Goal: Contribute content

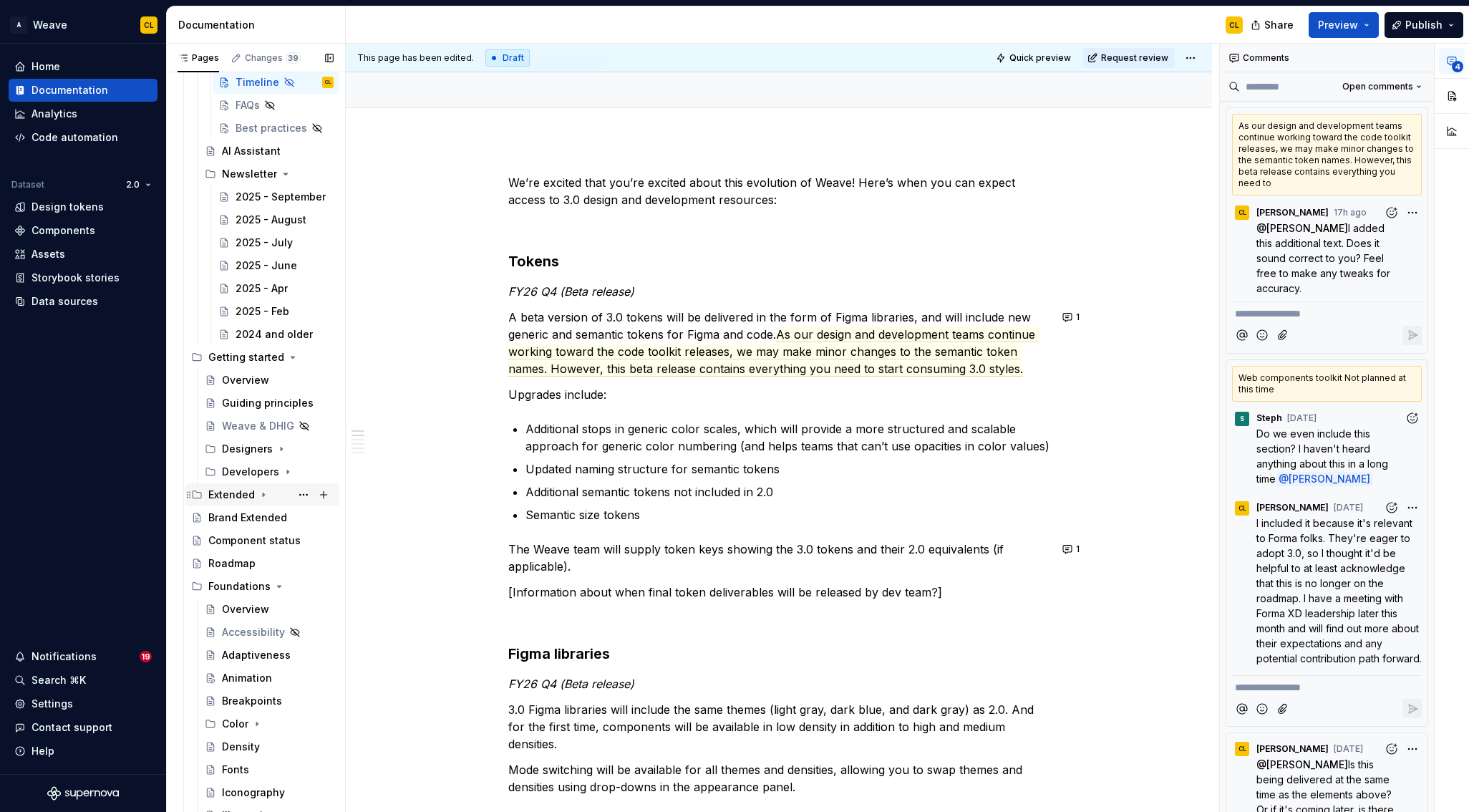
scroll to position [182, 0]
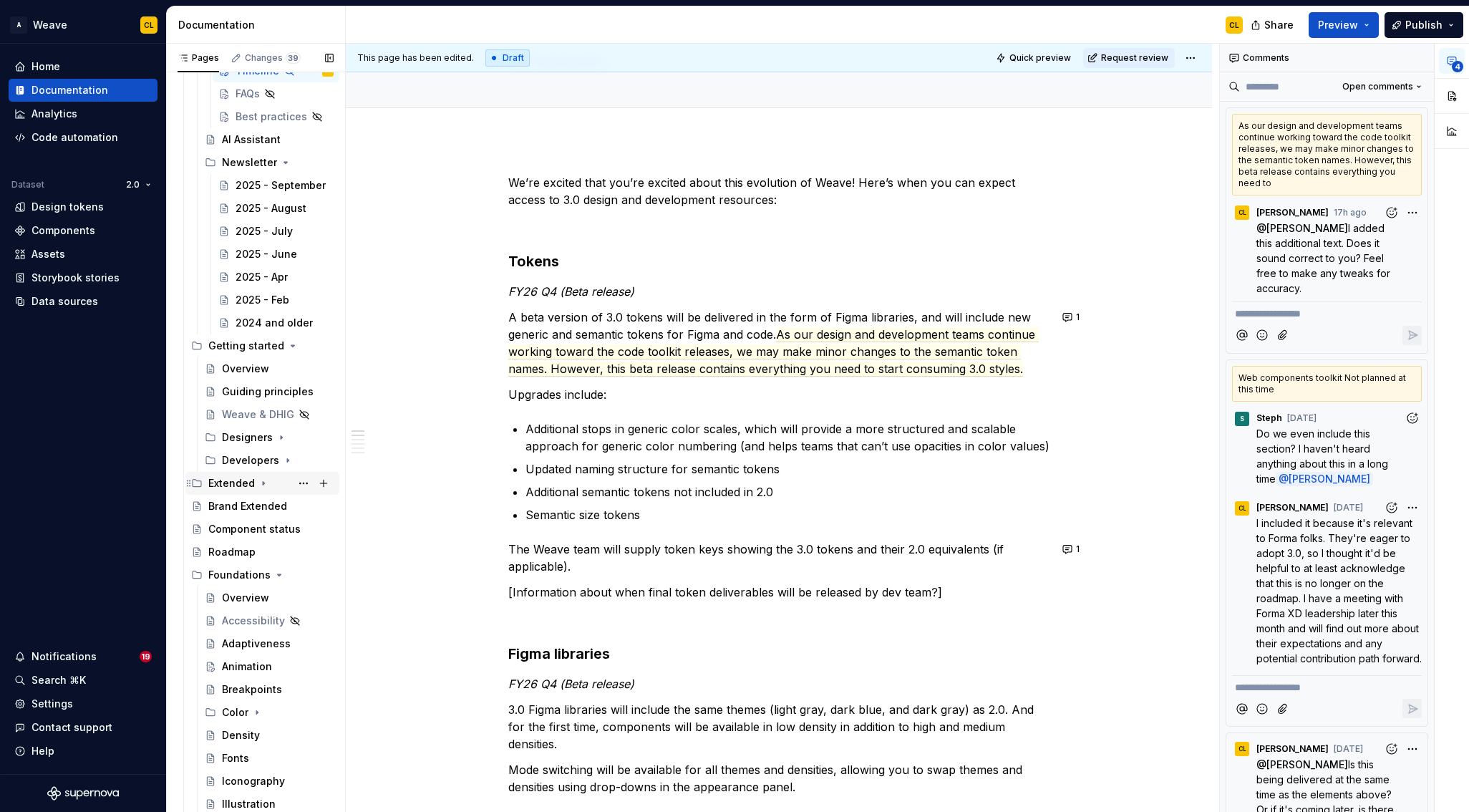
click at [263, 483] on icon "Page tree" at bounding box center [263, 483] width 1 height 4
click at [238, 508] on div "Overview" at bounding box center [246, 505] width 47 height 14
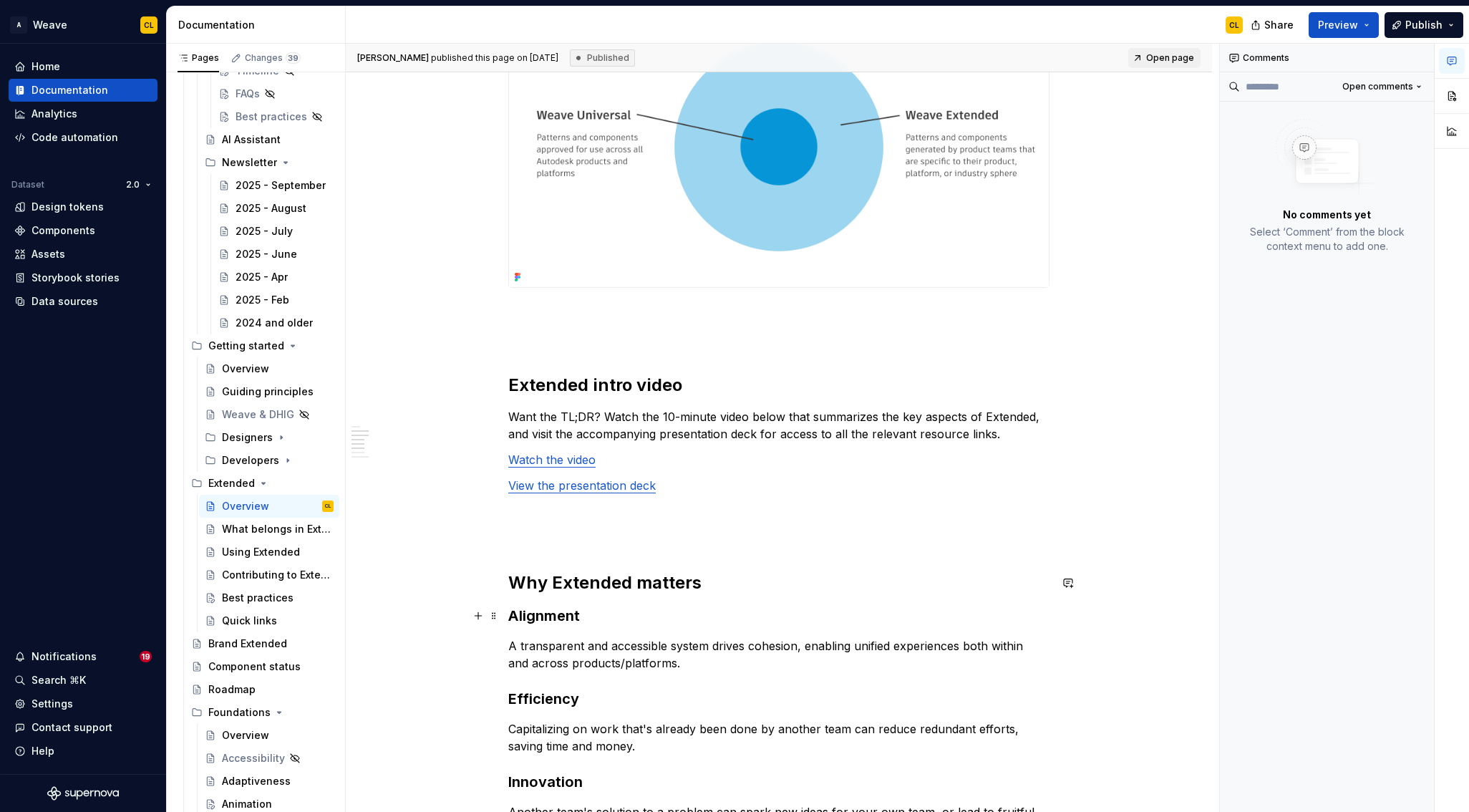
scroll to position [471, 0]
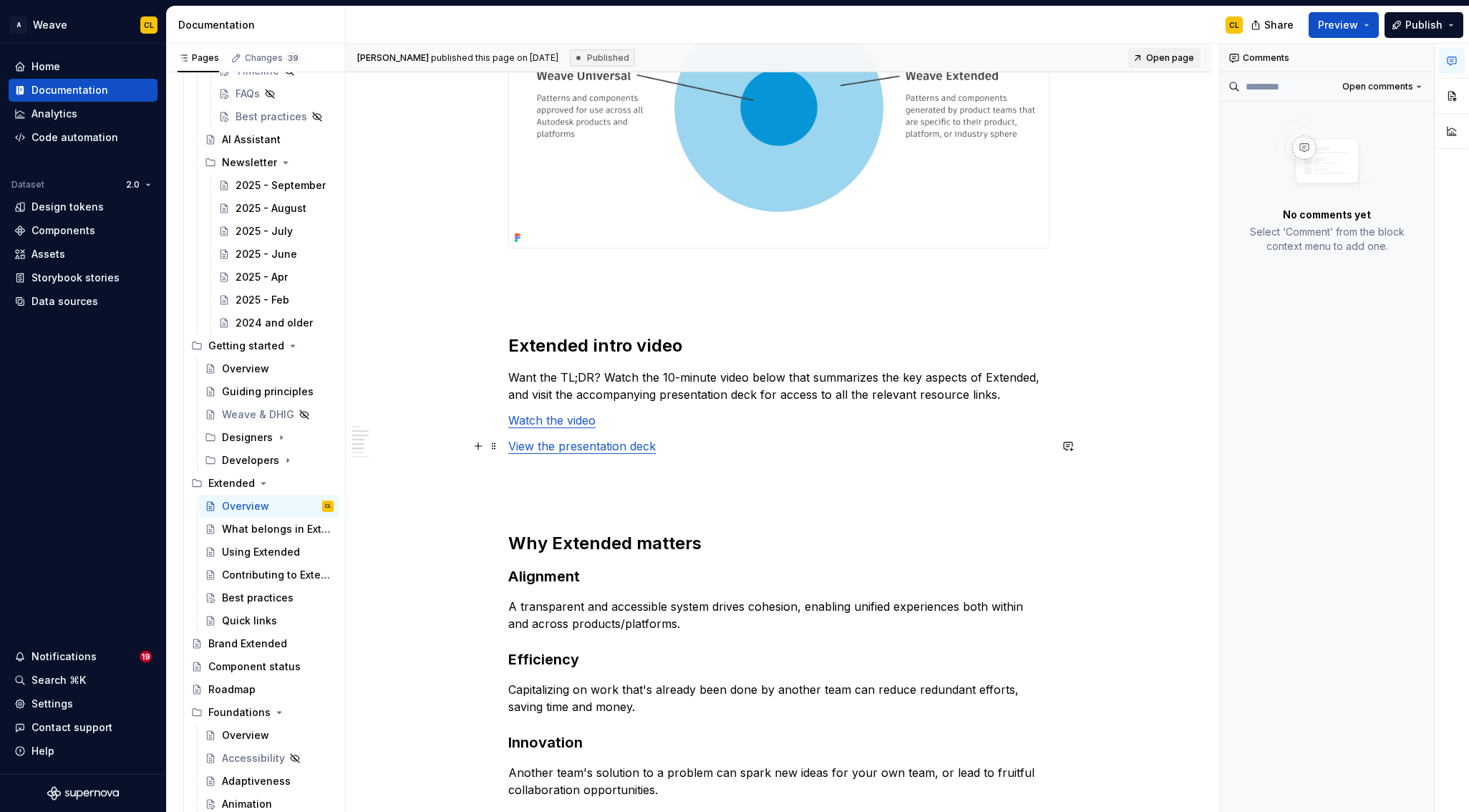
type textarea "*"
click at [608, 452] on link "View the presentation deck" at bounding box center [582, 446] width 148 height 14
click at [673, 416] on button "button" at bounding box center [683, 416] width 20 height 20
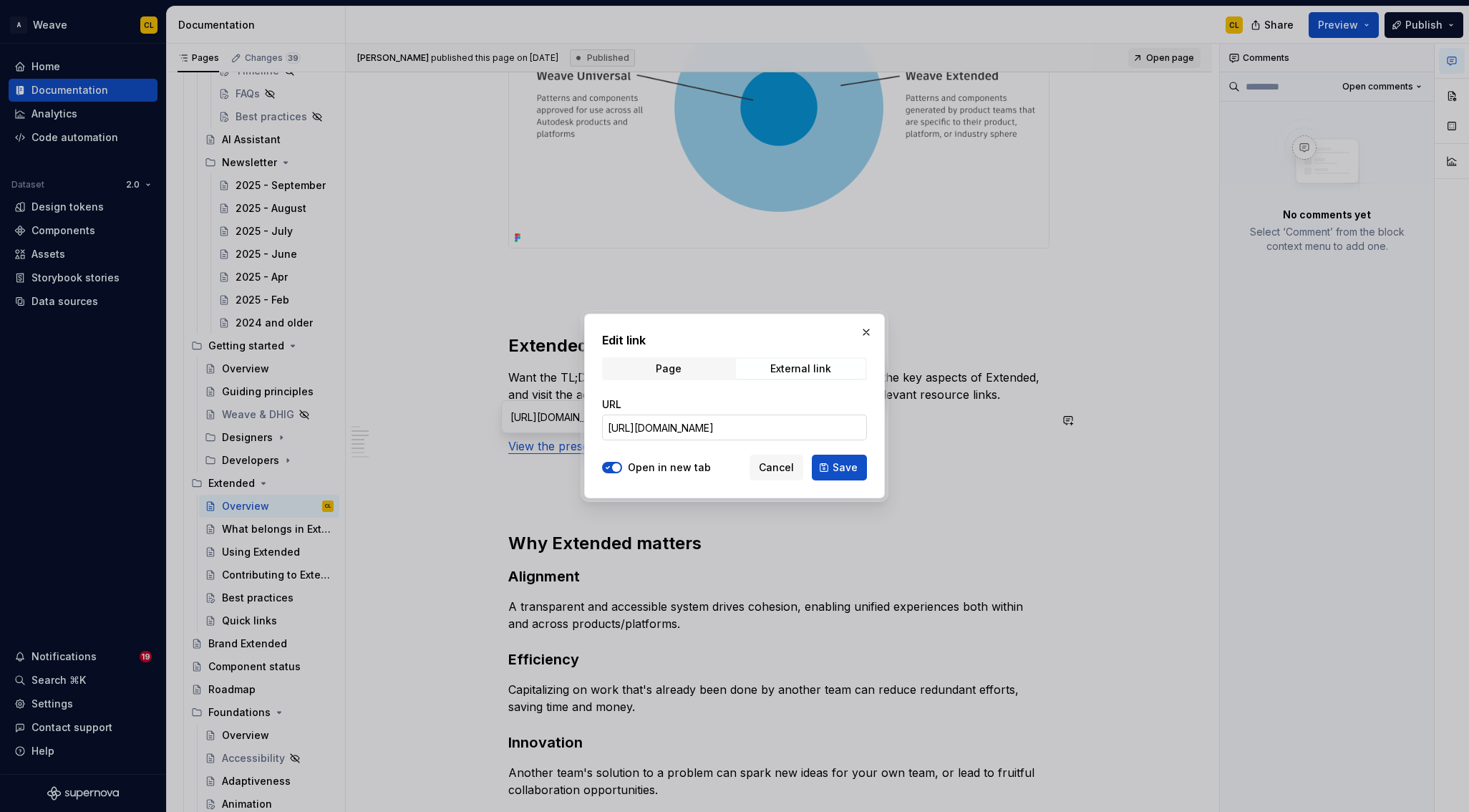
click at [673, 430] on input "[URL][DOMAIN_NAME]" at bounding box center [735, 427] width 265 height 26
paste input "VjuQhSa_FRMoBmMWAinoA0BQN-BOI6AnbHAyV_gD-ndZA?e=6Lkszv"
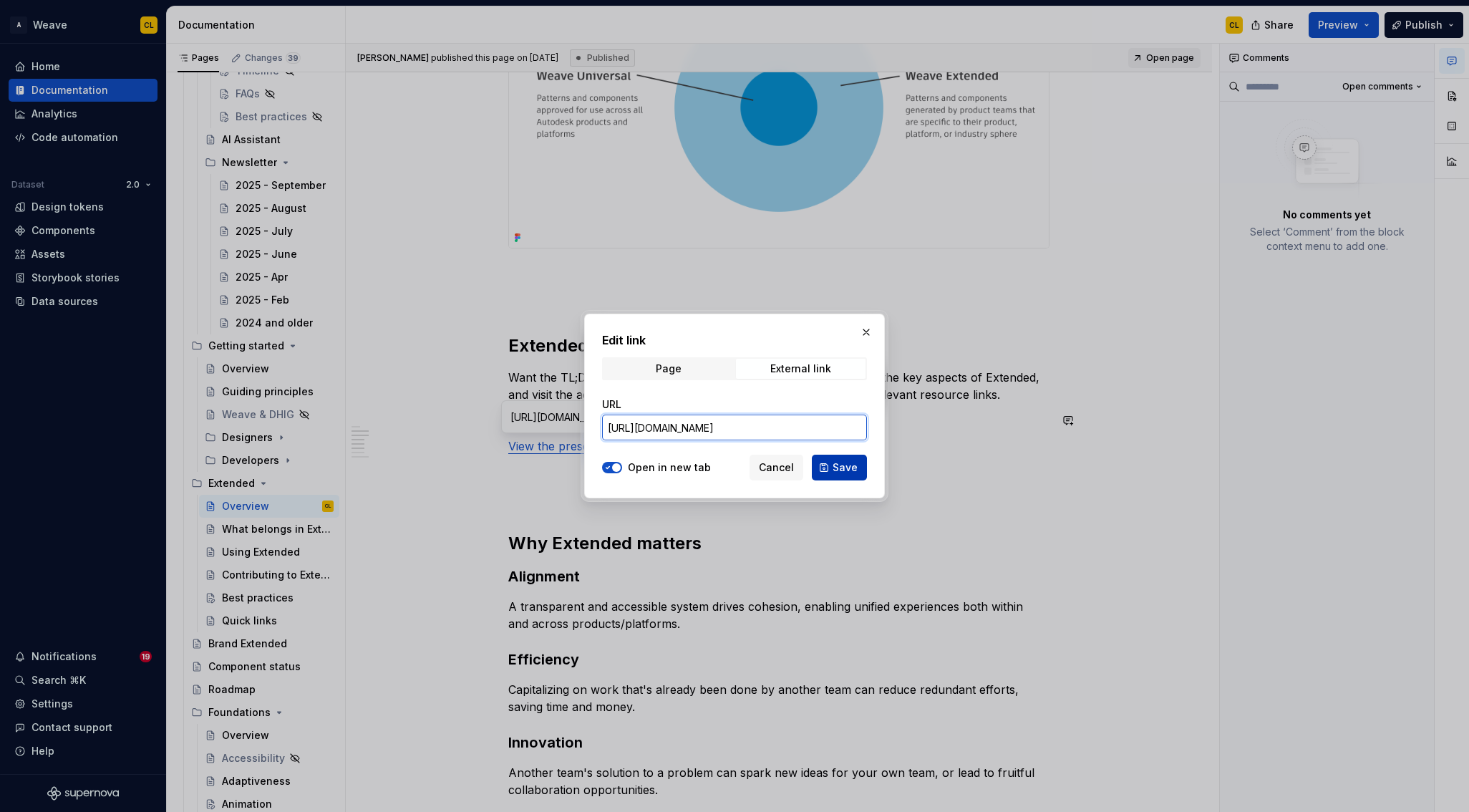
type input "[URL][DOMAIN_NAME]"
click at [850, 468] on span "Save" at bounding box center [845, 467] width 25 height 14
type input "[URL][DOMAIN_NAME]"
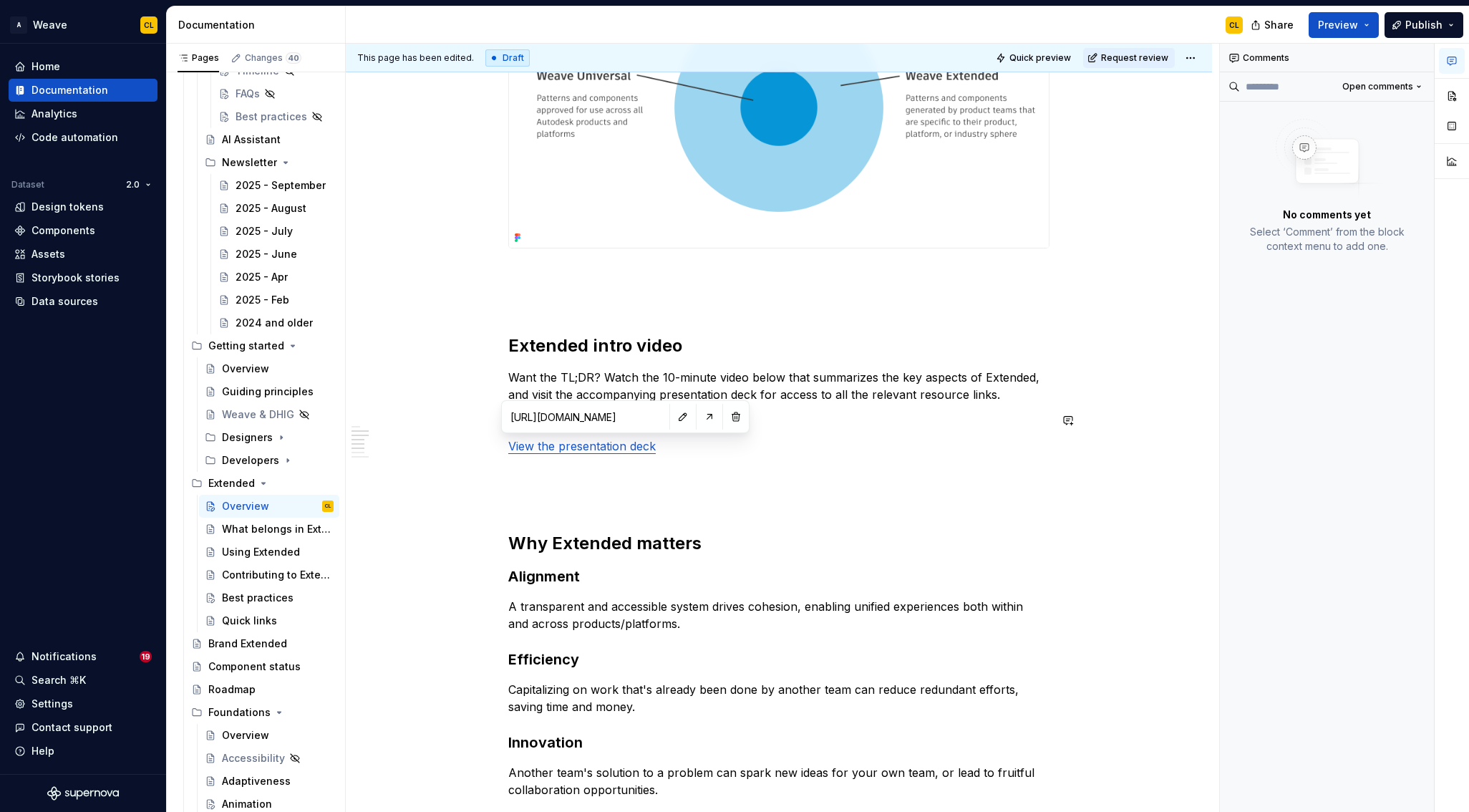
click at [799, 402] on p "Want the TL;DR? Watch the 10-minute video below that summarizes the key aspects…" at bounding box center [779, 385] width 541 height 35
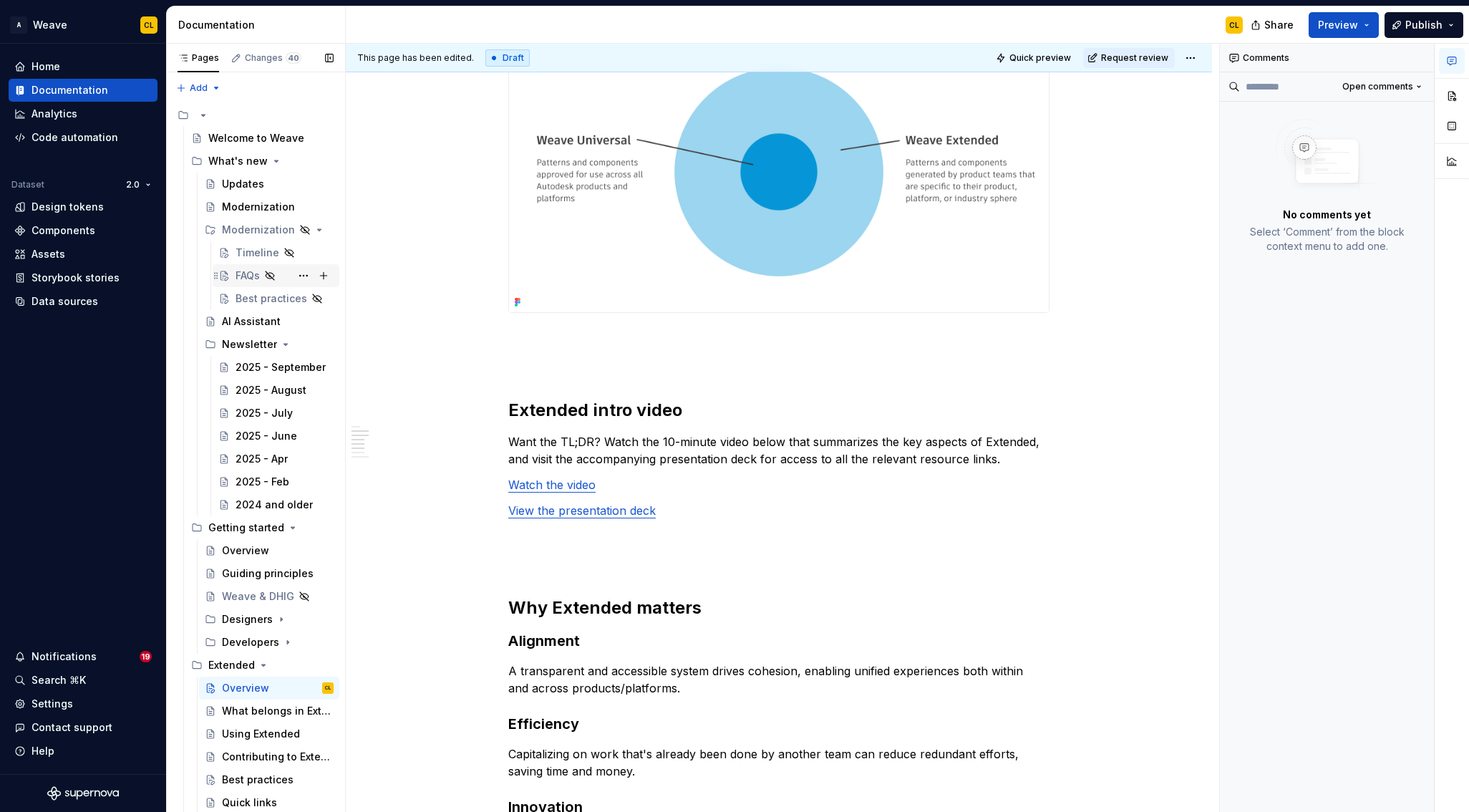
scroll to position [1, 0]
click at [246, 274] on div "FAQs" at bounding box center [247, 274] width 24 height 14
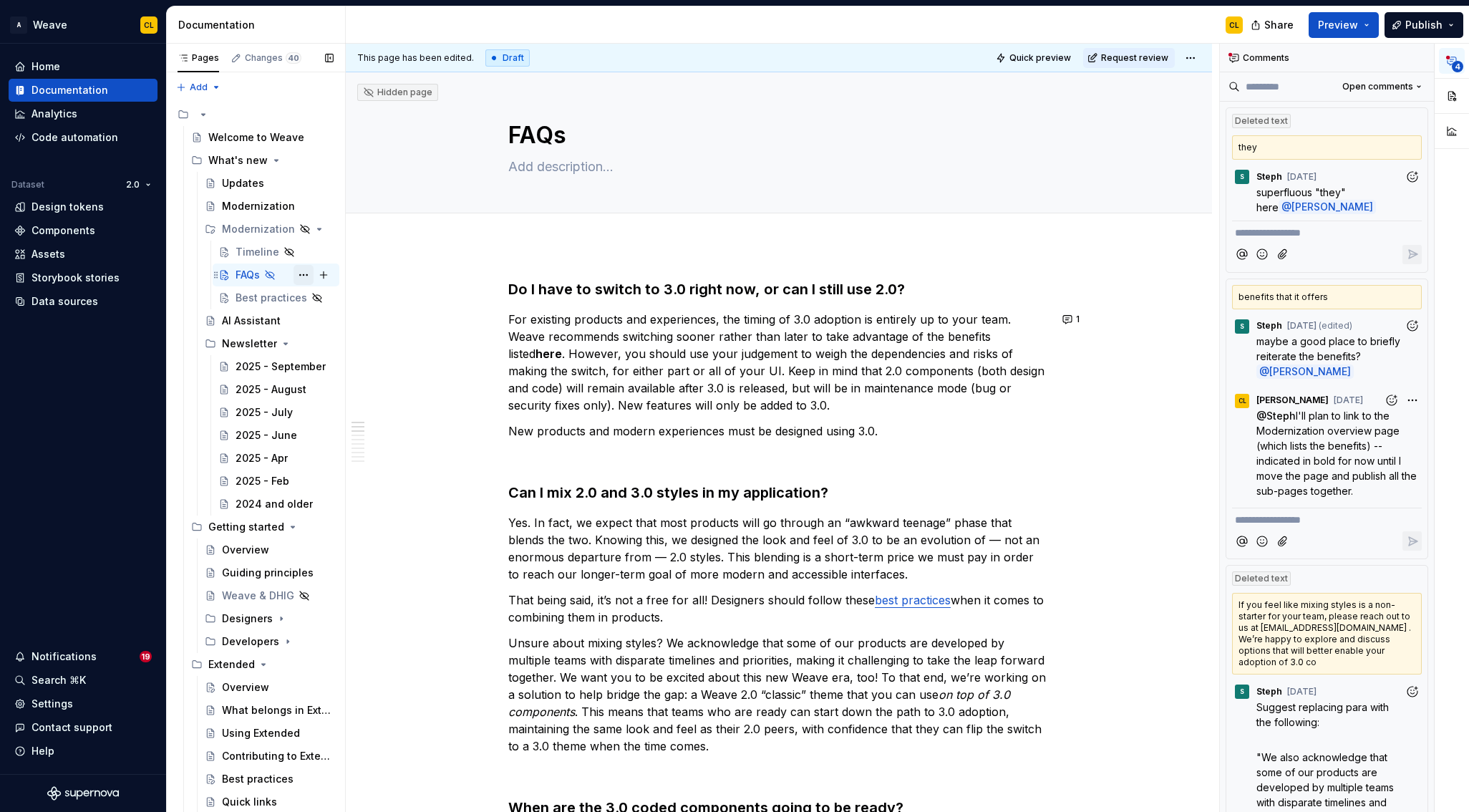
click at [303, 273] on button "Page tree" at bounding box center [303, 274] width 20 height 20
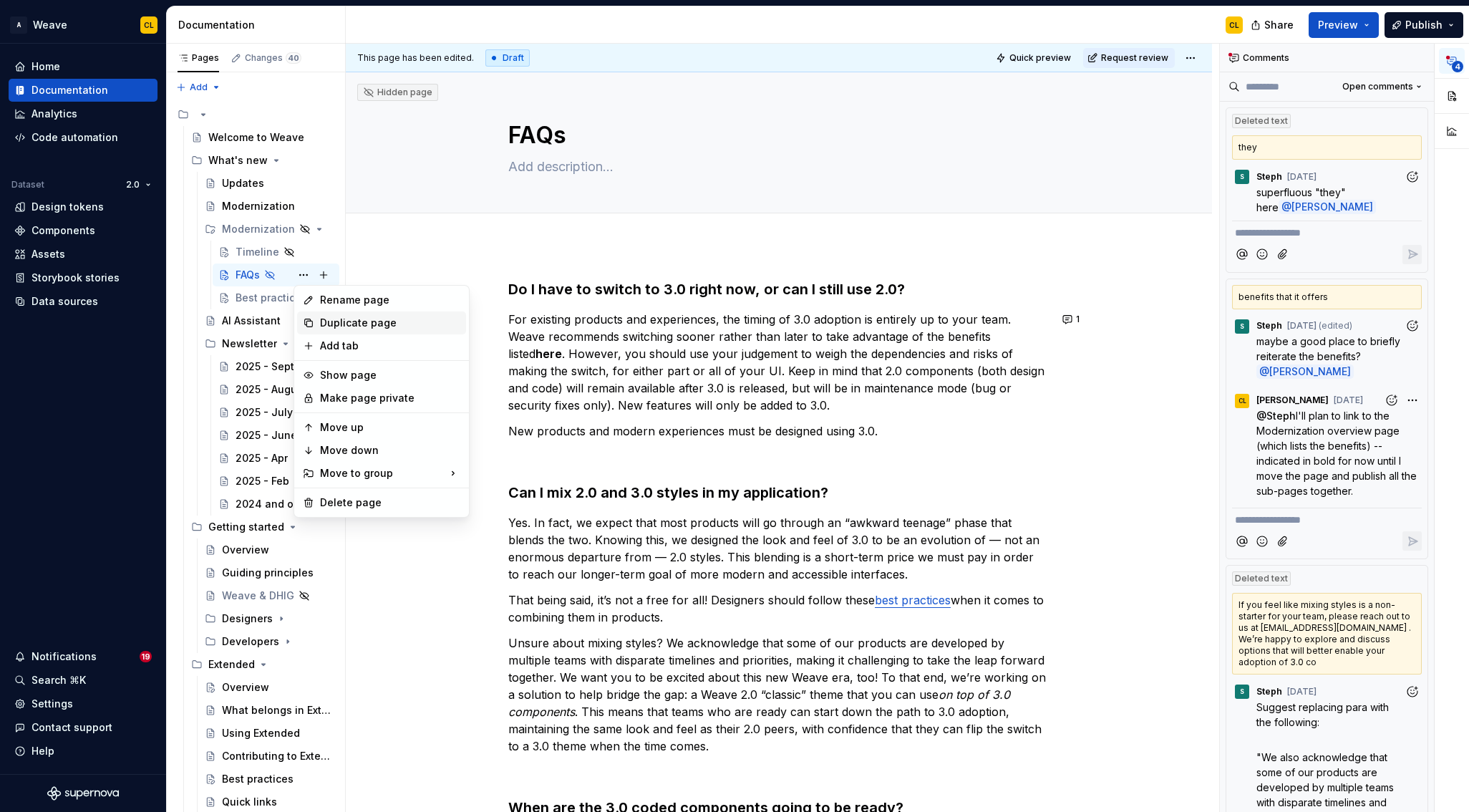
click at [337, 324] on div "Duplicate page" at bounding box center [390, 322] width 141 height 14
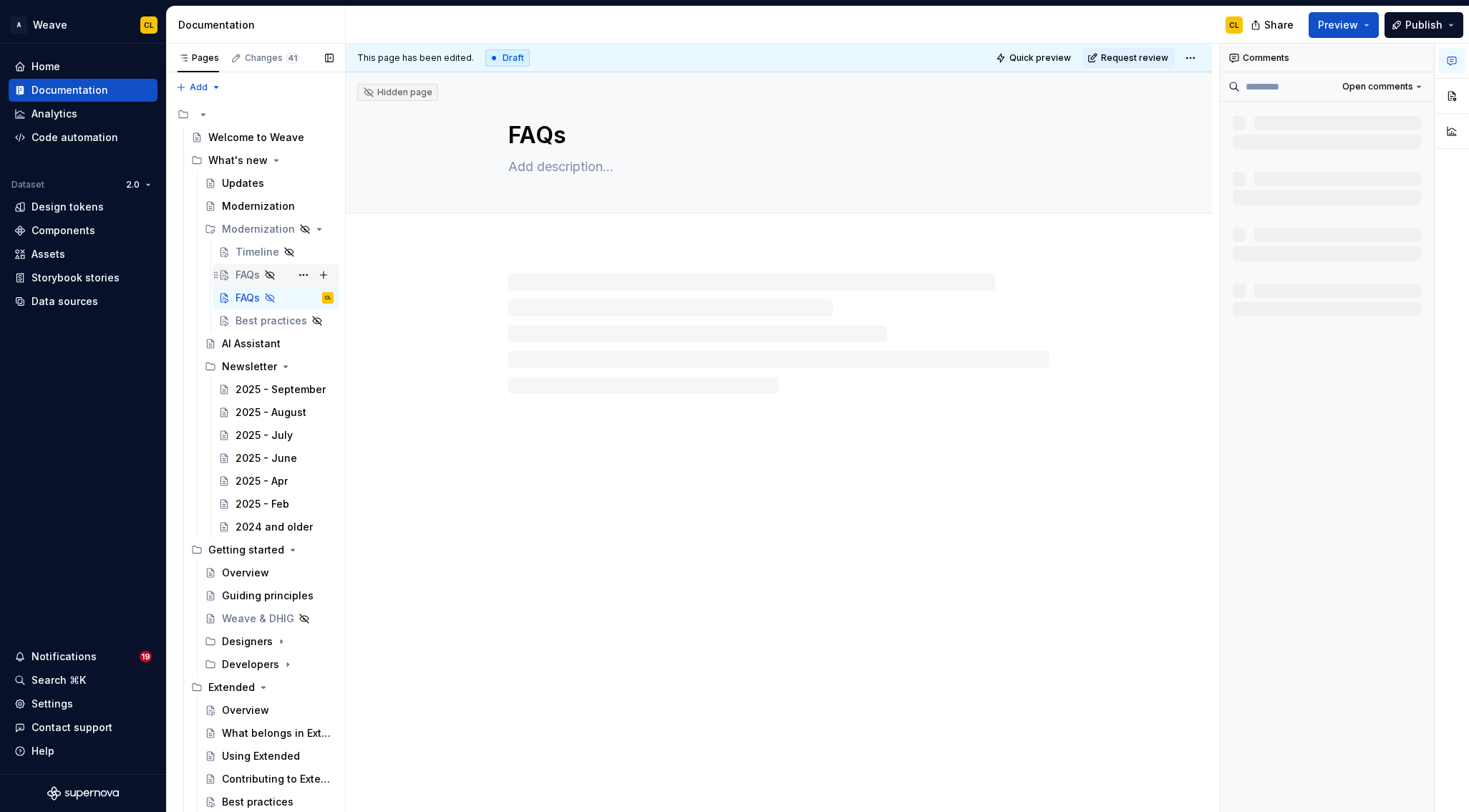
click at [287, 274] on div "FAQs" at bounding box center [284, 274] width 98 height 20
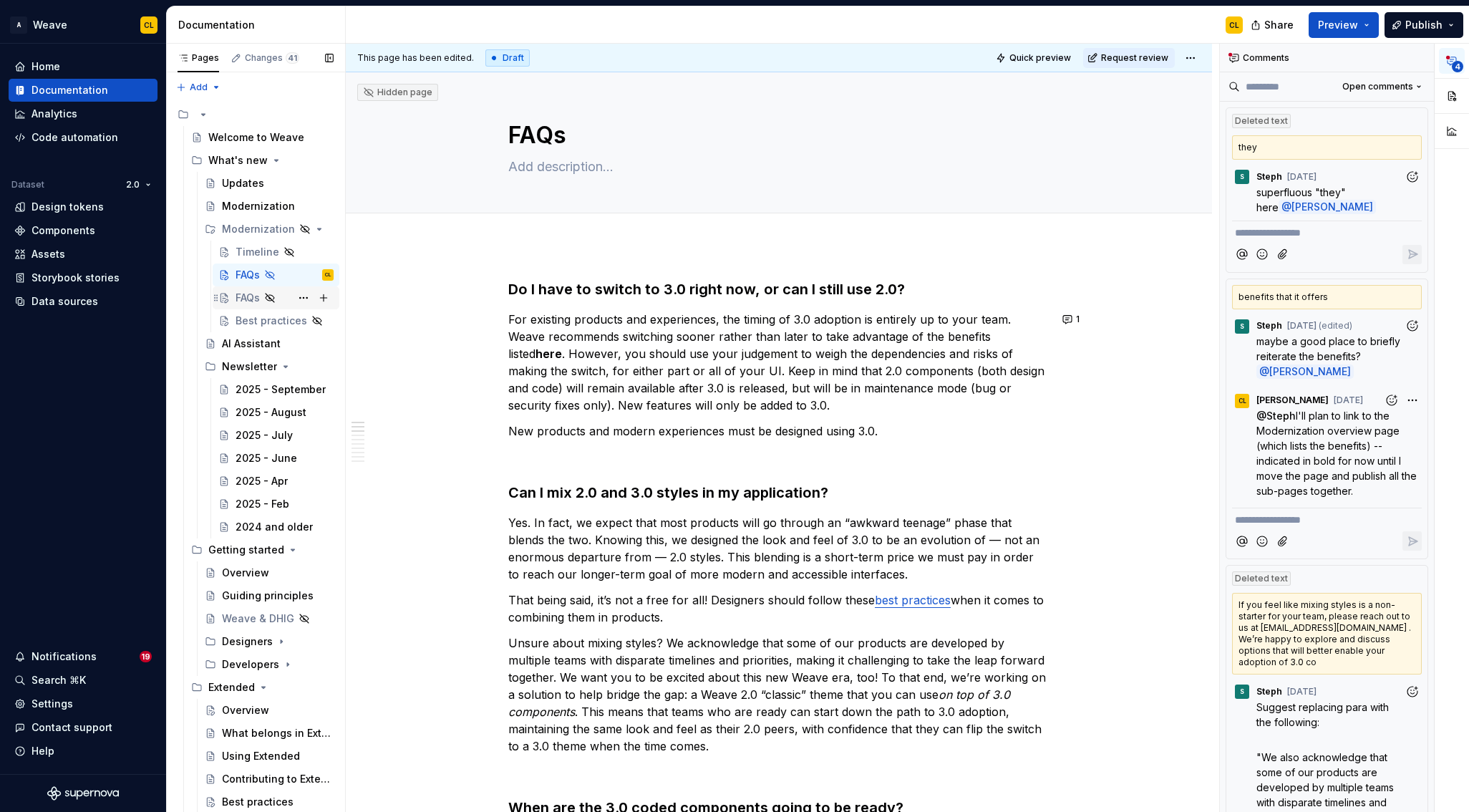
click at [280, 296] on div "FAQs" at bounding box center [284, 297] width 98 height 20
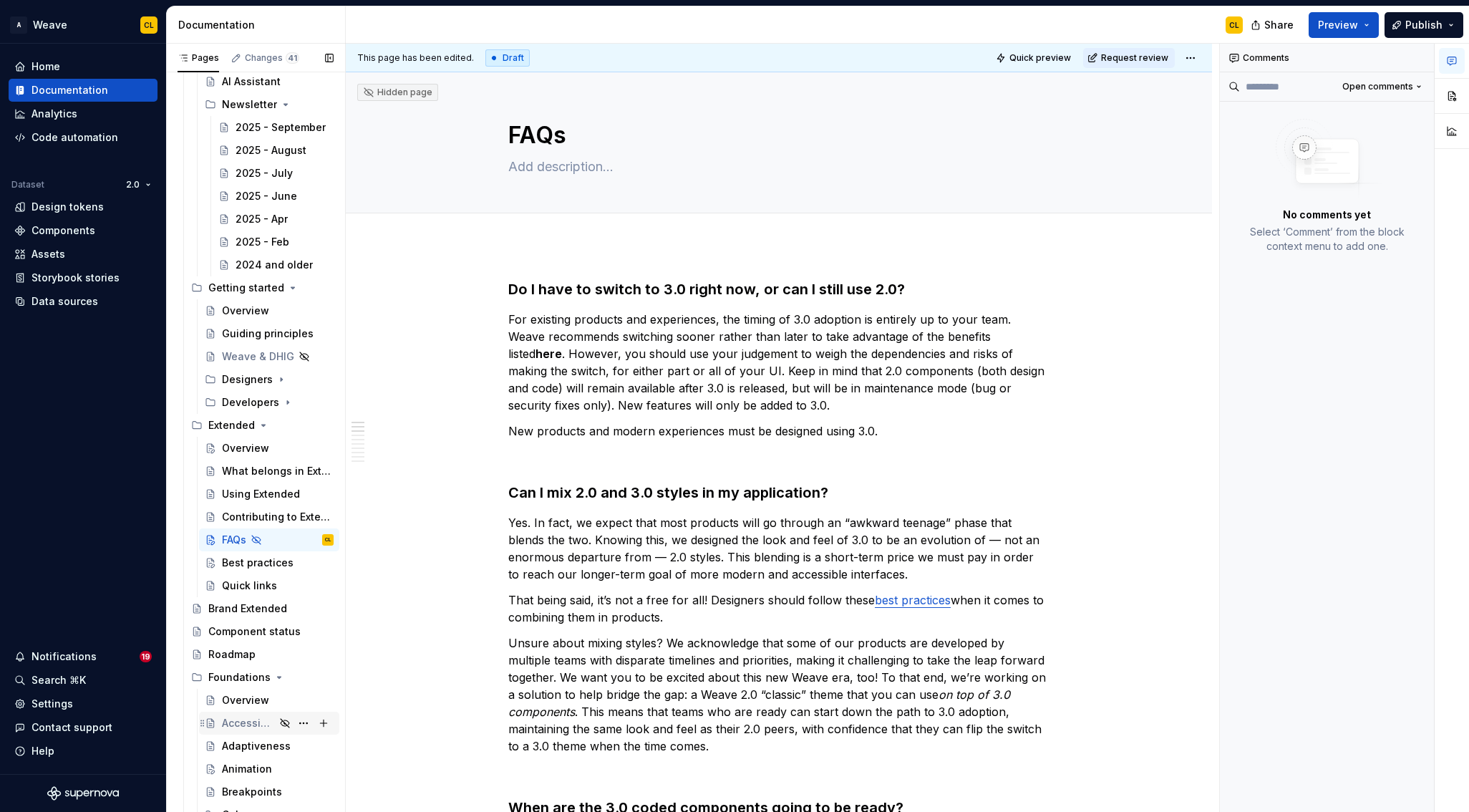
scroll to position [242, 0]
click at [594, 293] on h3 "Do I have to switch to 3.0 right now, or can I still use 2.0?" at bounding box center [779, 289] width 541 height 20
click at [573, 289] on h3 "Do I have to switch to 3.0 right now, or can I still use 2.0?" at bounding box center [779, 289] width 541 height 20
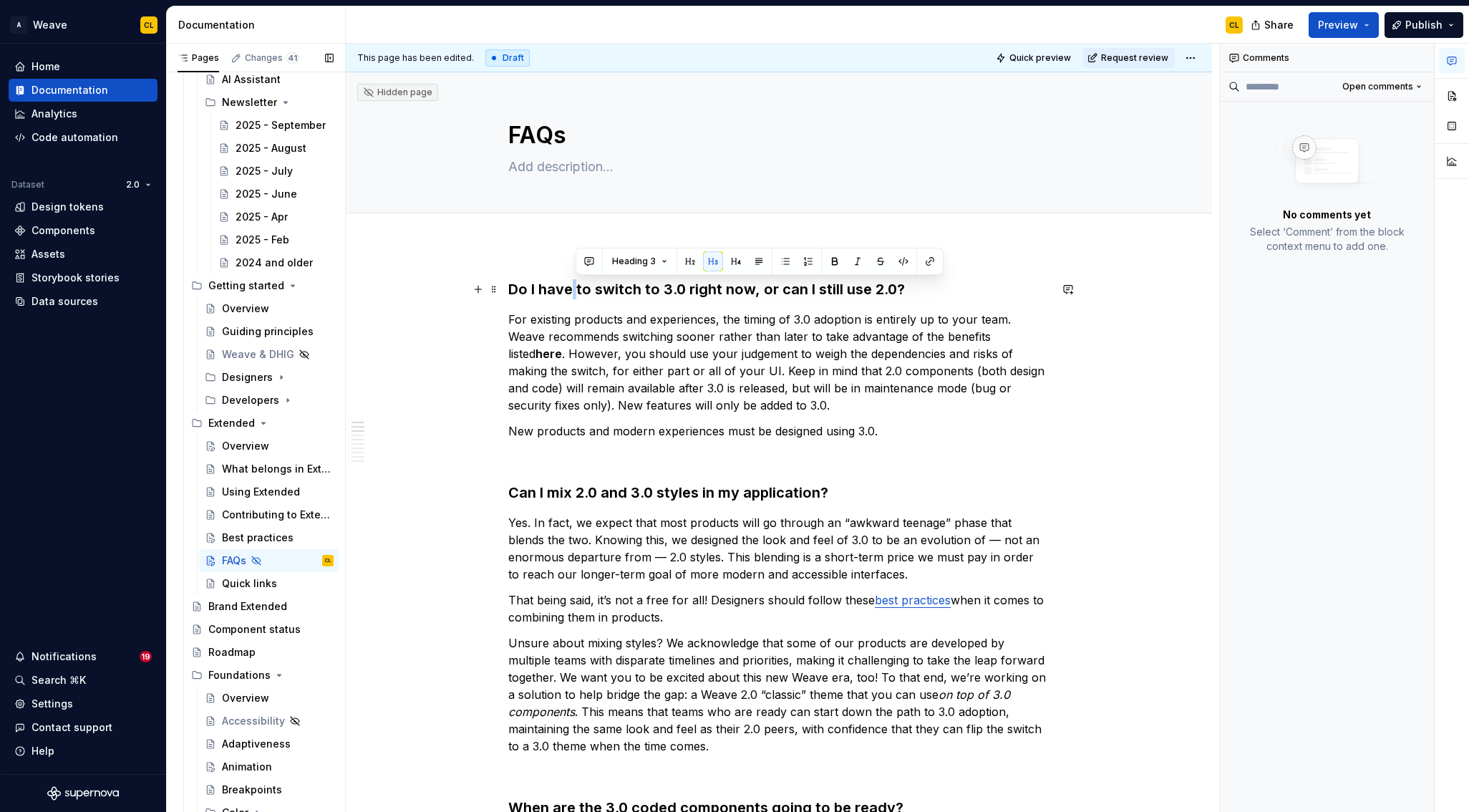
click at [573, 289] on h3 "Do I have to switch to 3.0 right now, or can I still use 2.0?" at bounding box center [779, 289] width 541 height 20
click at [541, 288] on h3 "Do I have to switch to 3.0 right now, or can I still use 2.0?" at bounding box center [779, 289] width 541 height 20
drag, startPoint x: 513, startPoint y: 288, endPoint x: 902, endPoint y: 283, distance: 389.0
click at [902, 283] on h3 "Do I have to switch to 3.0 right now, or can I still use 2.0?" at bounding box center [779, 289] width 541 height 20
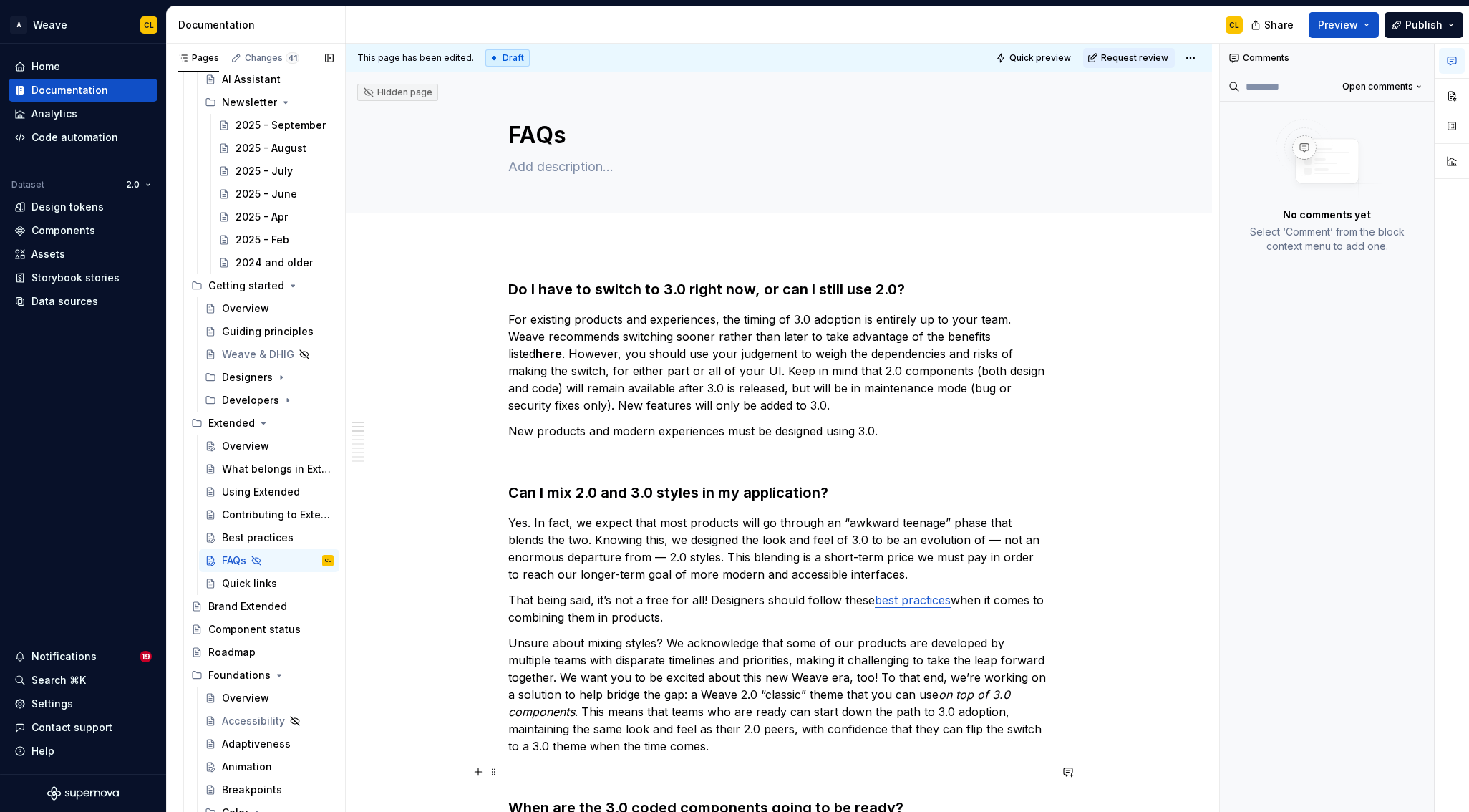
click at [600, 285] on h3 "Do I have to switch to 3.0 right now, or can I still use 2.0?" at bounding box center [779, 289] width 541 height 20
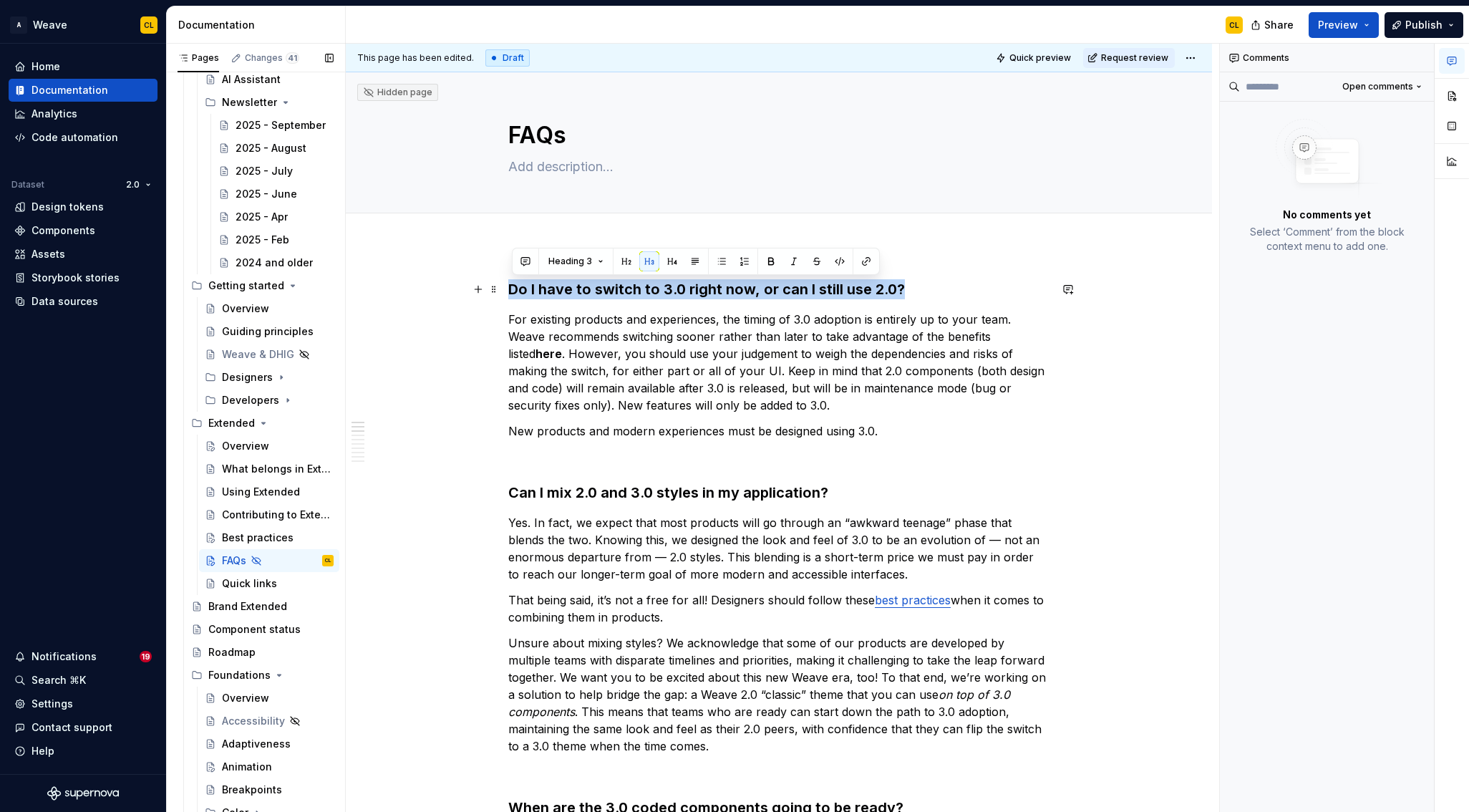
click at [600, 285] on h3 "Do I have to switch to 3.0 right now, or can I still use 2.0?" at bounding box center [779, 289] width 541 height 20
click at [569, 323] on p "For existing products and experiences, the timing of 3.0 adoption is entirely u…" at bounding box center [779, 362] width 541 height 103
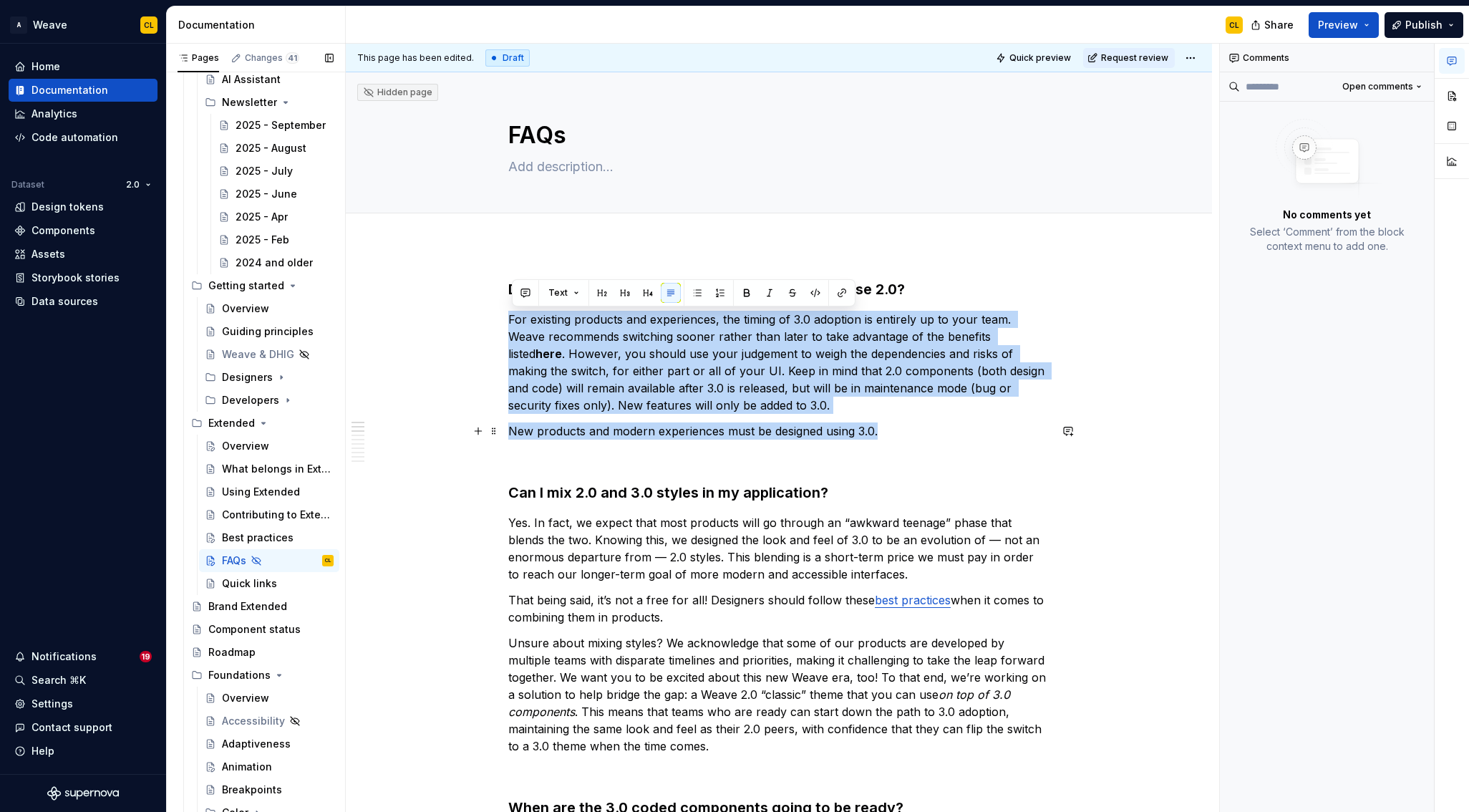
drag, startPoint x: 512, startPoint y: 318, endPoint x: 898, endPoint y: 429, distance: 401.6
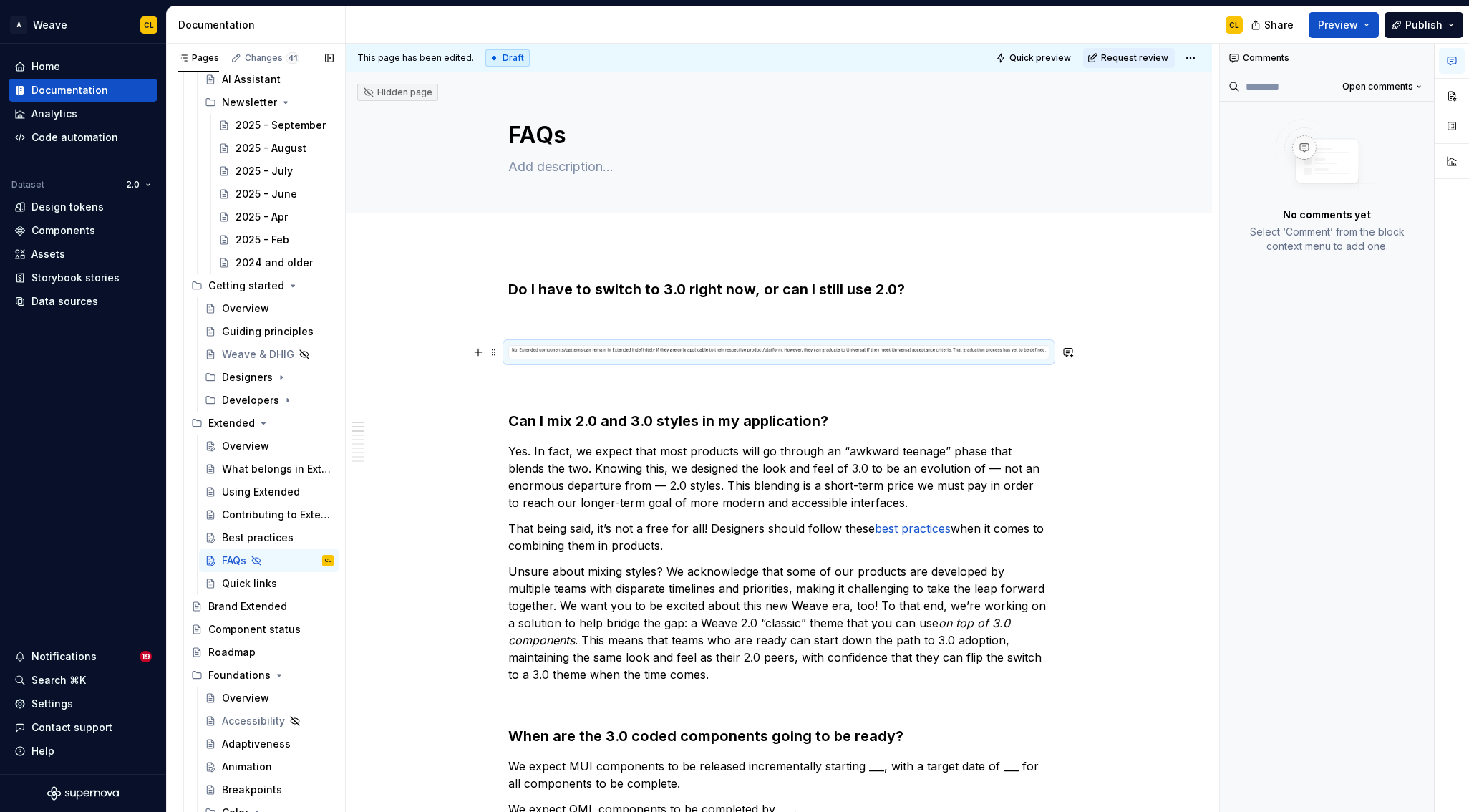
click at [740, 346] on img at bounding box center [779, 350] width 540 height 10
click at [1452, 94] on button "button" at bounding box center [1452, 96] width 26 height 26
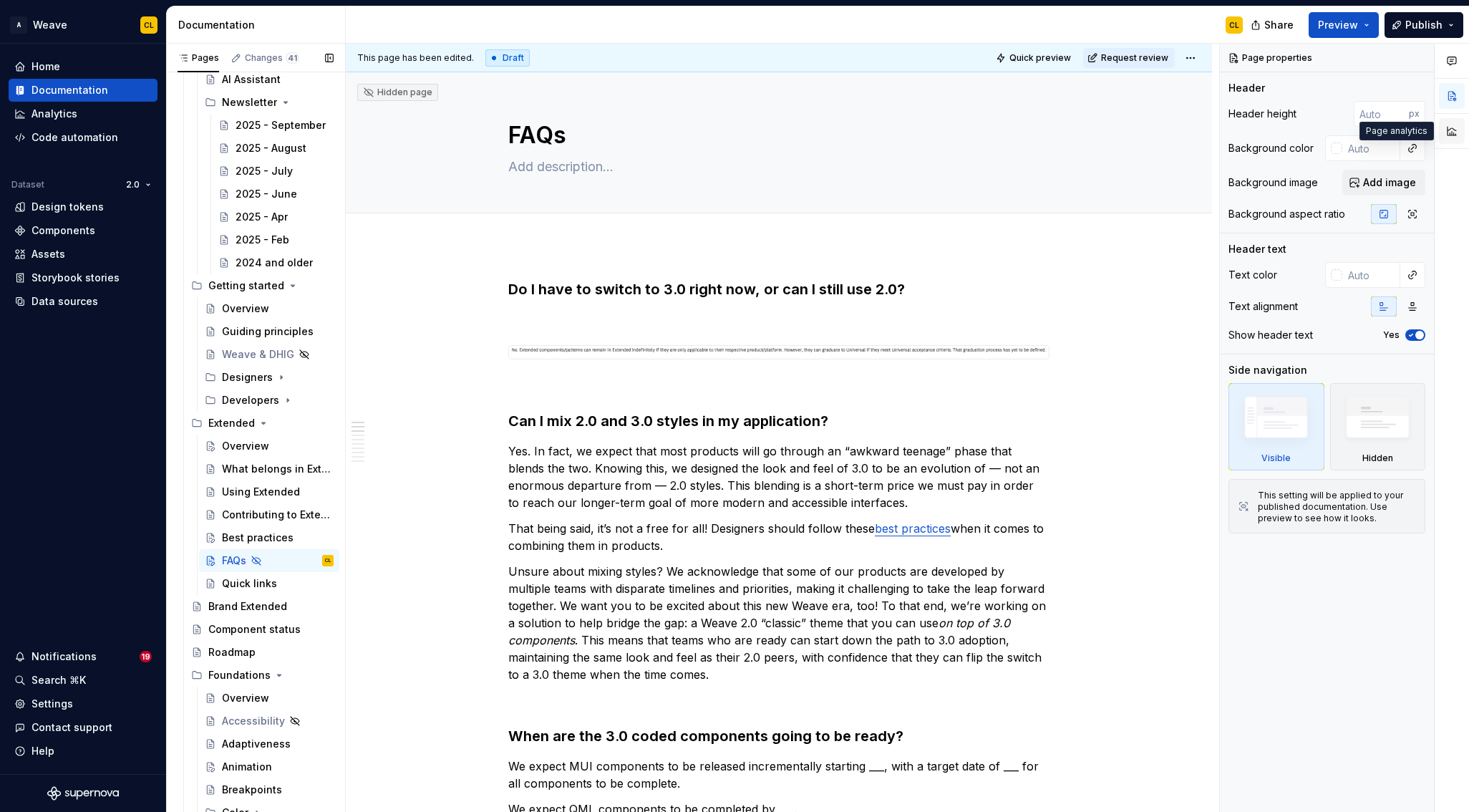
click at [1453, 133] on button "button" at bounding box center [1452, 131] width 26 height 26
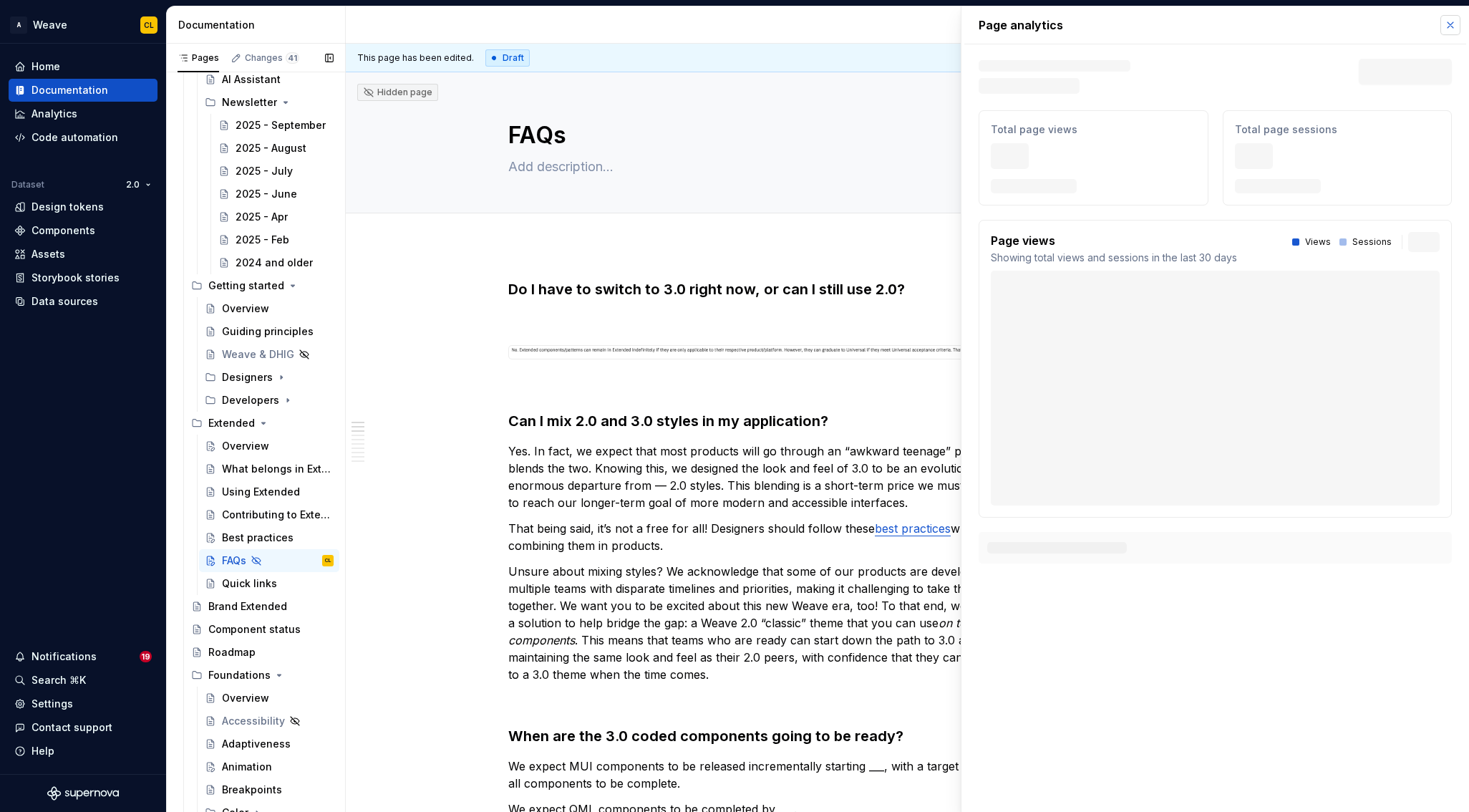
click at [1448, 26] on button "button" at bounding box center [1451, 24] width 20 height 20
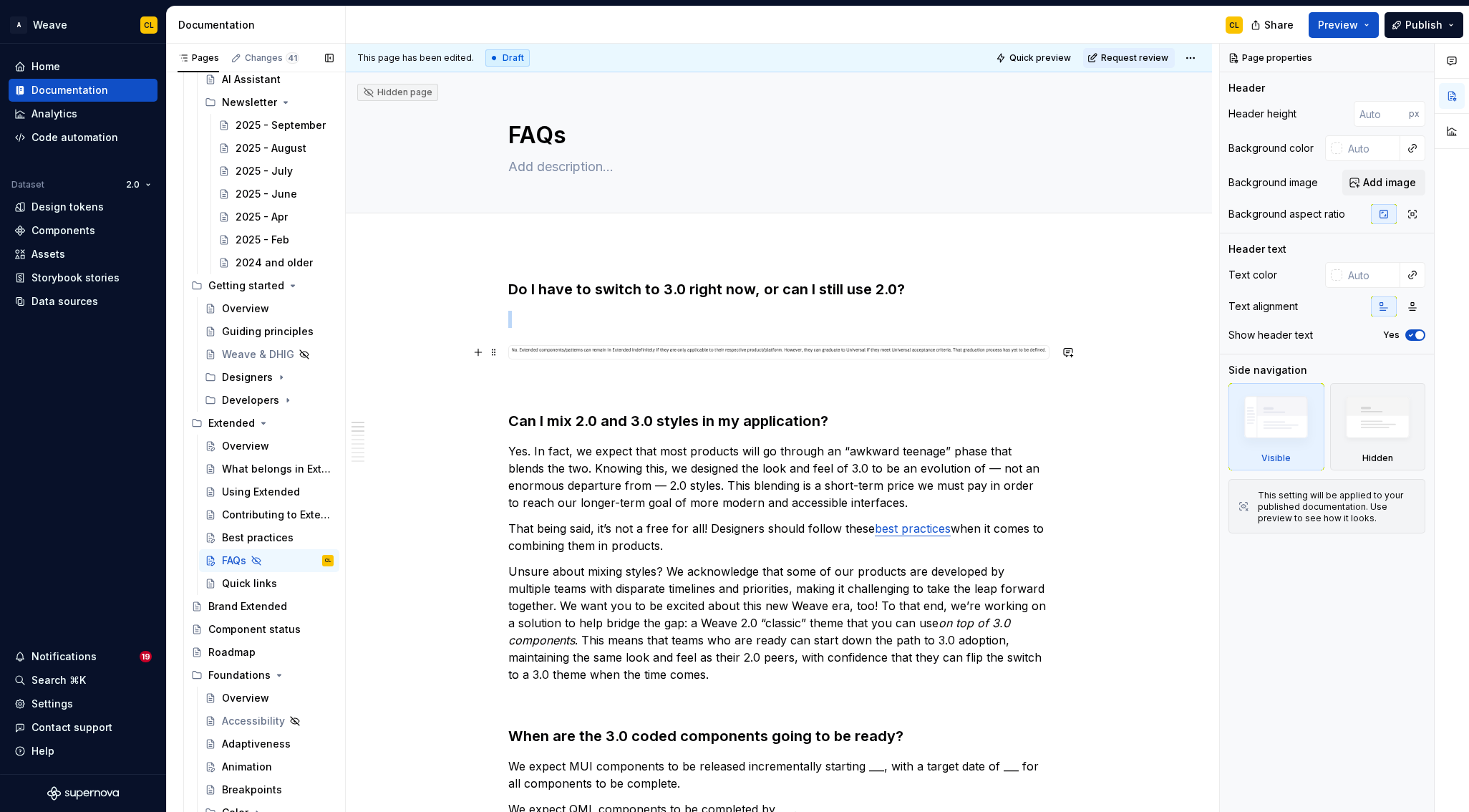
click at [721, 352] on img at bounding box center [779, 350] width 540 height 10
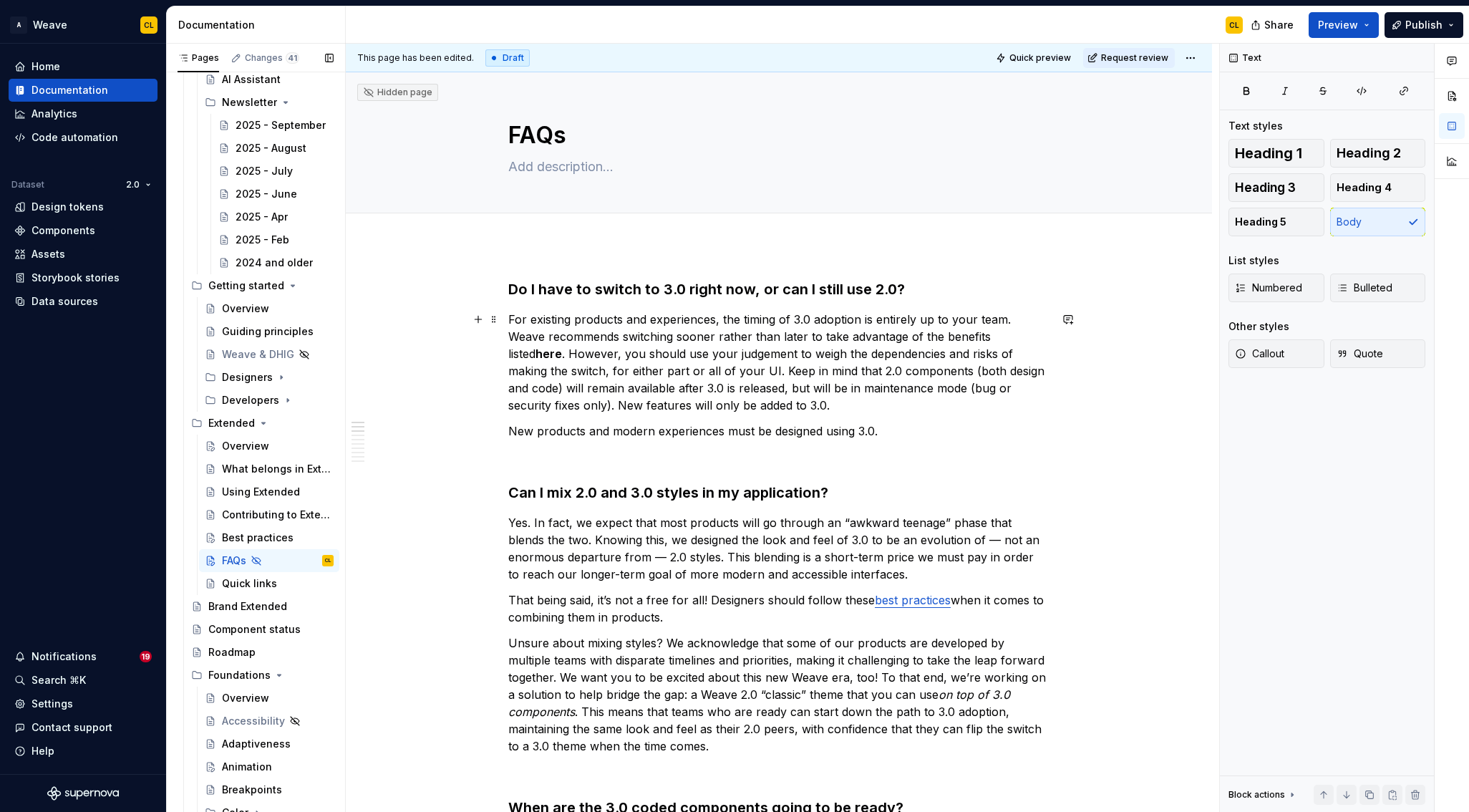
click at [792, 360] on p "For existing products and experiences, the timing of 3.0 adoption is entirely u…" at bounding box center [779, 362] width 541 height 103
click at [582, 290] on h3 "Do I have to switch to 3.0 right now, or can I still use 2.0?" at bounding box center [779, 289] width 541 height 20
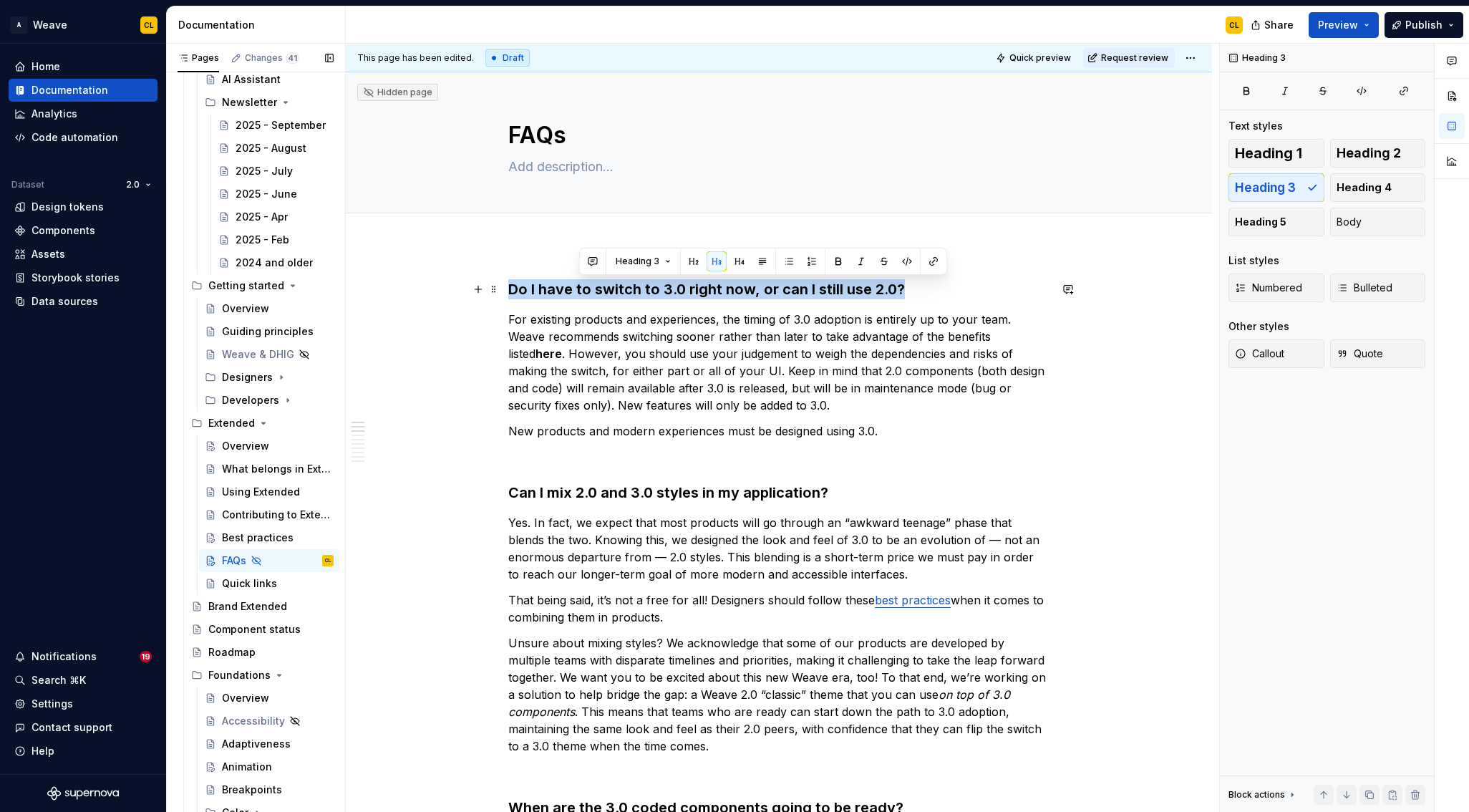
click at [582, 290] on h3 "Do I have to switch to 3.0 right now, or can I still use 2.0?" at bounding box center [779, 289] width 541 height 20
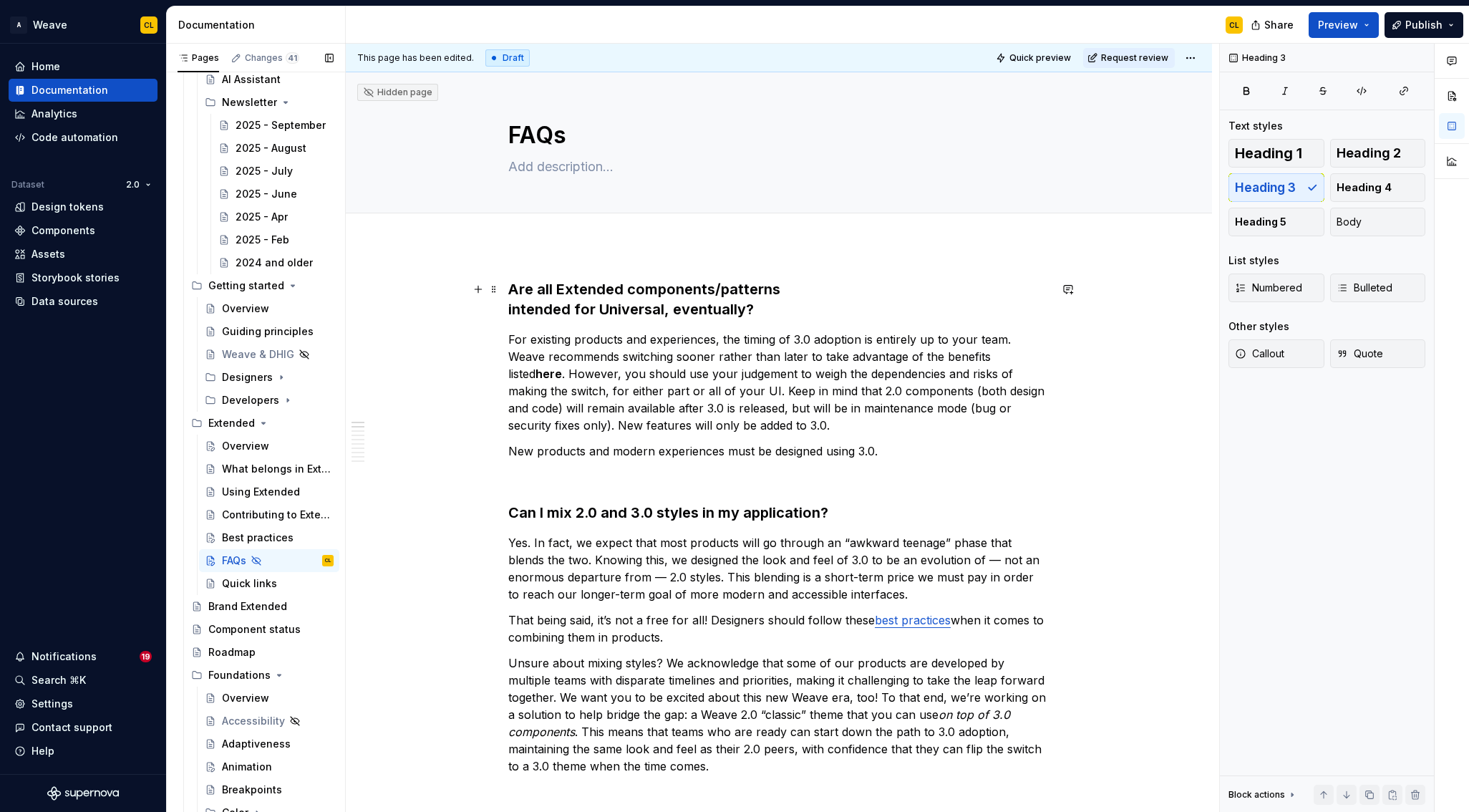
click at [513, 307] on h3 "Are all Extended components/patterns intended for Universal, eventually?" at bounding box center [779, 299] width 541 height 40
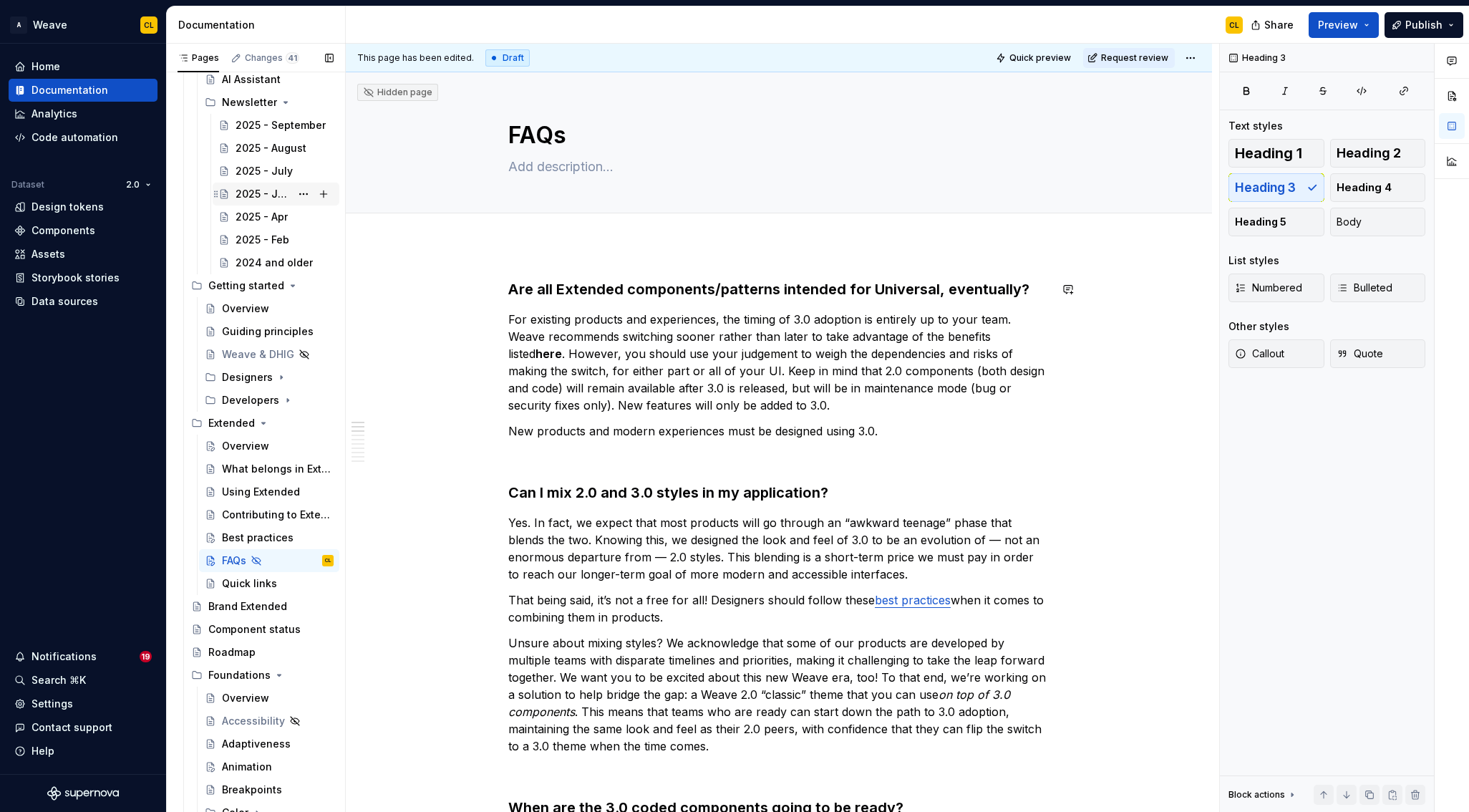
type textarea "*"
click at [669, 340] on p "For existing products and experiences, the timing of 3.0 adoption is entirely u…" at bounding box center [779, 362] width 541 height 103
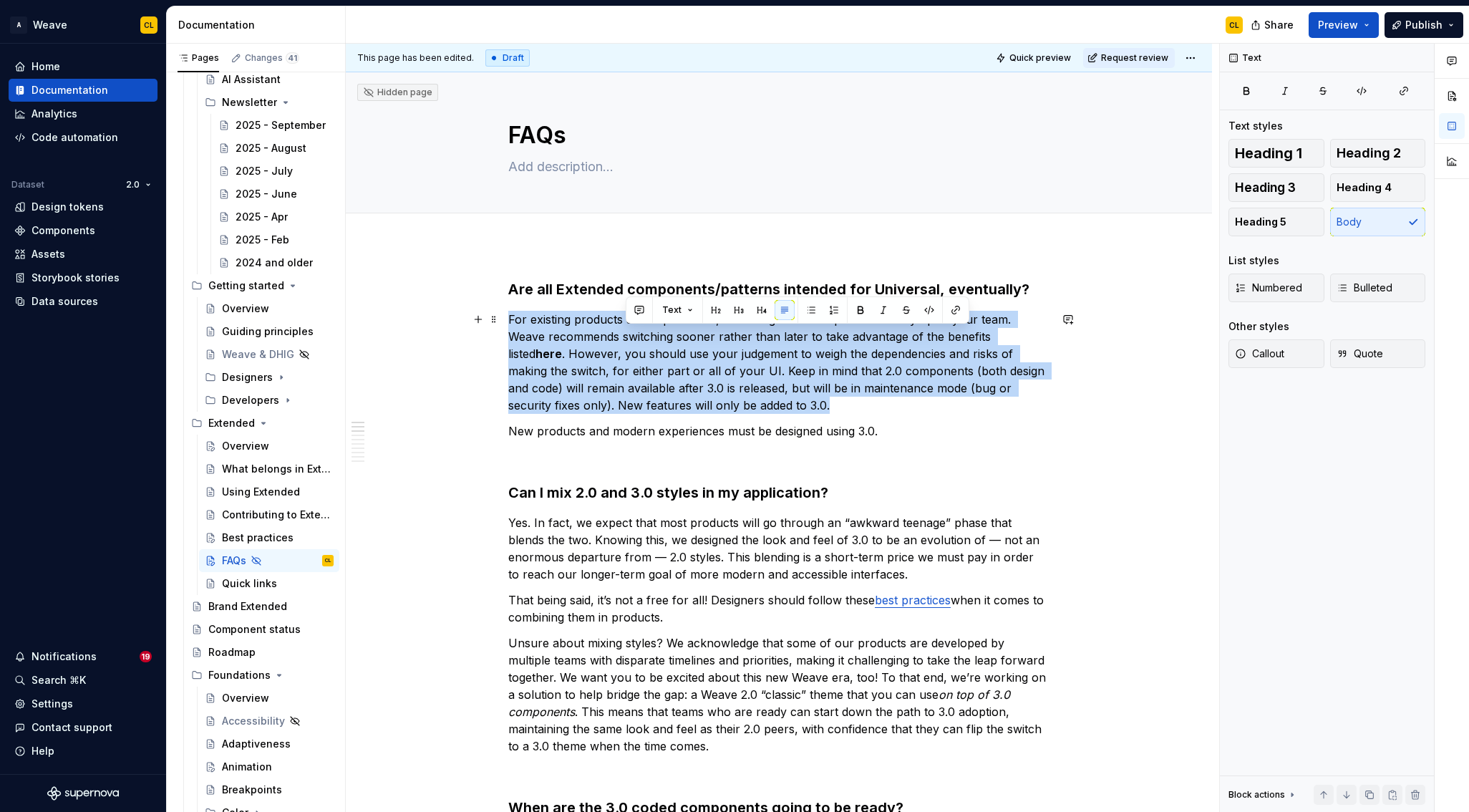
click at [669, 340] on p "For existing products and experiences, the timing of 3.0 adoption is entirely u…" at bounding box center [779, 362] width 541 height 103
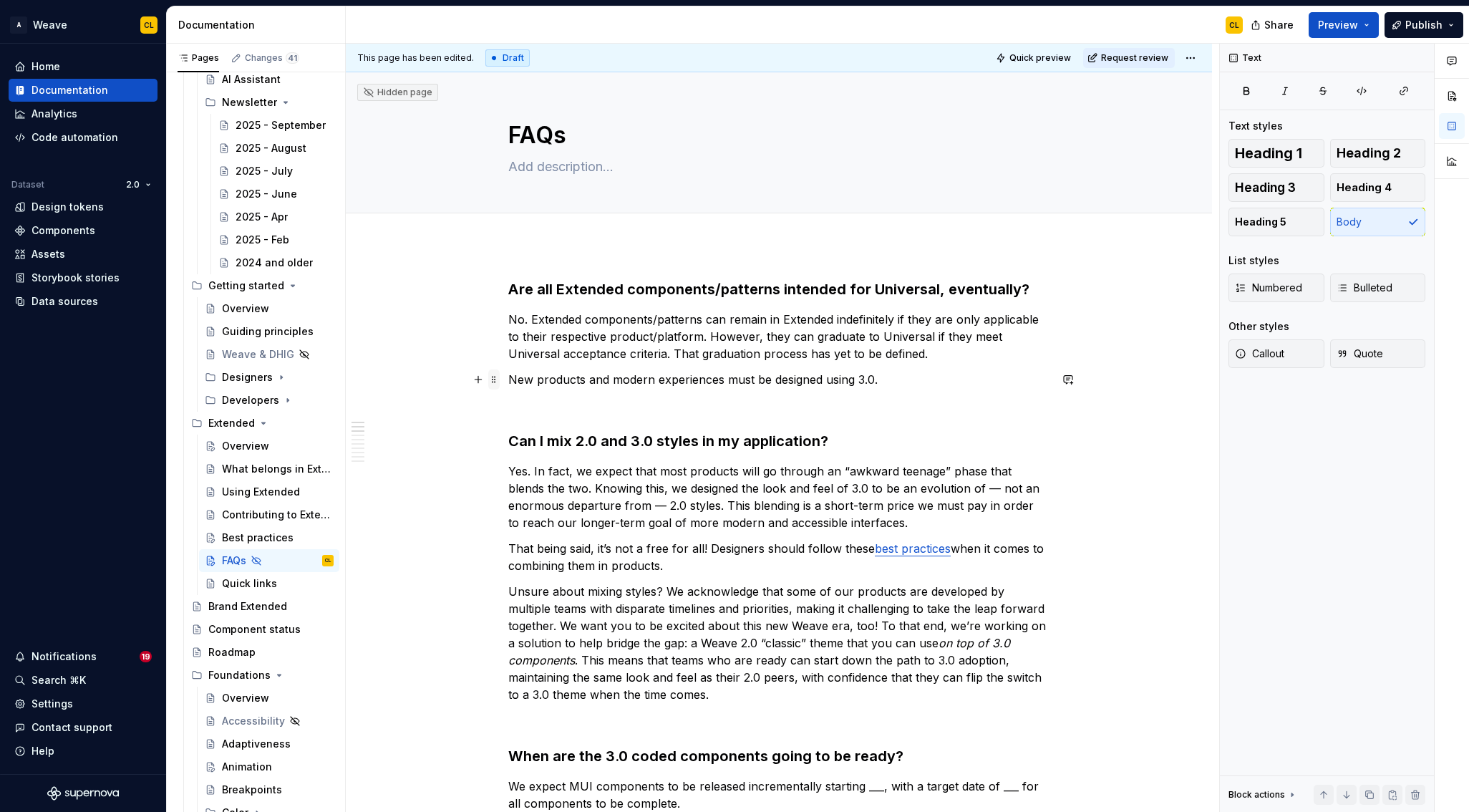
click at [499, 379] on span at bounding box center [494, 379] width 12 height 20
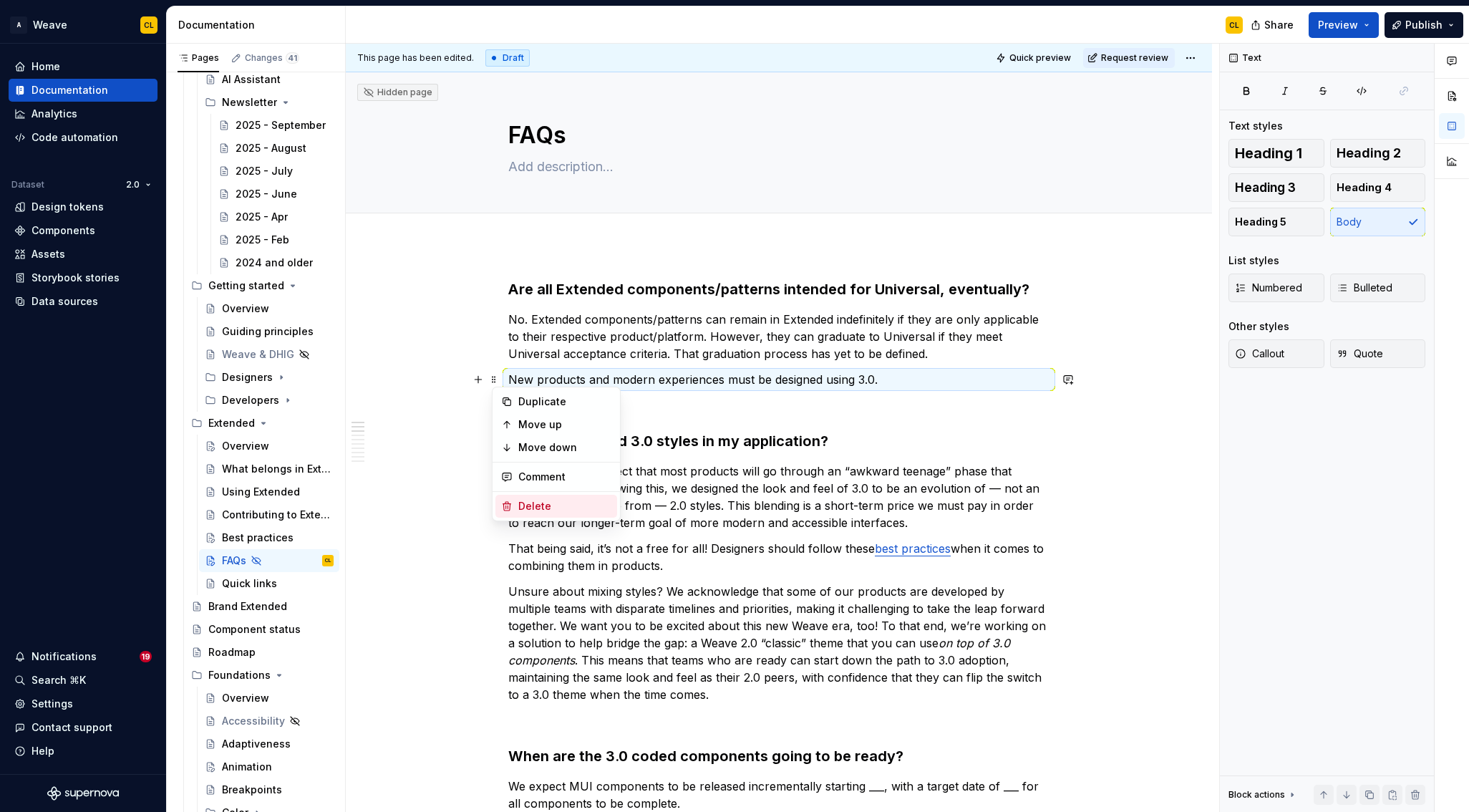
click at [533, 504] on div "Delete" at bounding box center [565, 505] width 93 height 14
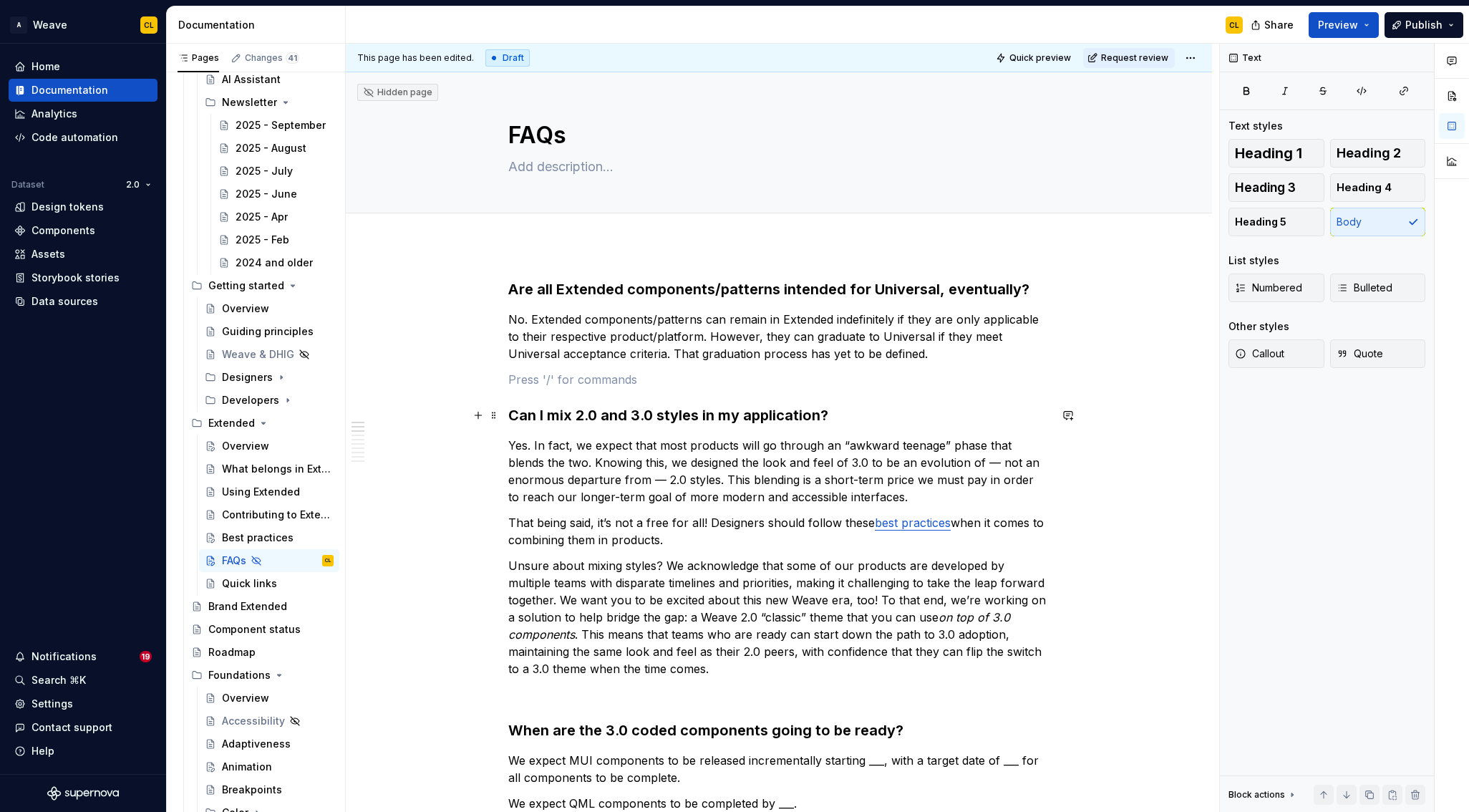
click at [571, 417] on h3 "Can I mix 2.0 and 3.0 styles in my application?" at bounding box center [779, 415] width 541 height 20
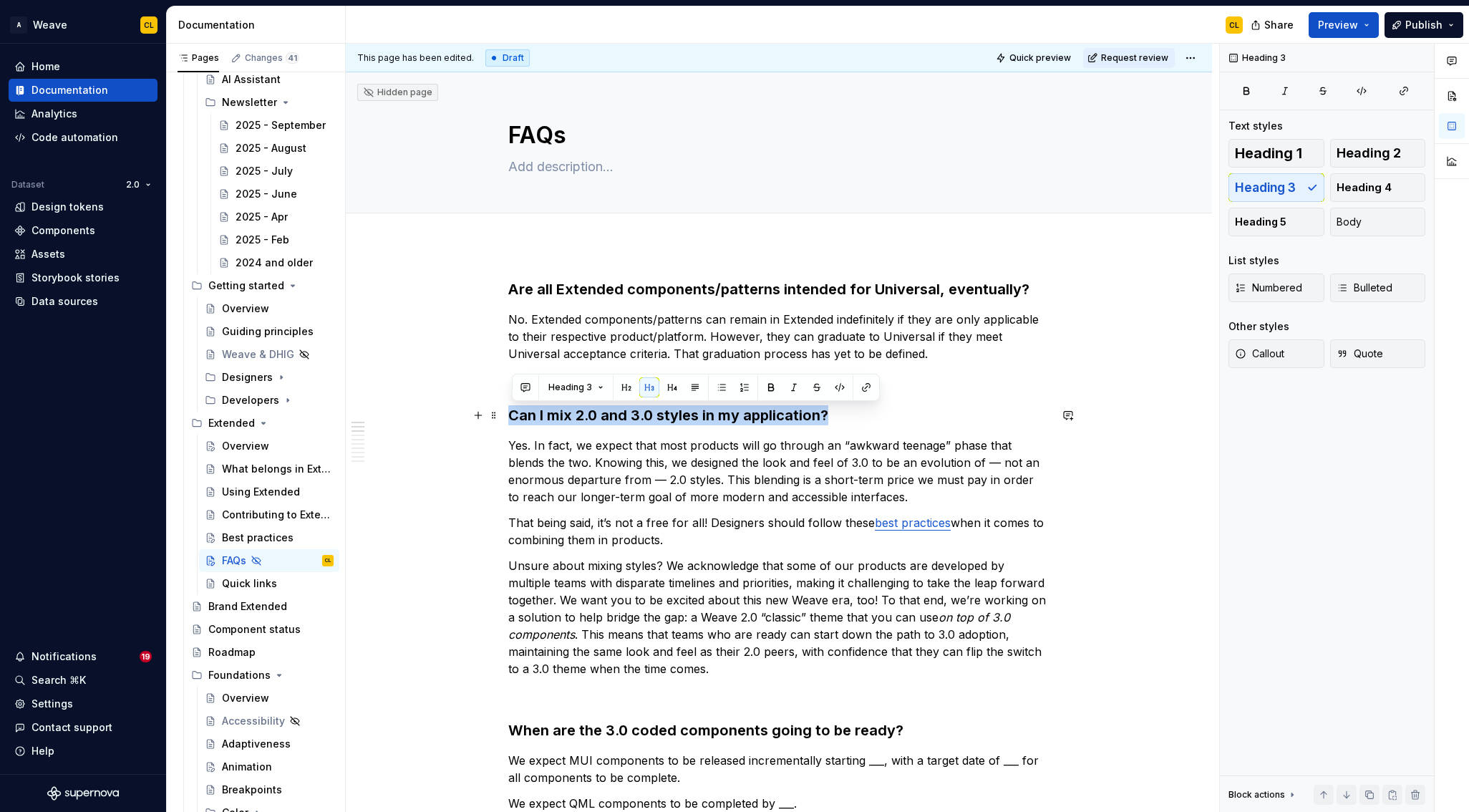
click at [571, 417] on h3 "Can I mix 2.0 and 3.0 styles in my application?" at bounding box center [779, 415] width 541 height 20
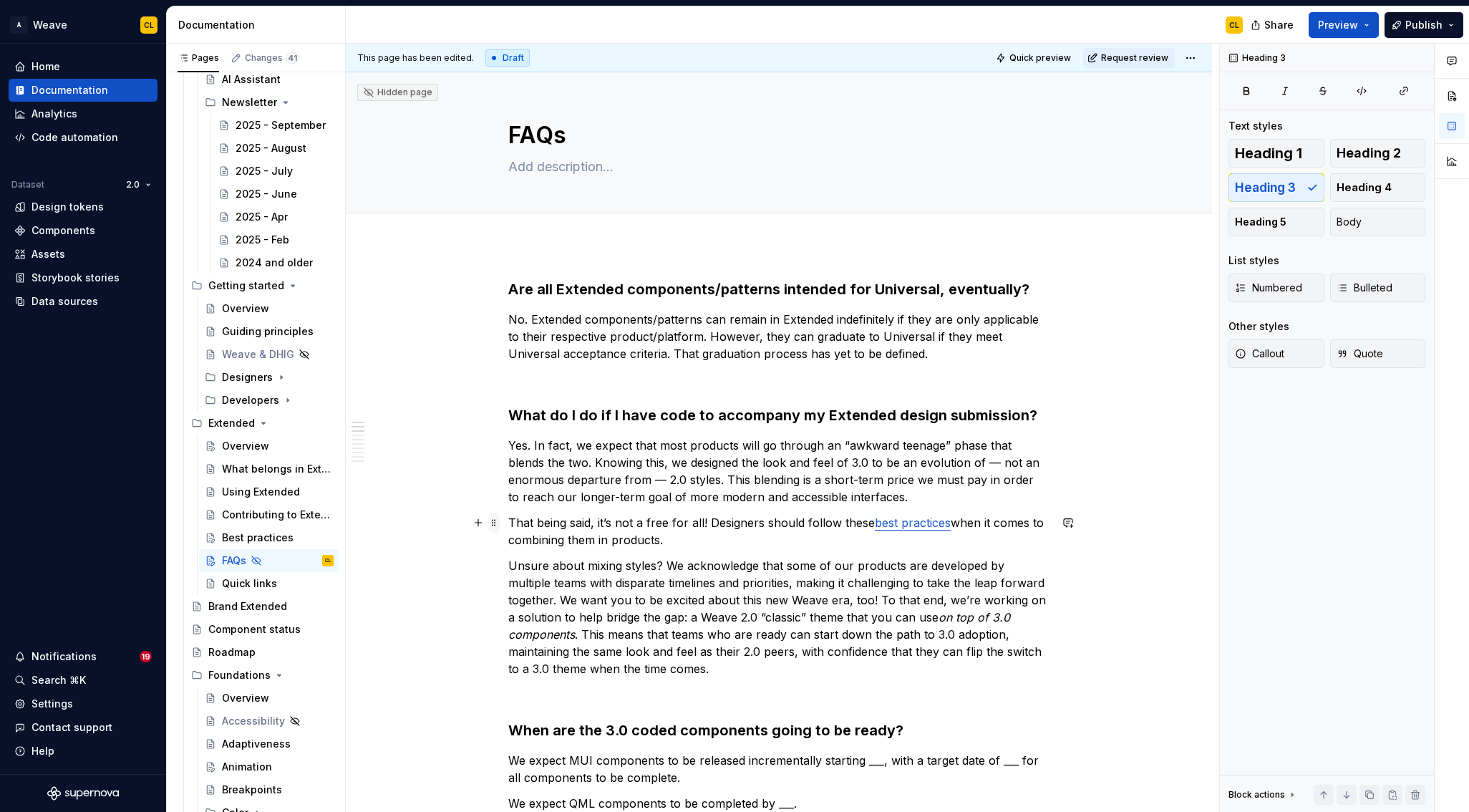
click at [499, 524] on span at bounding box center [494, 522] width 12 height 20
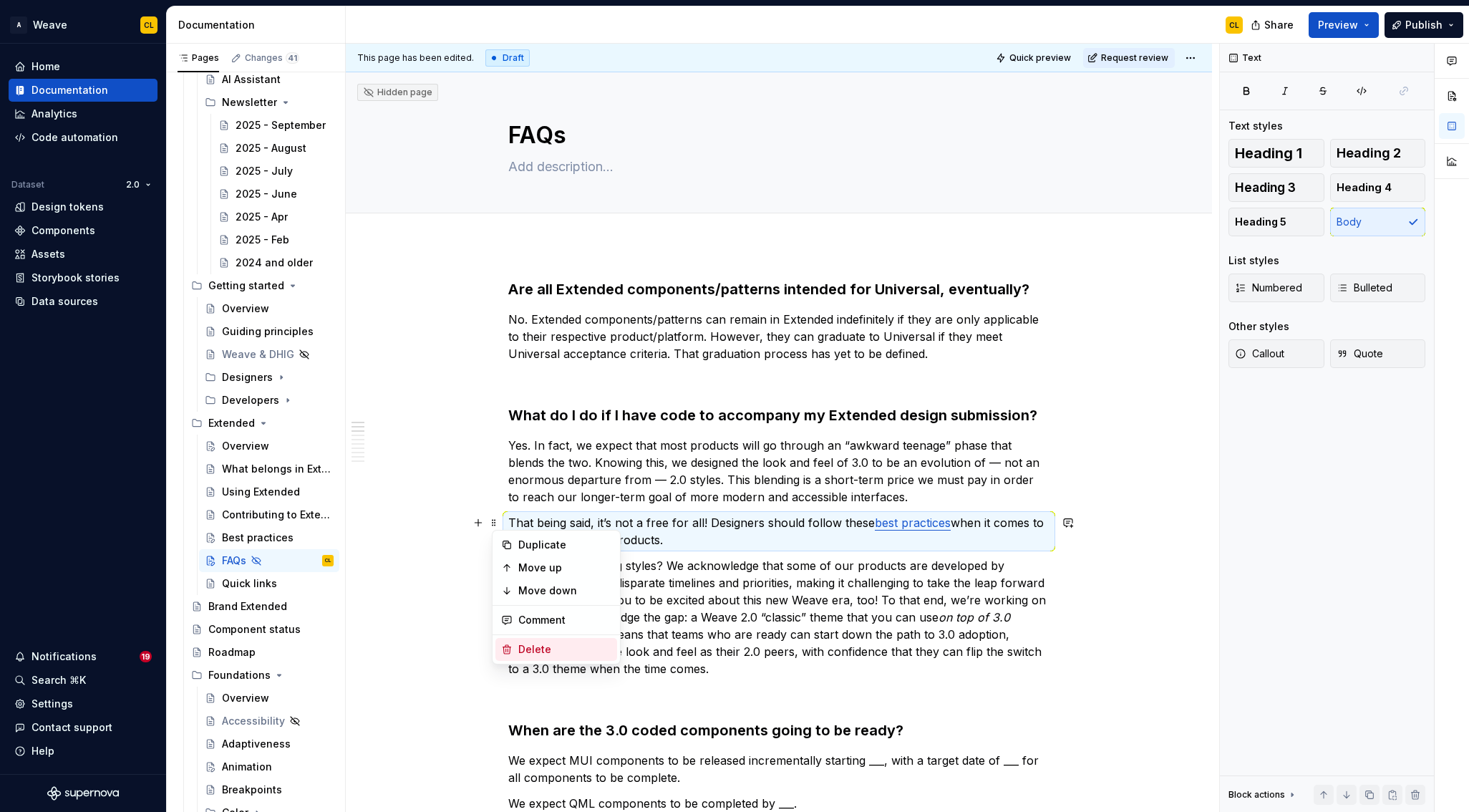
click at [533, 648] on div "Delete" at bounding box center [565, 649] width 93 height 14
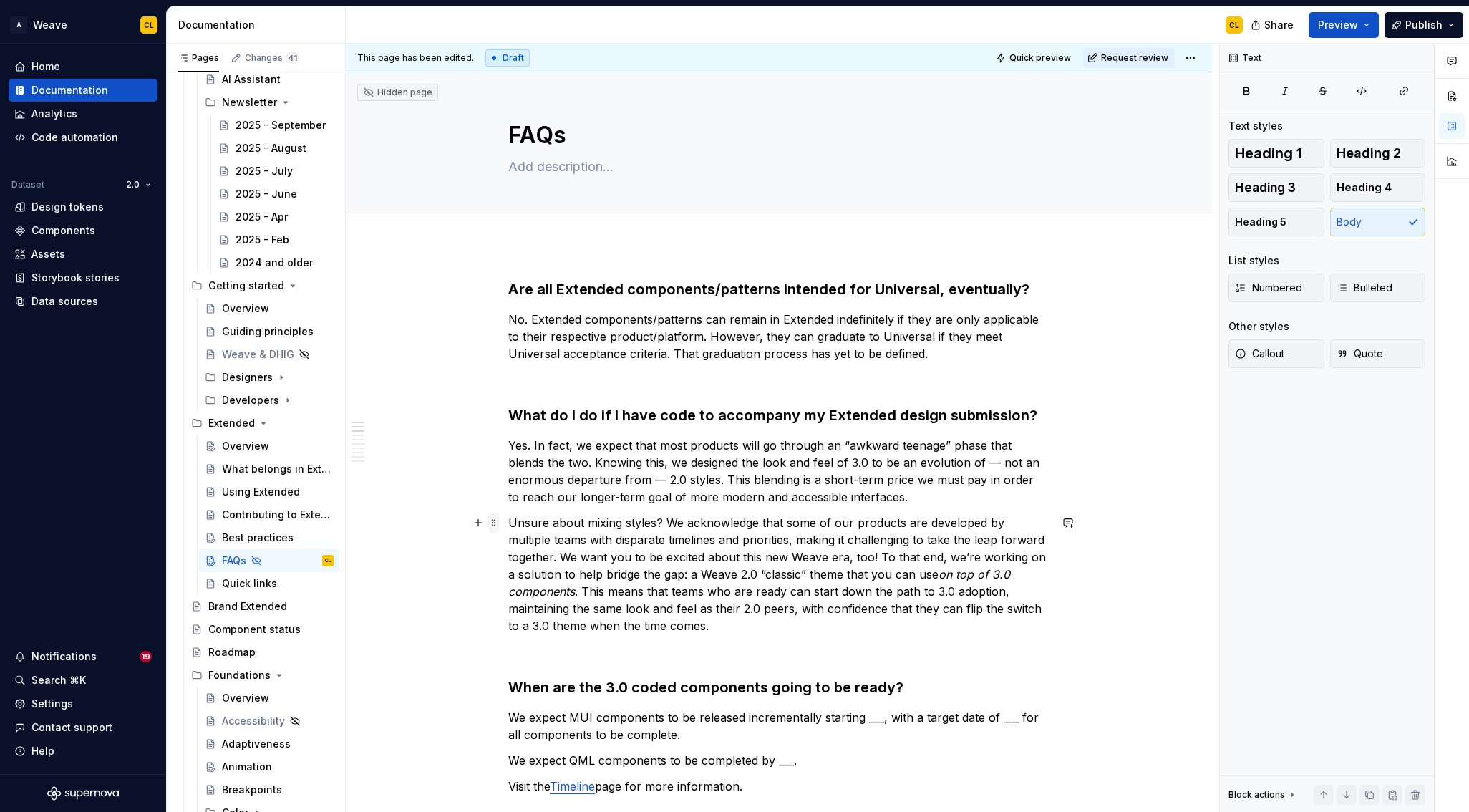
click at [498, 521] on span at bounding box center [494, 522] width 12 height 20
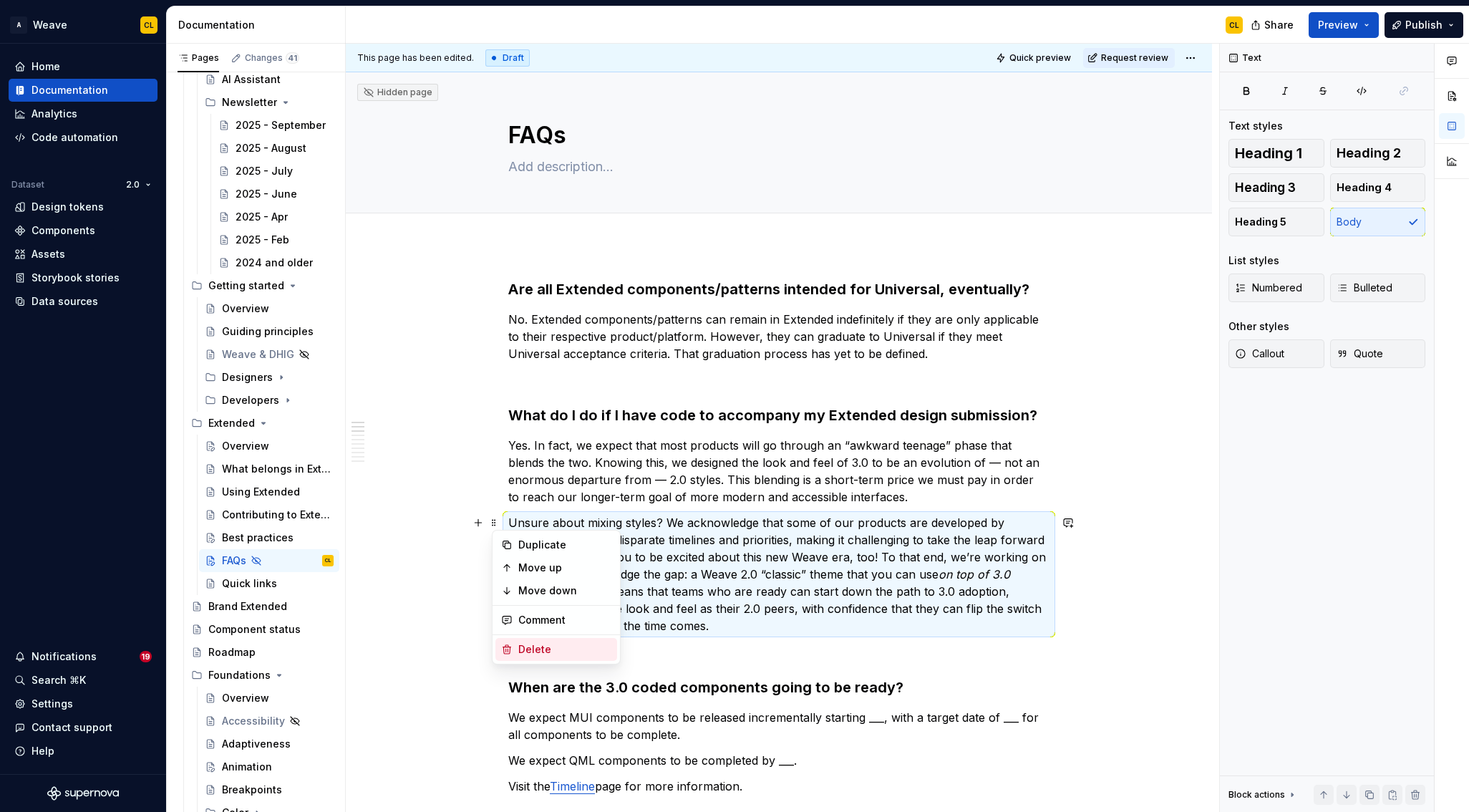
click at [510, 649] on icon at bounding box center [507, 649] width 8 height 9
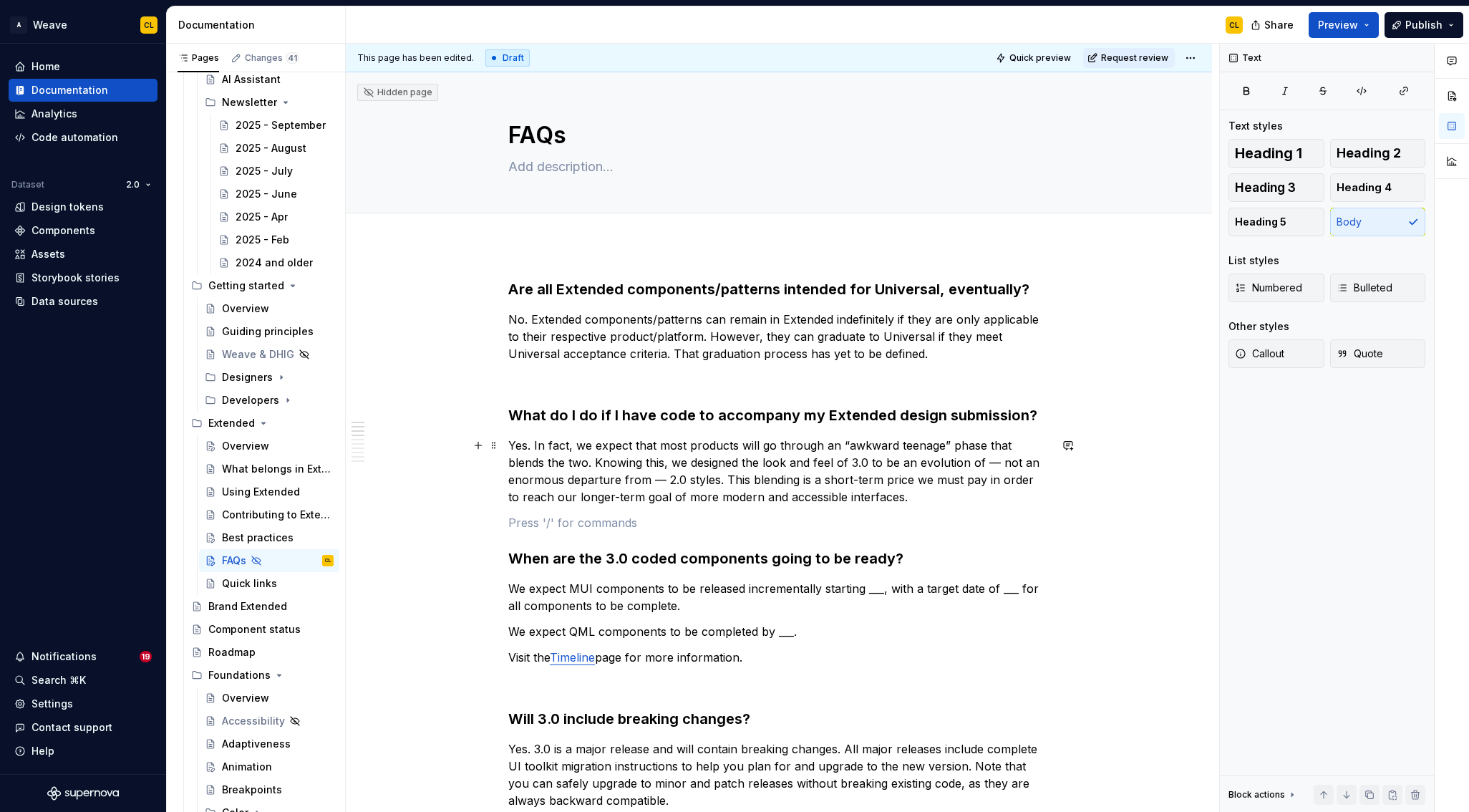
click at [558, 471] on p "Yes. In fact, we expect that most products will go through an “awkward teenage”…" at bounding box center [779, 471] width 541 height 68
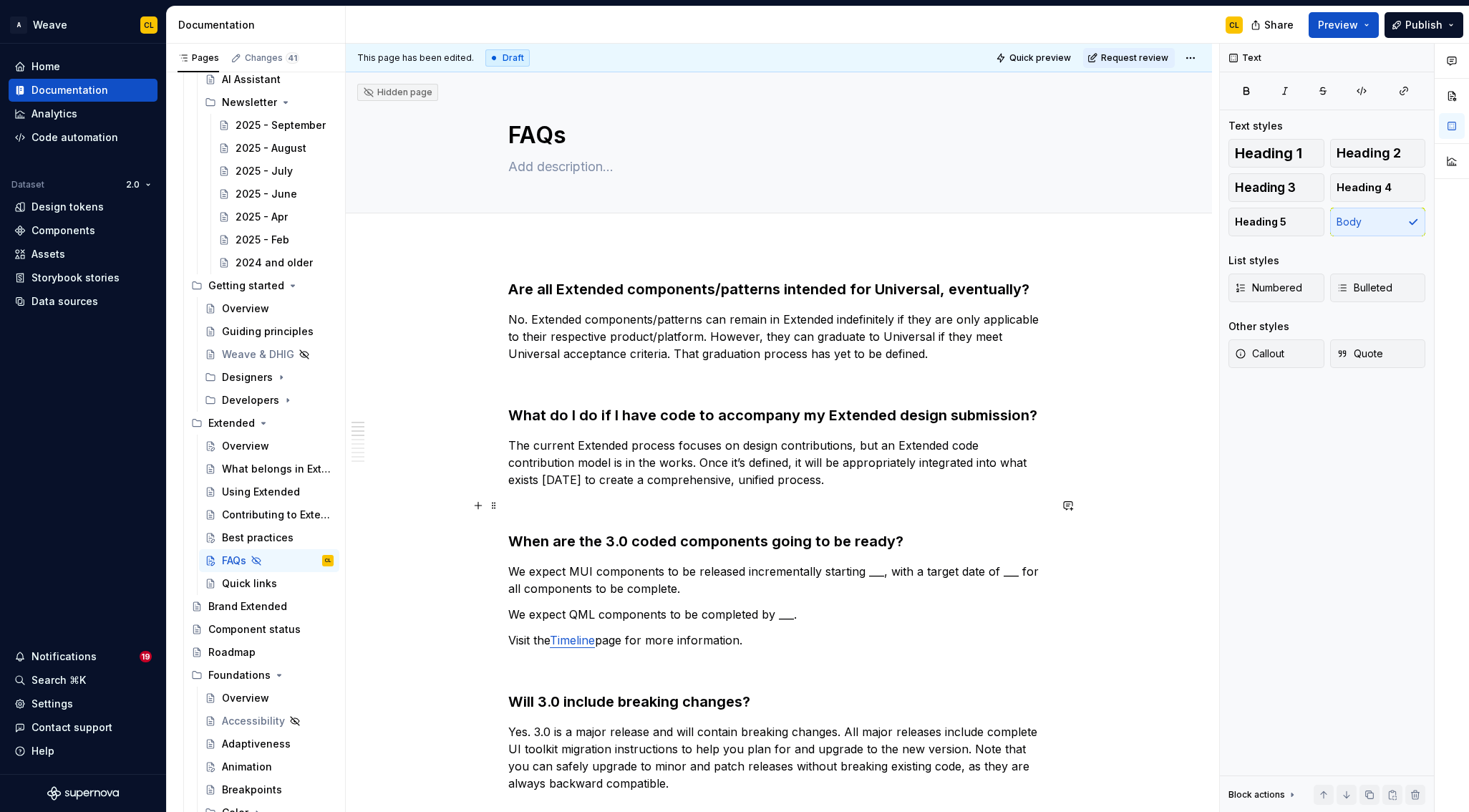
click at [566, 508] on p at bounding box center [779, 505] width 541 height 17
click at [566, 533] on h3 "When are the 3.0 coded components going to be ready?" at bounding box center [779, 541] width 541 height 20
click at [562, 544] on h3 "When are the 3.0 coded components going to be ready?" at bounding box center [779, 541] width 541 height 20
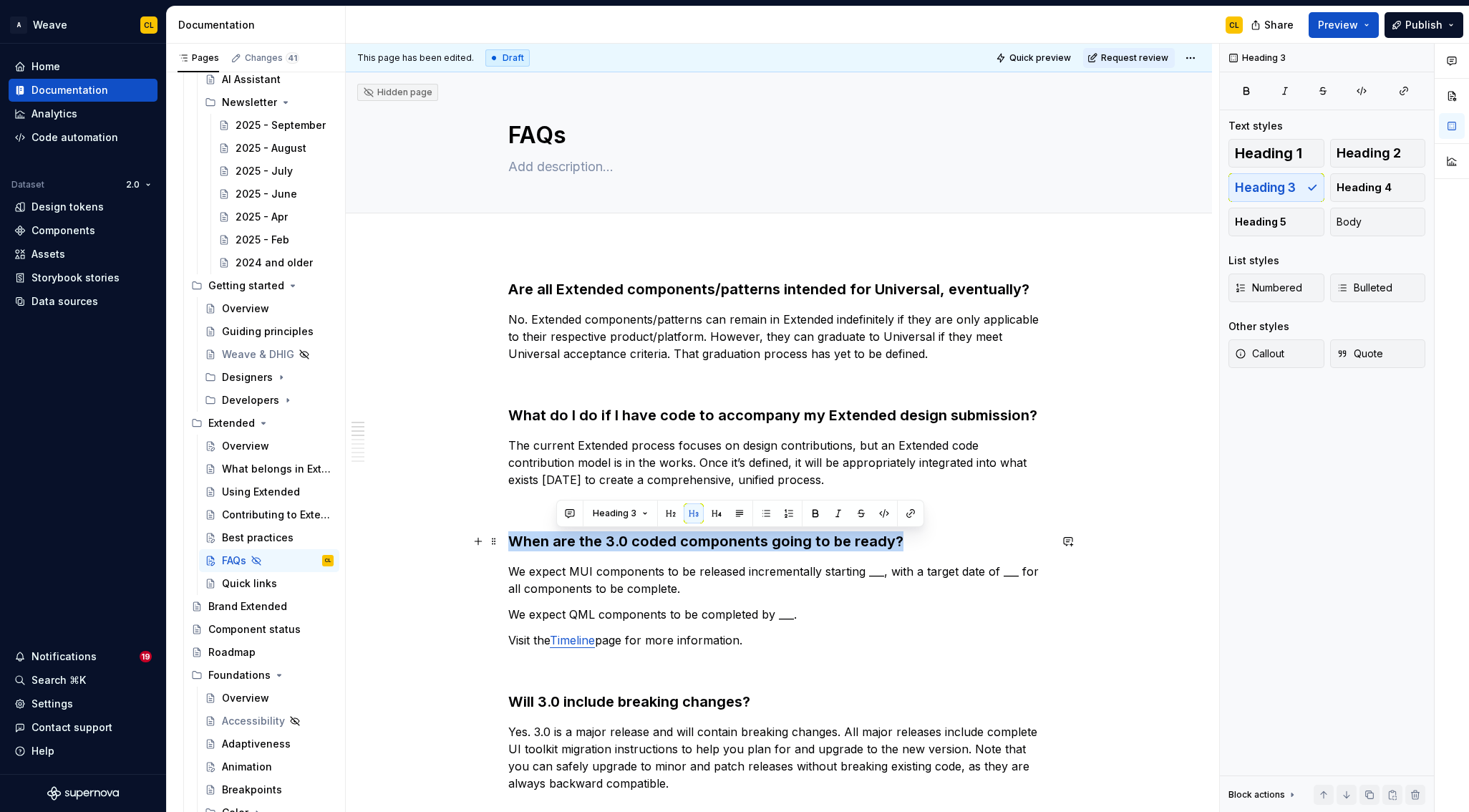
click at [562, 544] on h3 "When are the 3.0 coded components going to be ready?" at bounding box center [779, 541] width 541 height 20
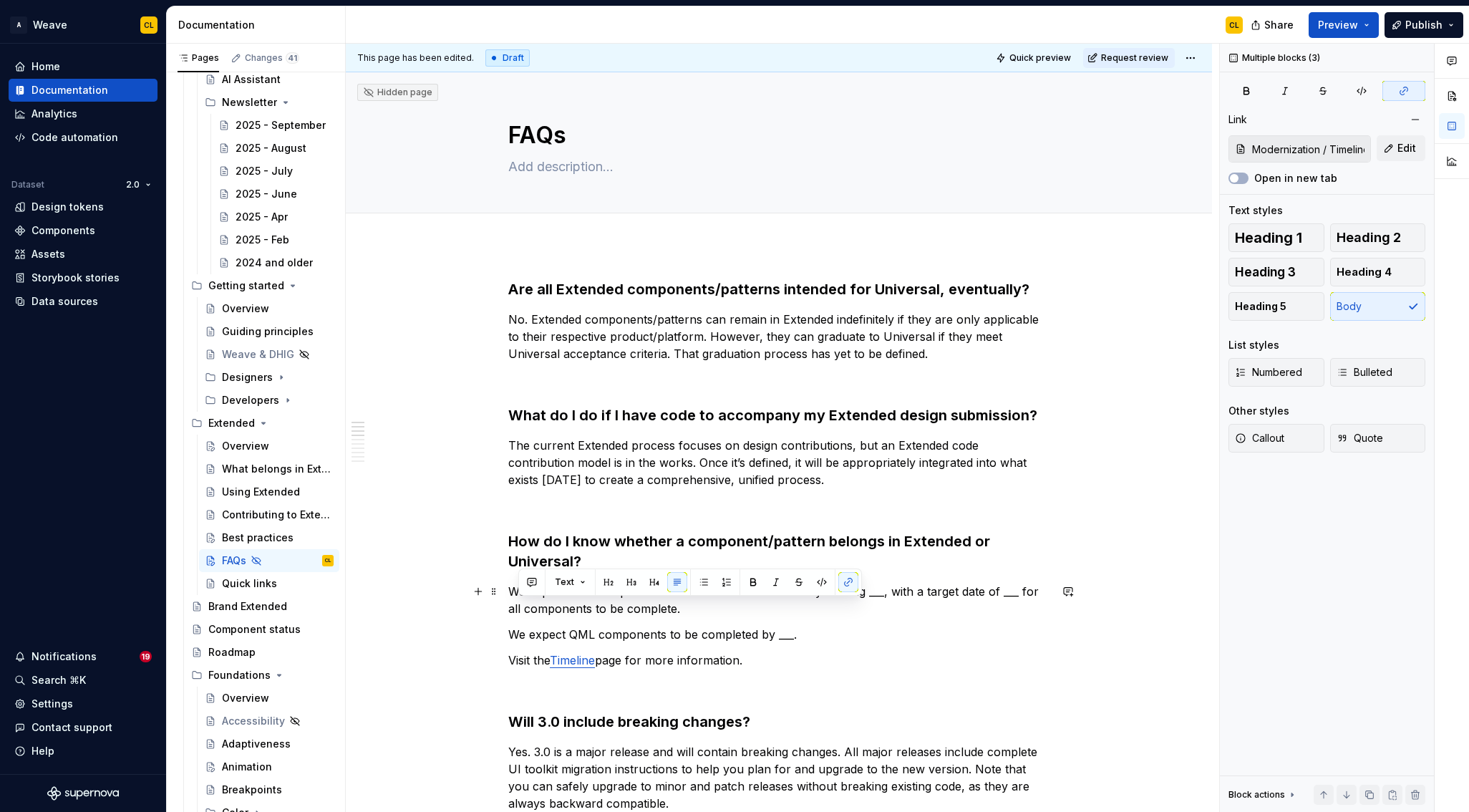
drag, startPoint x: 767, startPoint y: 667, endPoint x: 519, endPoint y: 616, distance: 253.2
click at [519, 616] on p "We expect MUI components to be released incrementally starting ___, with a targ…" at bounding box center [779, 599] width 541 height 35
drag, startPoint x: 767, startPoint y: 666, endPoint x: 585, endPoint y: 599, distance: 193.9
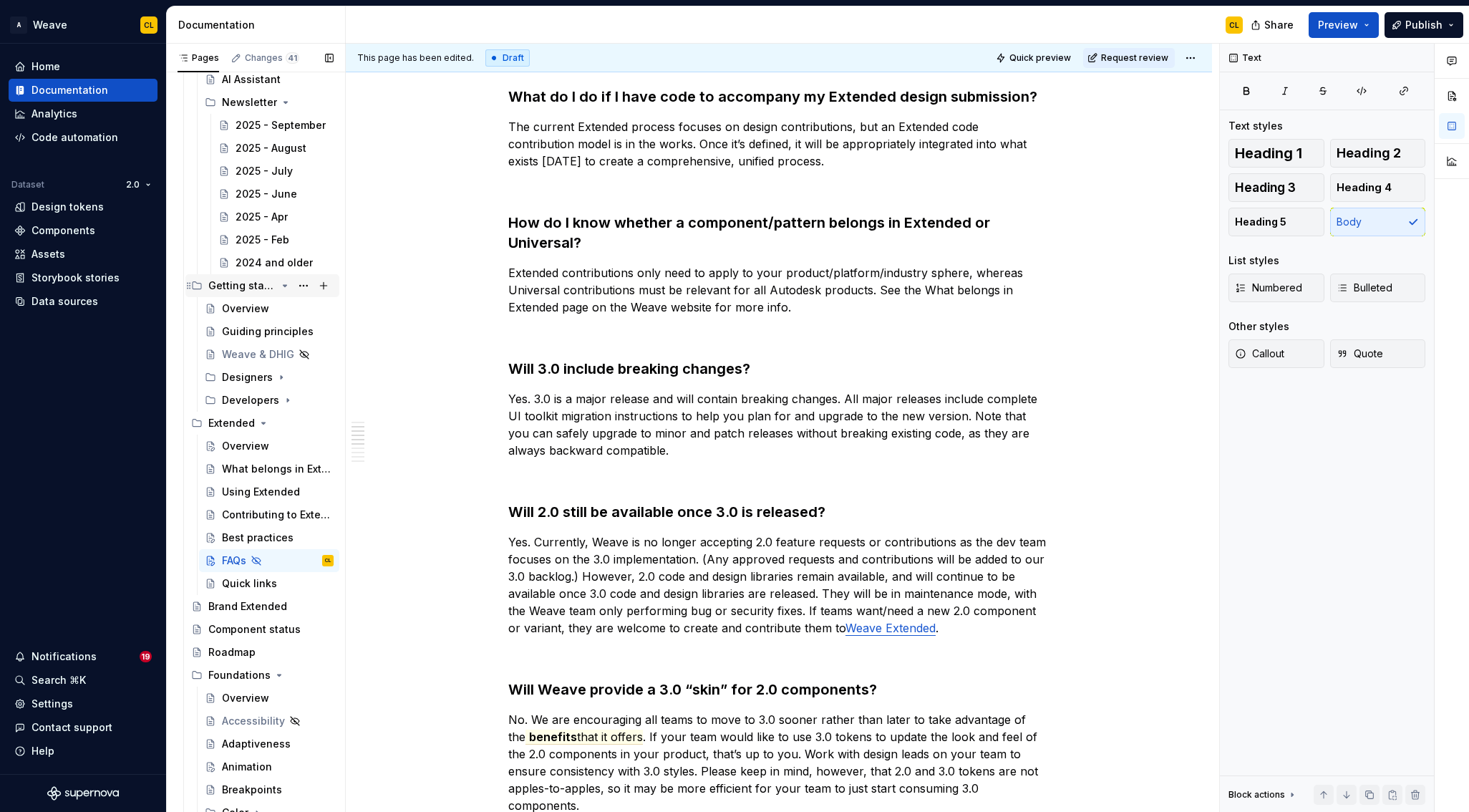
scroll to position [248, 0]
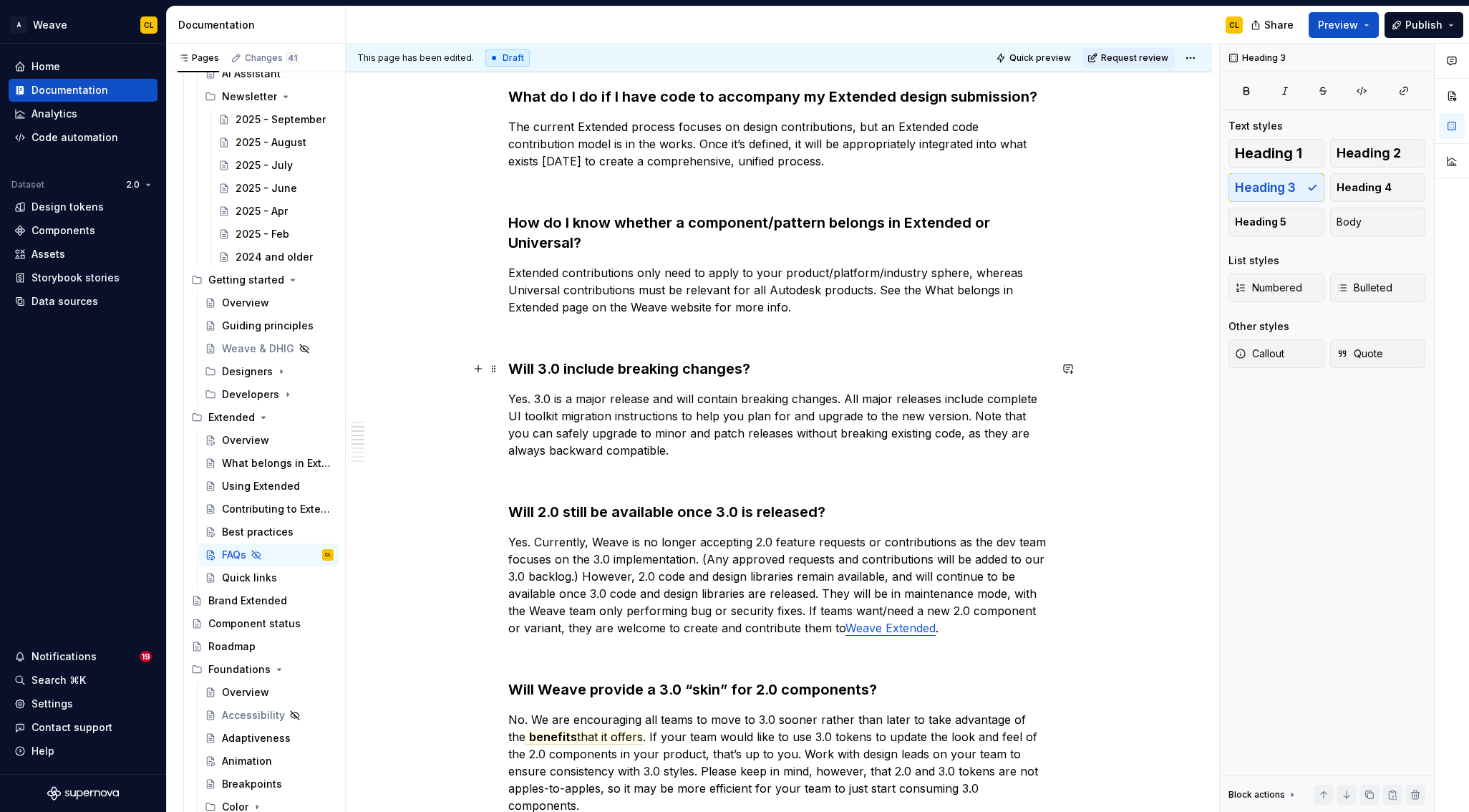
click at [534, 367] on h3 "Will 3.0 include breaking changes?" at bounding box center [779, 368] width 541 height 20
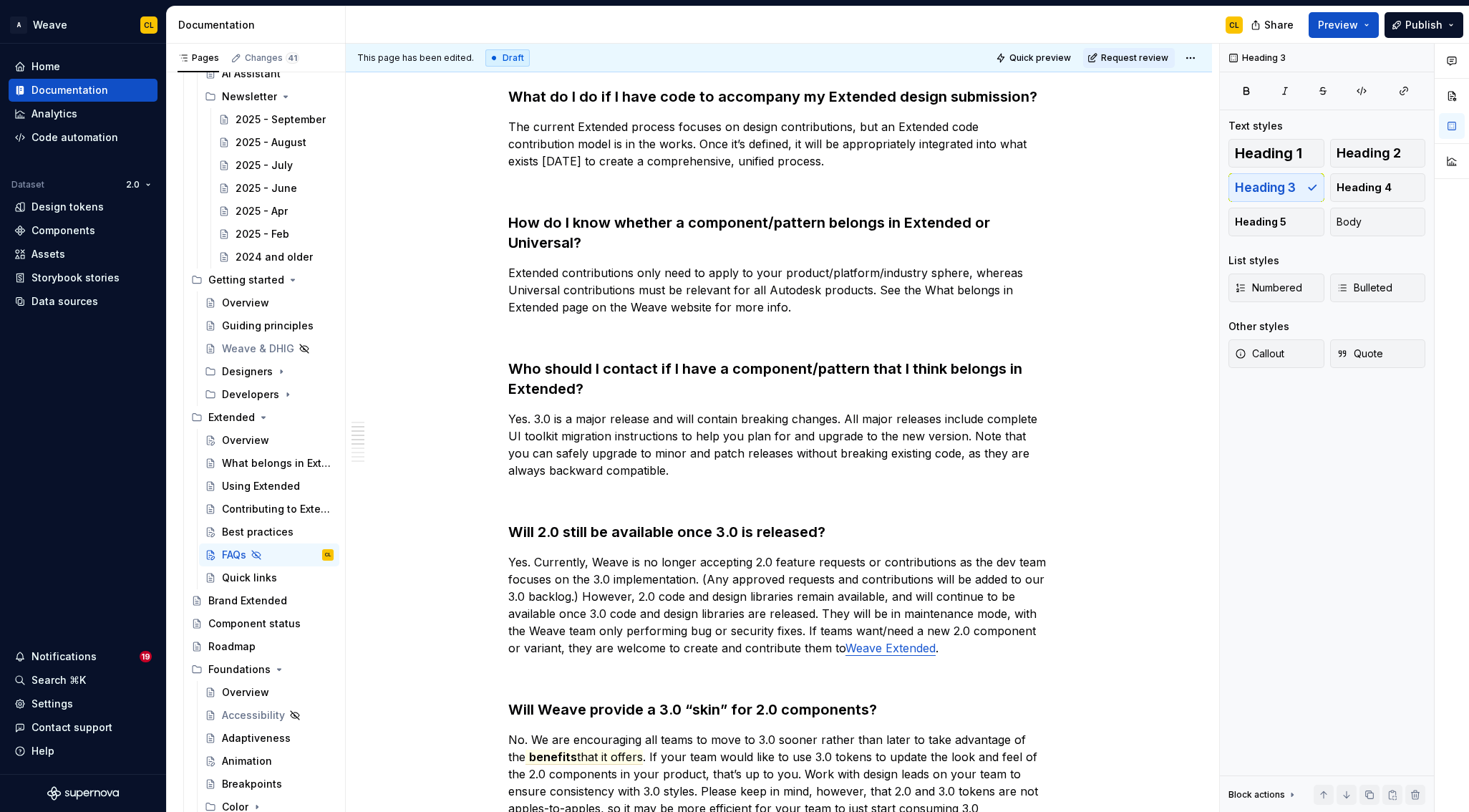
click at [589, 447] on p "Yes. 3.0 is a major release and will contain breaking changes. All major releas…" at bounding box center [779, 444] width 541 height 68
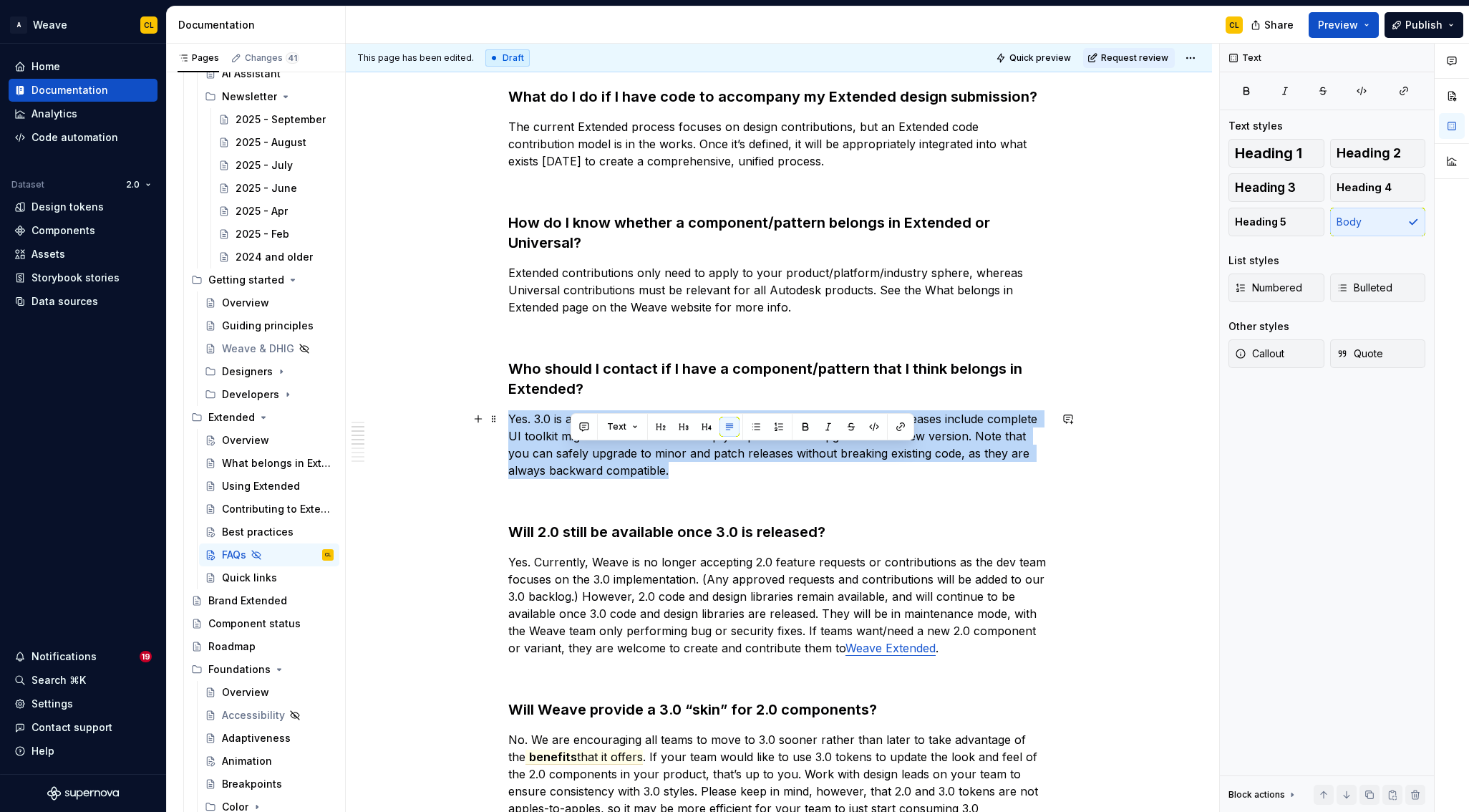
click at [589, 447] on p "Yes. 3.0 is a major release and will contain breaking changes. All major releas…" at bounding box center [779, 444] width 541 height 68
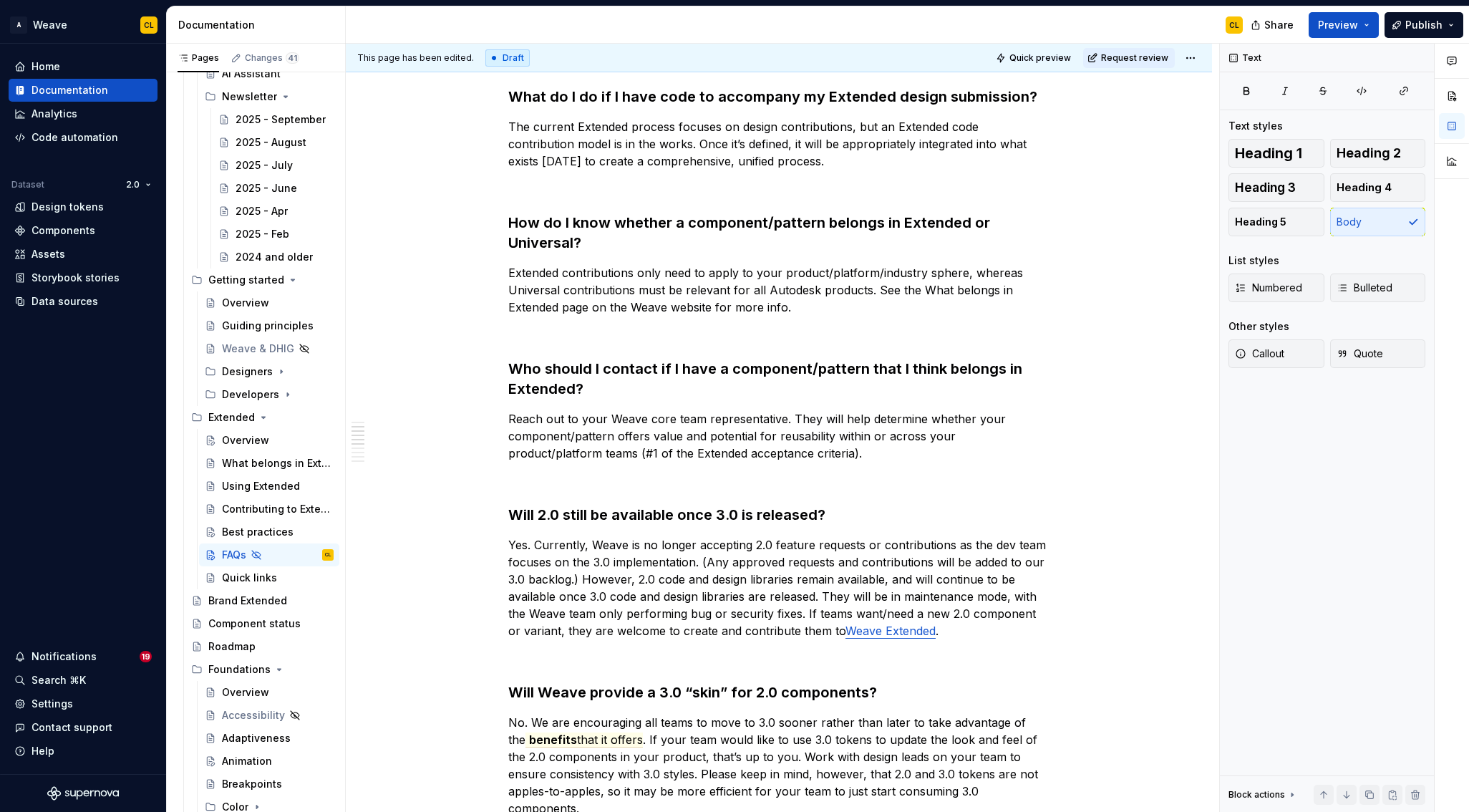
click at [593, 510] on h3 "Will 2.0 still be available once 3.0 is released?" at bounding box center [779, 514] width 541 height 20
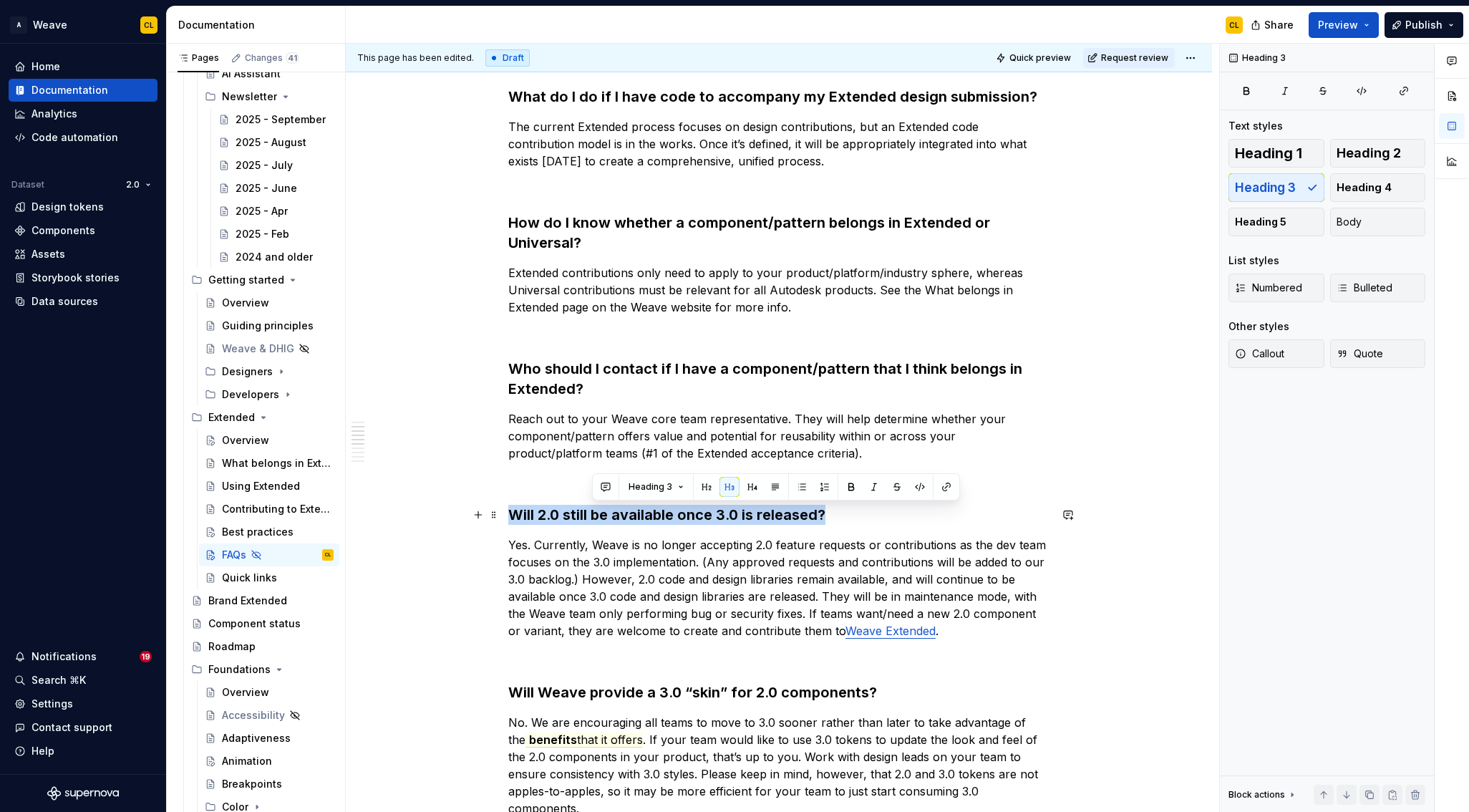
click at [593, 510] on h3 "Will 2.0 still be available once 3.0 is released?" at bounding box center [779, 514] width 541 height 20
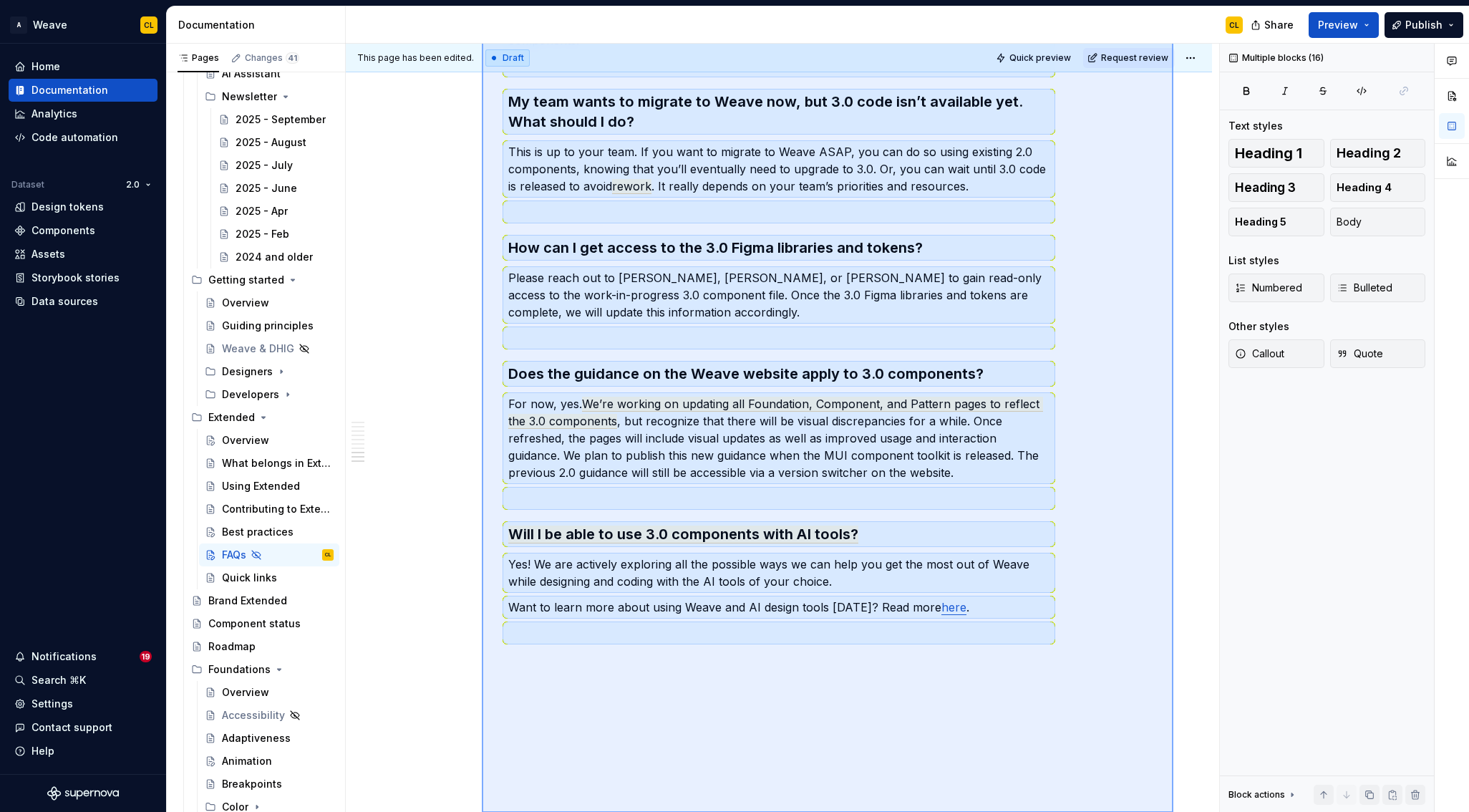
scroll to position [1179, 0]
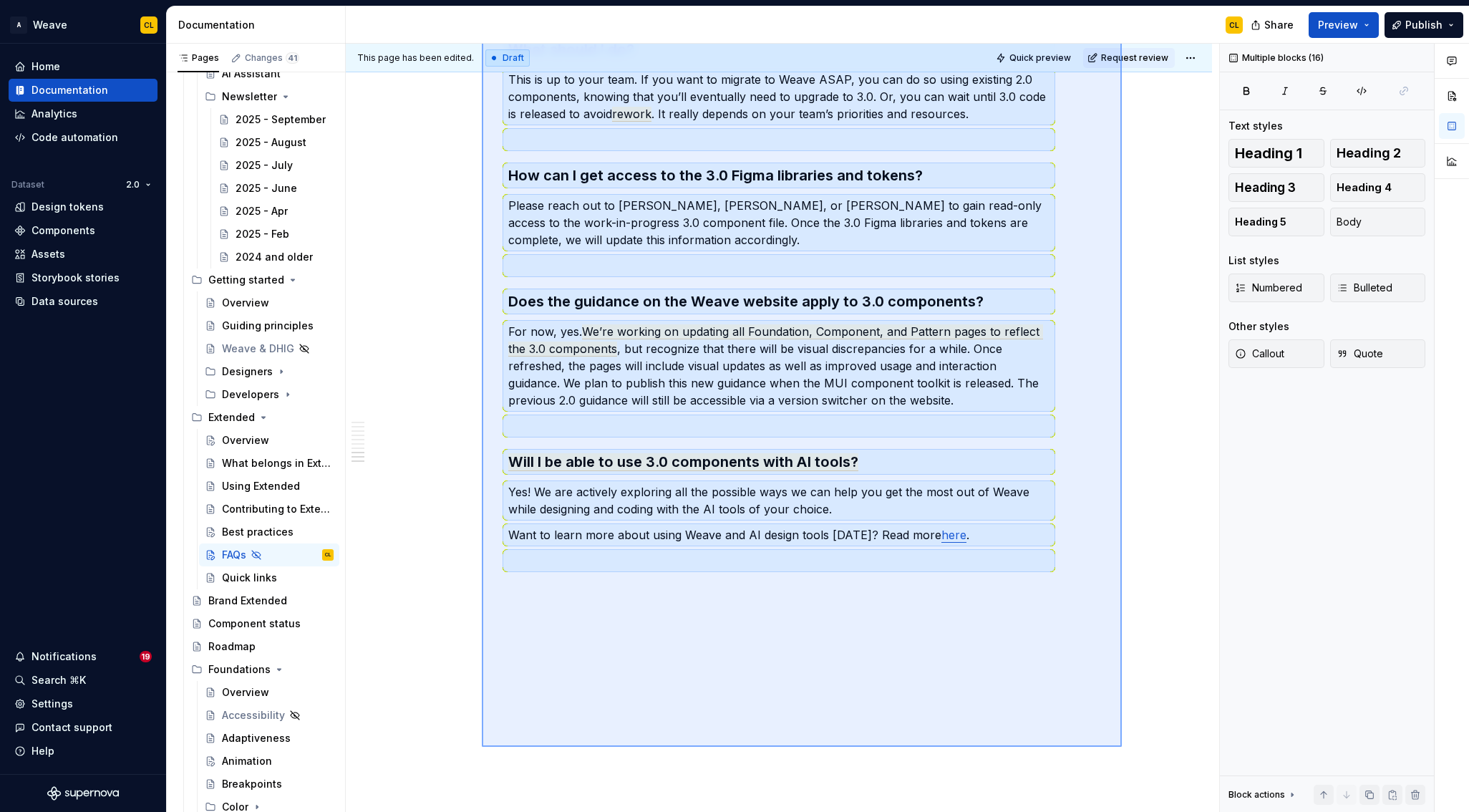
drag, startPoint x: 563, startPoint y: 263, endPoint x: 1122, endPoint y: 747, distance: 739.4
click at [1122, 747] on div "This page has been edited. Draft Quick preview Request review Hidden page FAQs …" at bounding box center [783, 427] width 874 height 769
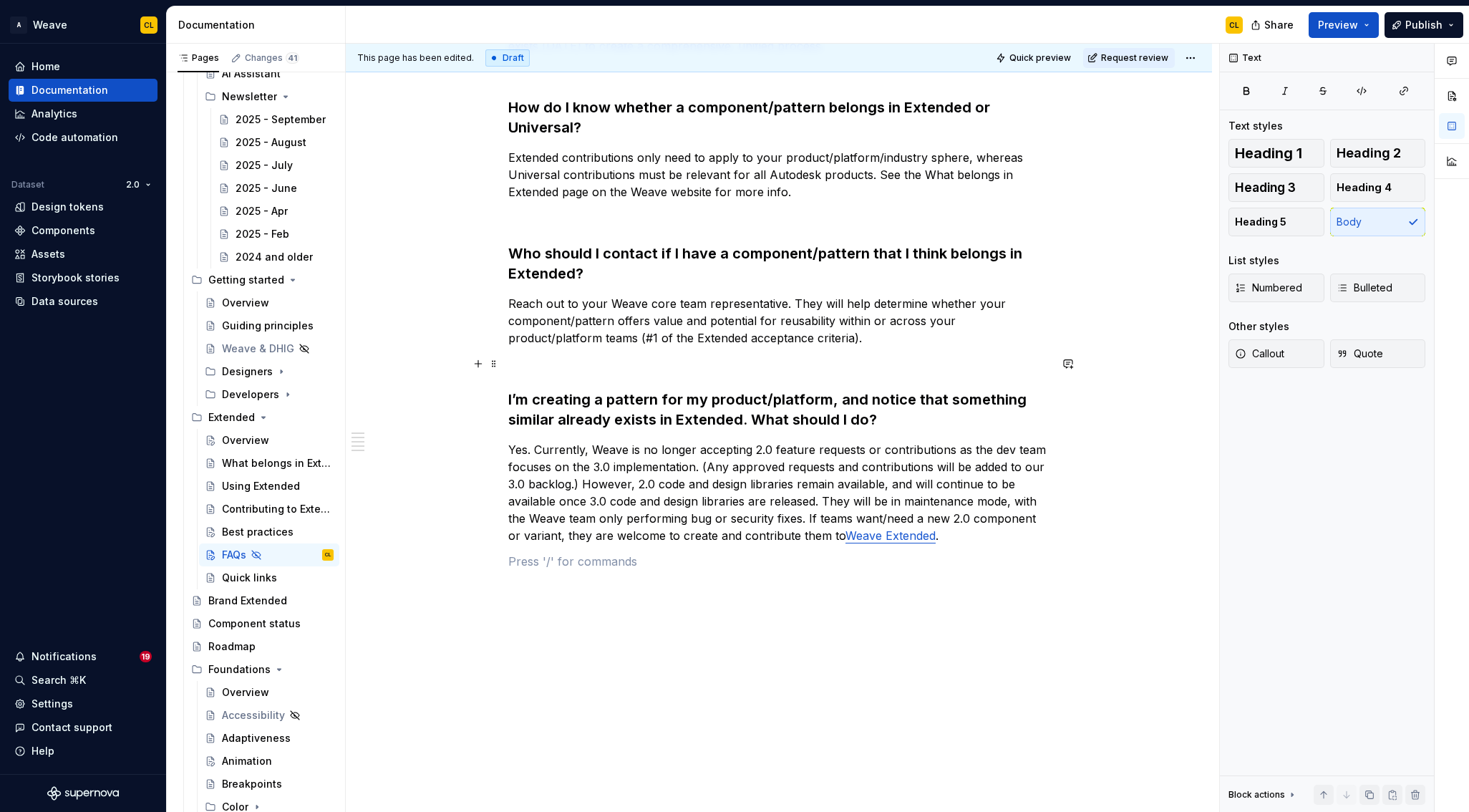
scroll to position [452, 0]
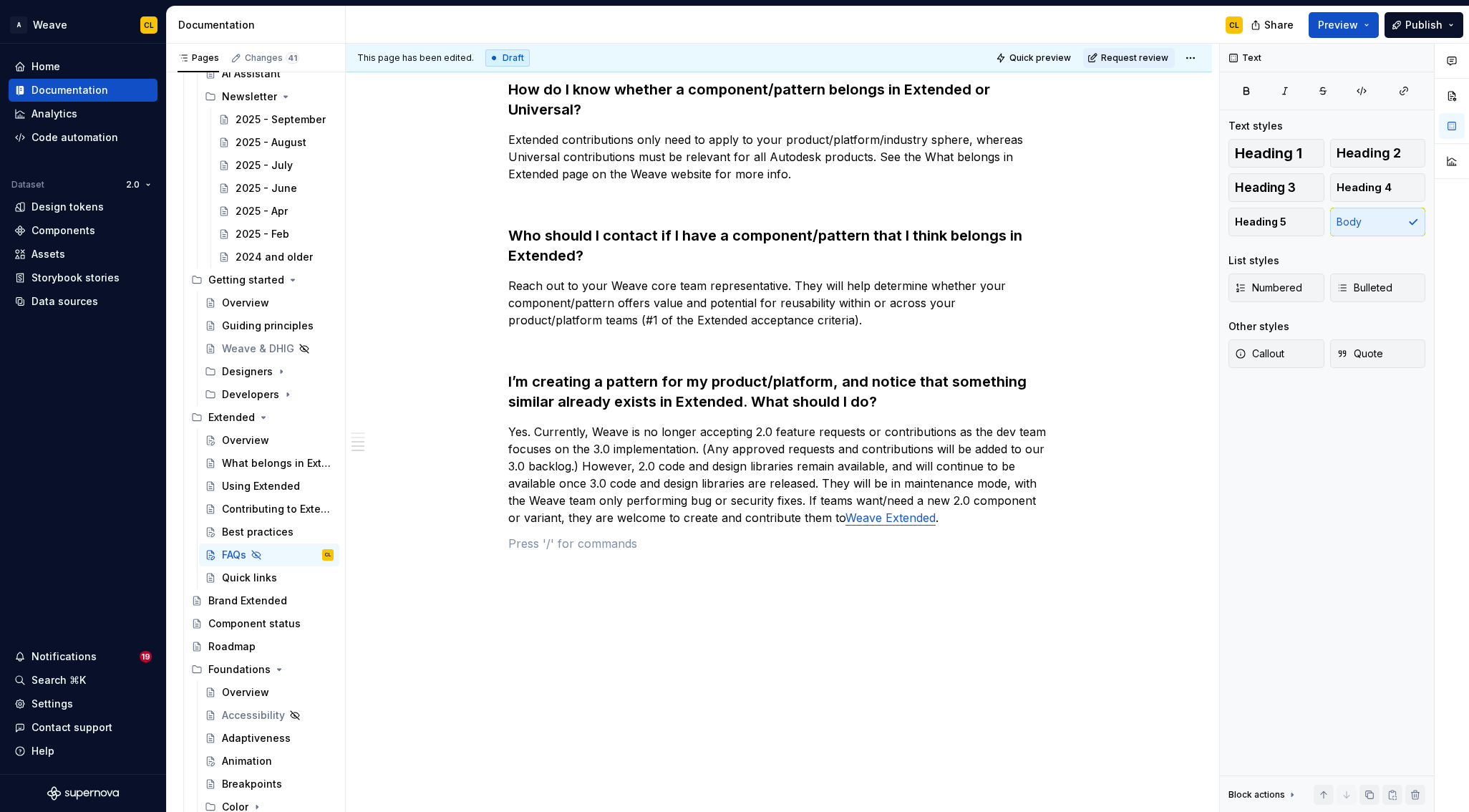
click at [588, 450] on p "Yes. Currently, Weave is no longer accepting 2.0 feature requests or contributi…" at bounding box center [779, 474] width 541 height 103
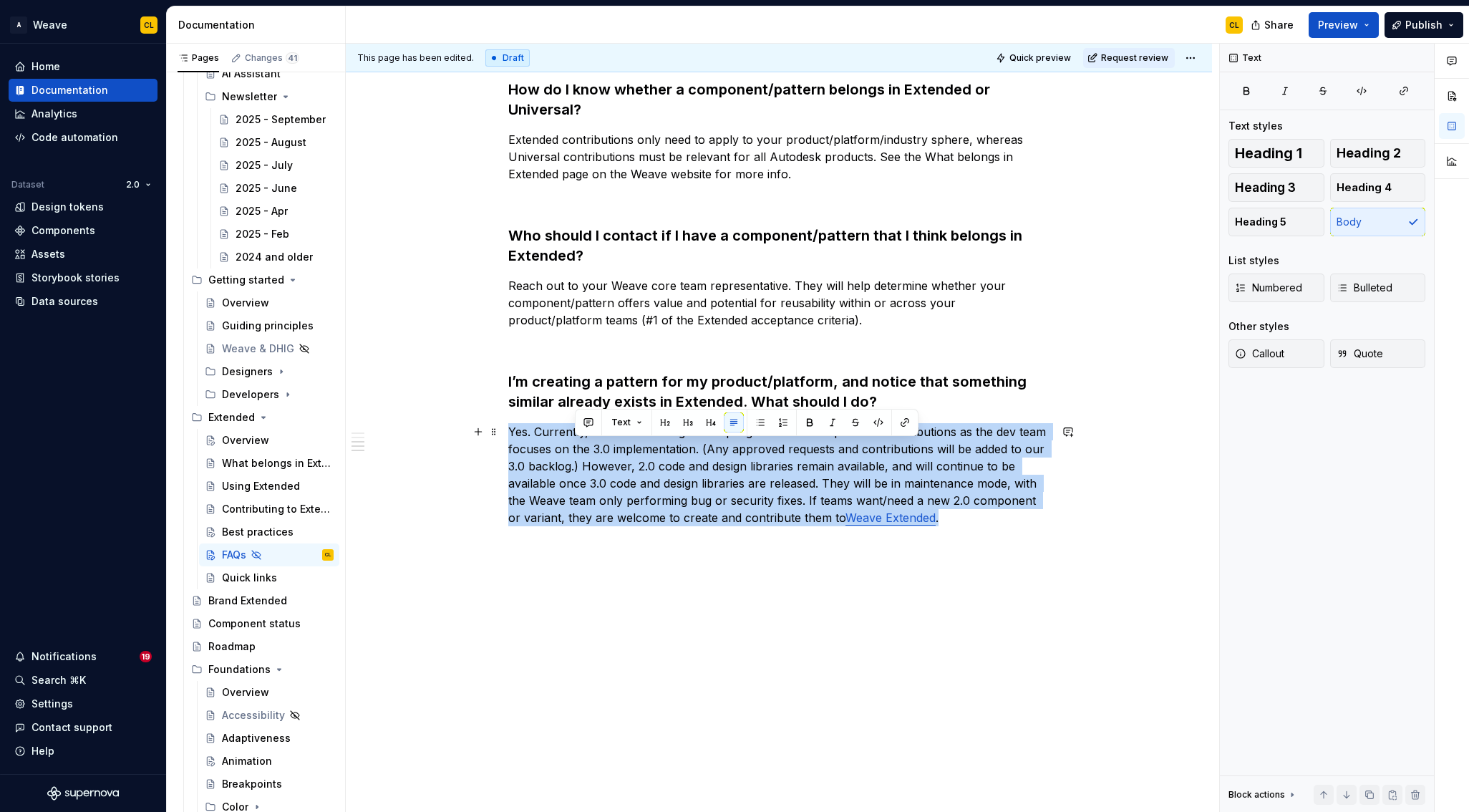
click at [588, 450] on p "Yes. Currently, Weave is no longer accepting 2.0 feature requests or contributi…" at bounding box center [779, 474] width 541 height 103
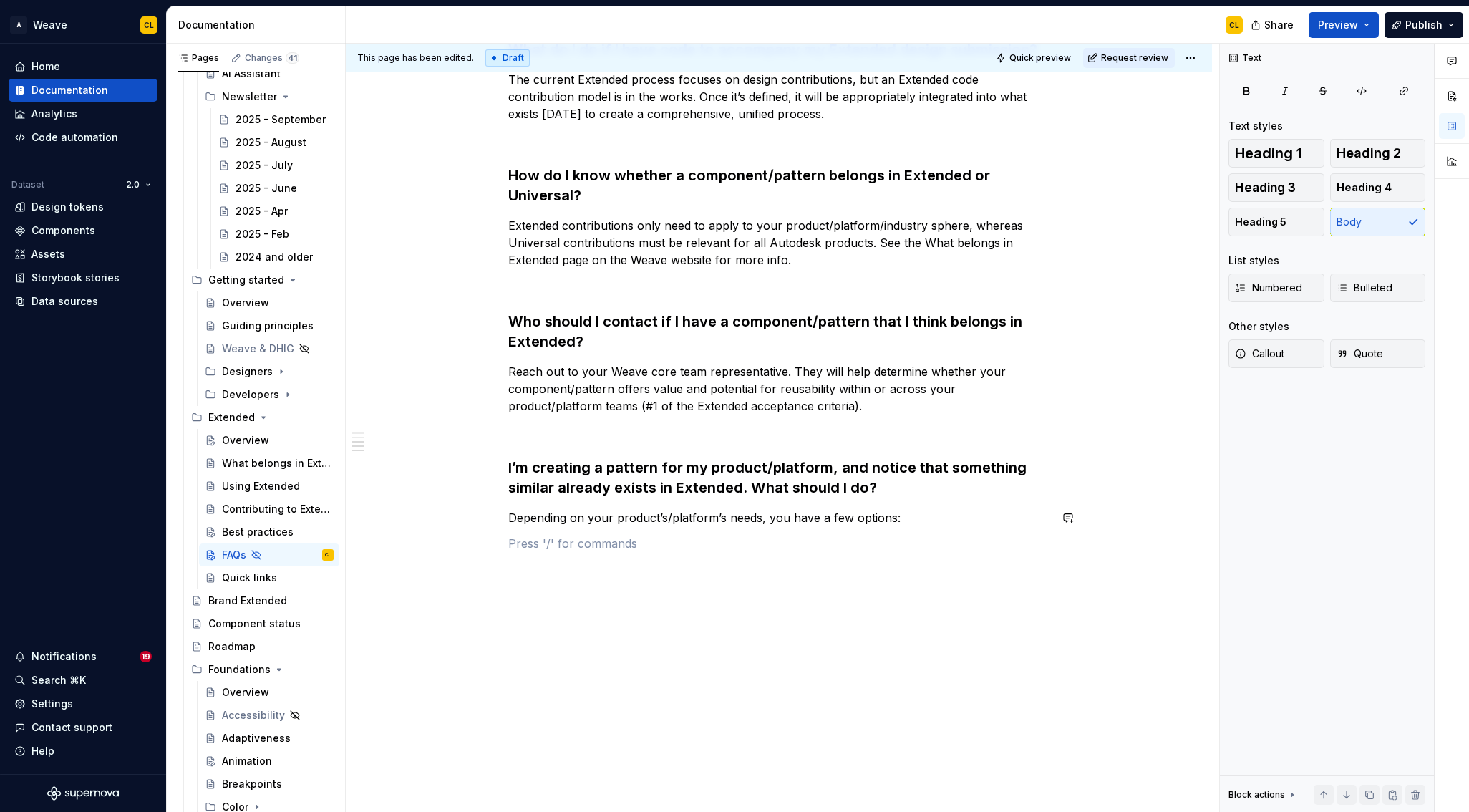
scroll to position [391, 0]
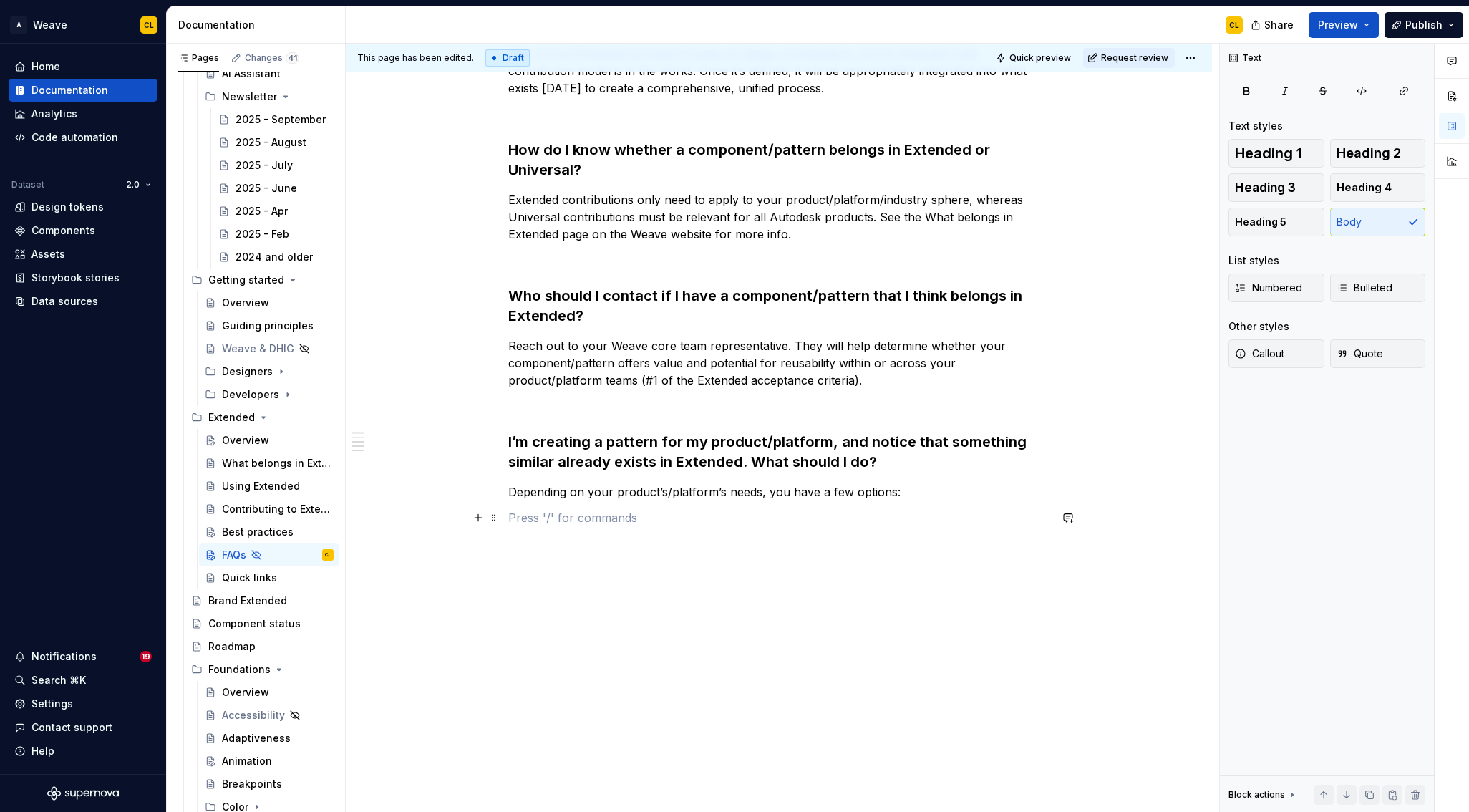
click at [556, 521] on p at bounding box center [779, 517] width 541 height 17
paste div
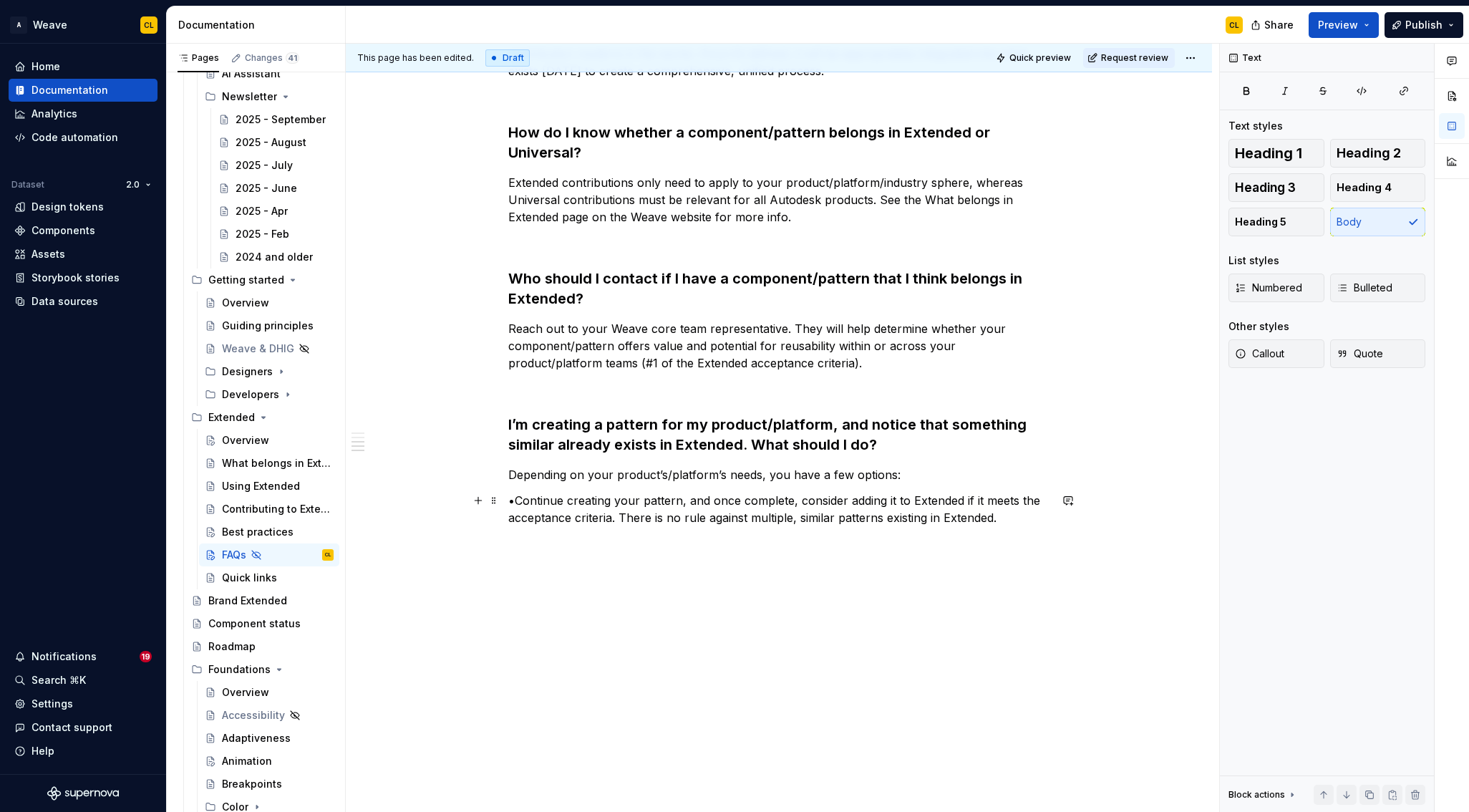
click at [517, 500] on p "•Continue creating your pattern, and once complete, consider adding it to Exten…" at bounding box center [779, 509] width 541 height 35
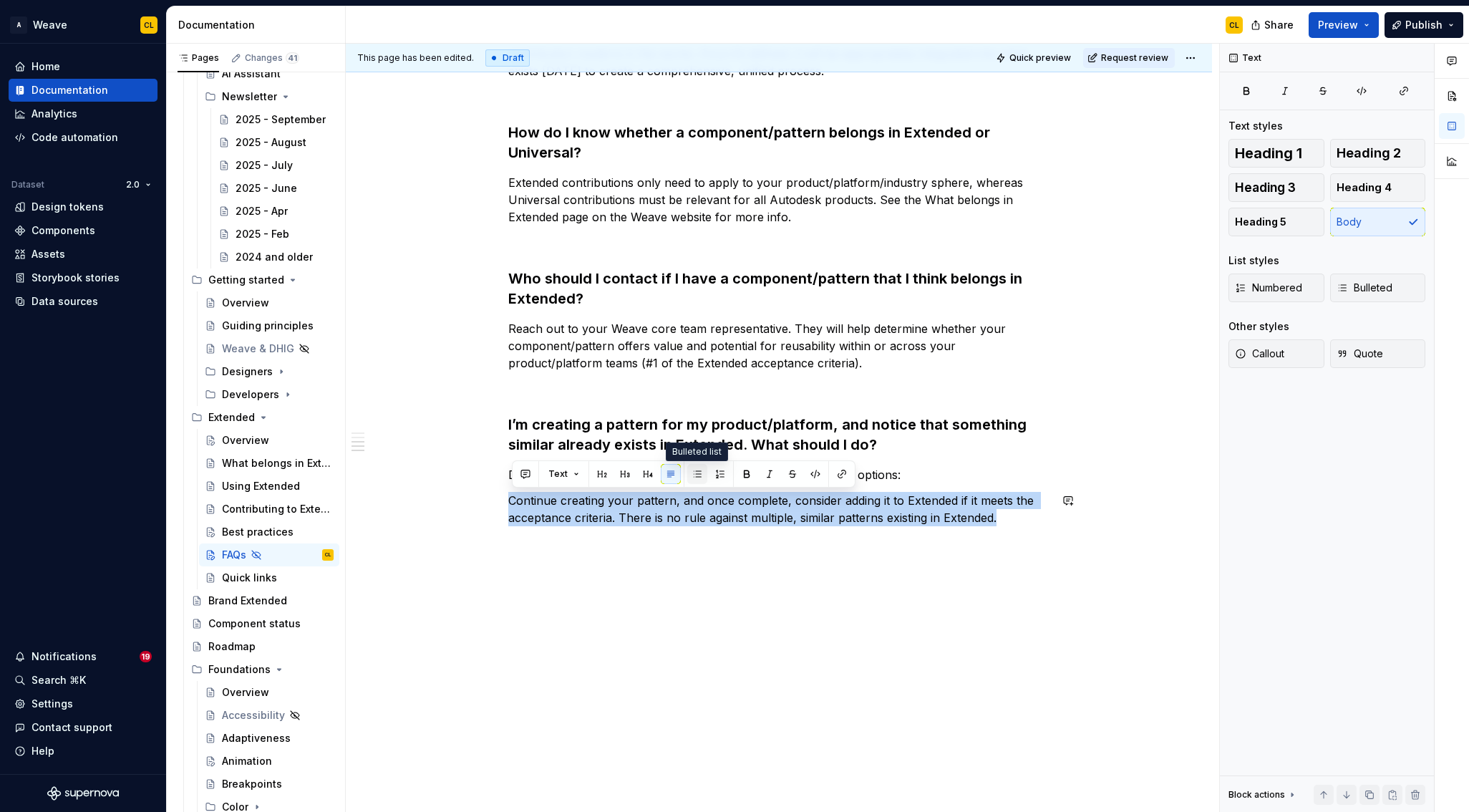
click at [691, 476] on button "button" at bounding box center [697, 474] width 20 height 20
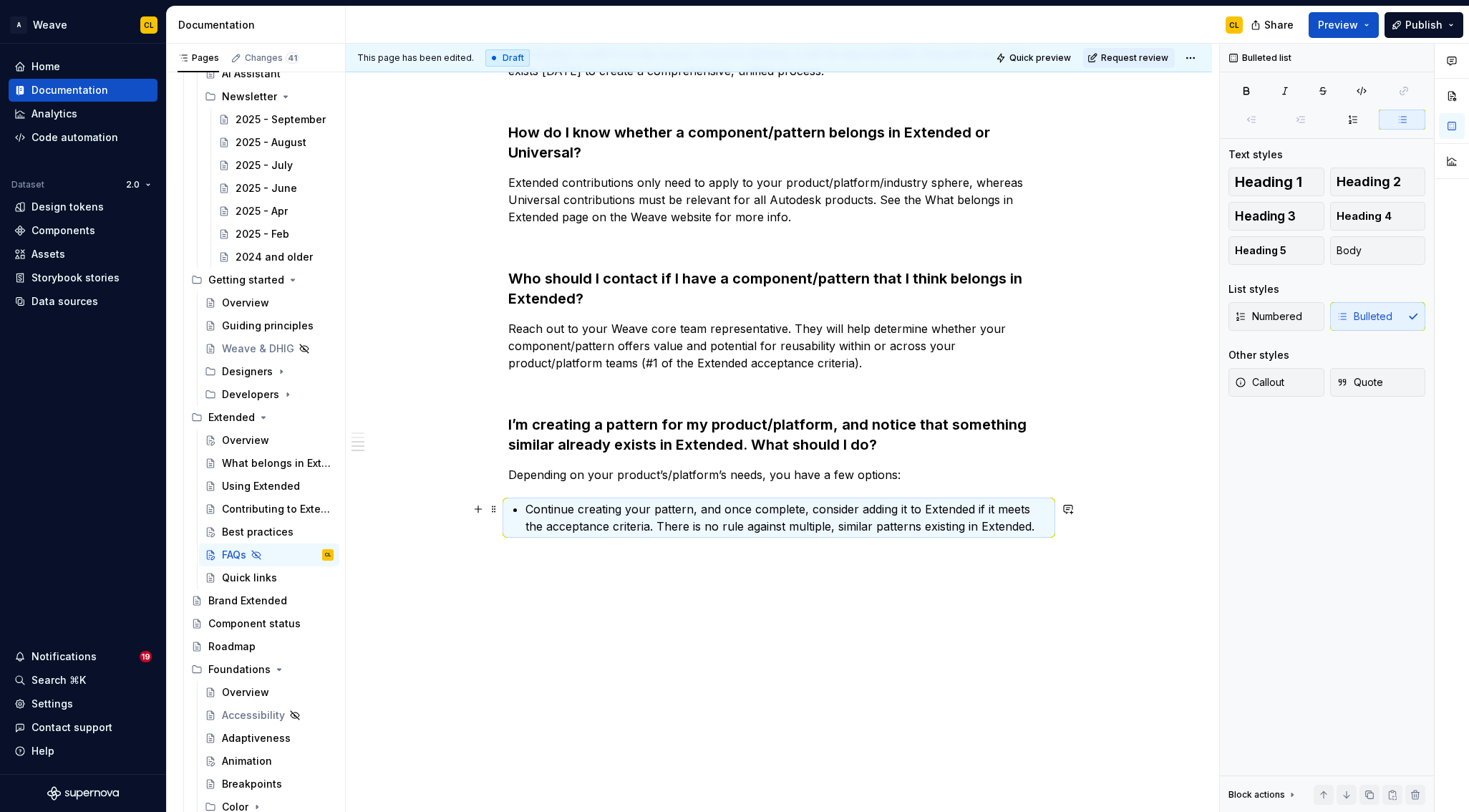
click at [960, 532] on p "Continue creating your pattern, and once complete, consider adding it to Extend…" at bounding box center [787, 517] width 524 height 35
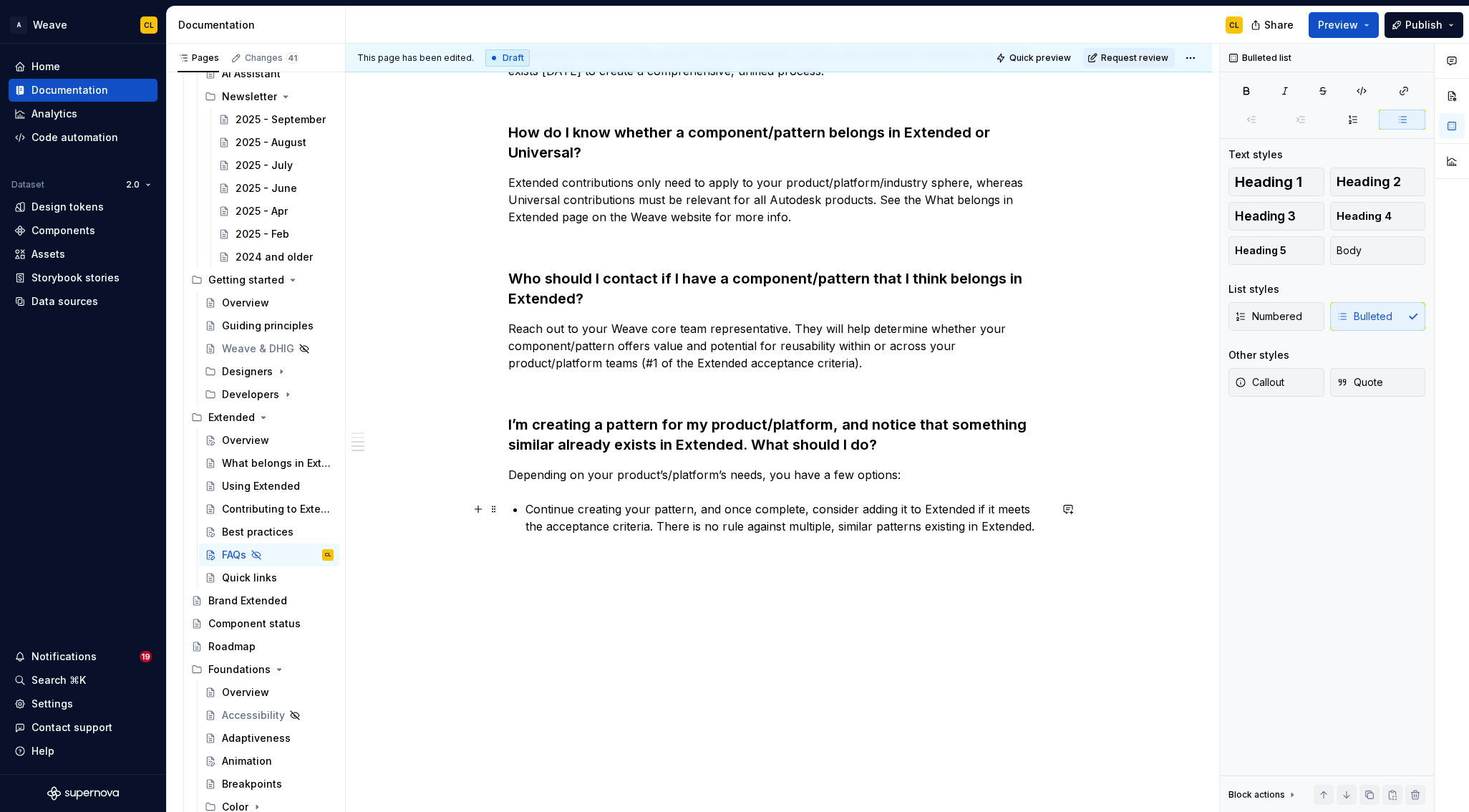
click at [1047, 521] on p "Continue creating your pattern, and once complete, consider adding it to Extend…" at bounding box center [787, 517] width 524 height 35
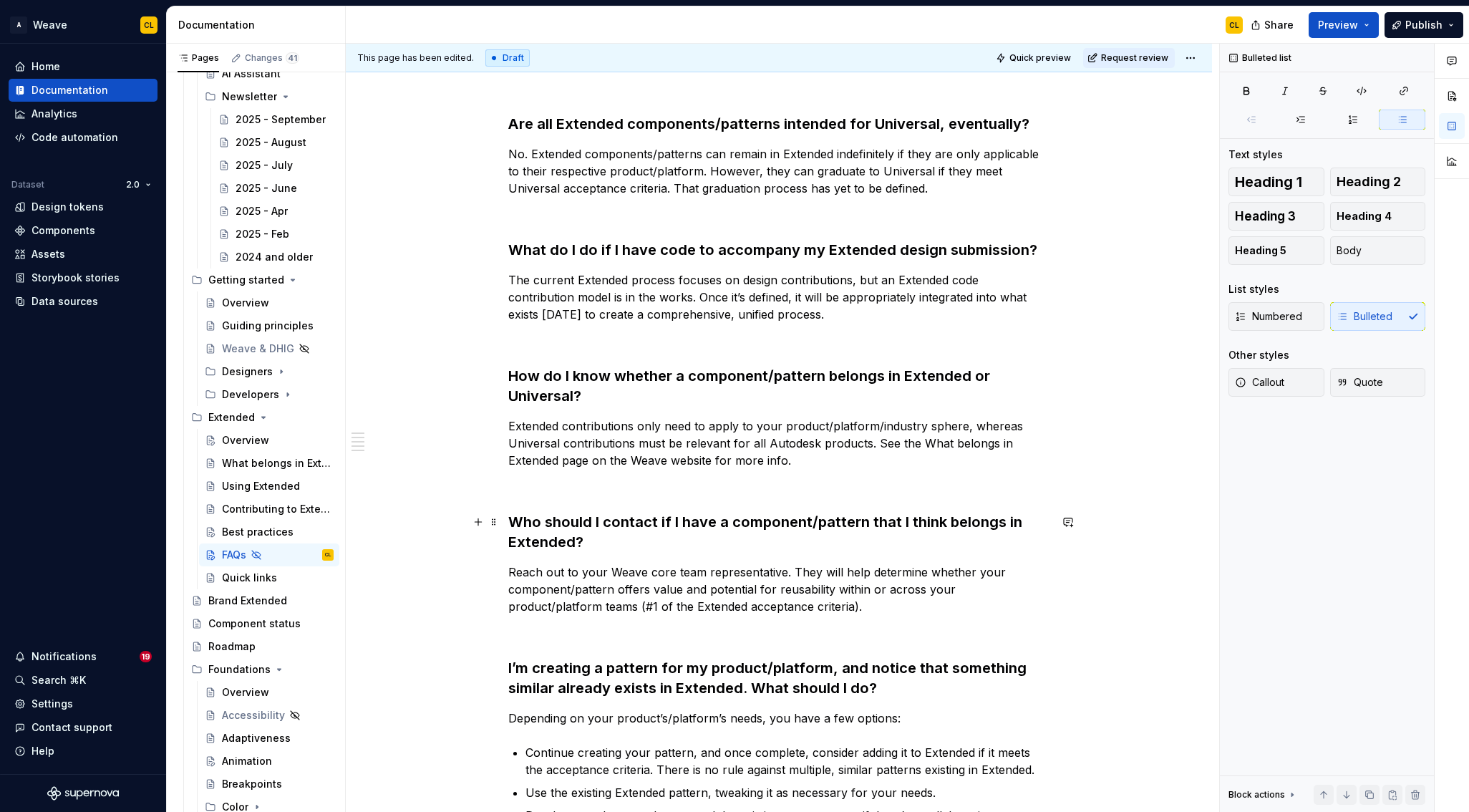
scroll to position [160, 0]
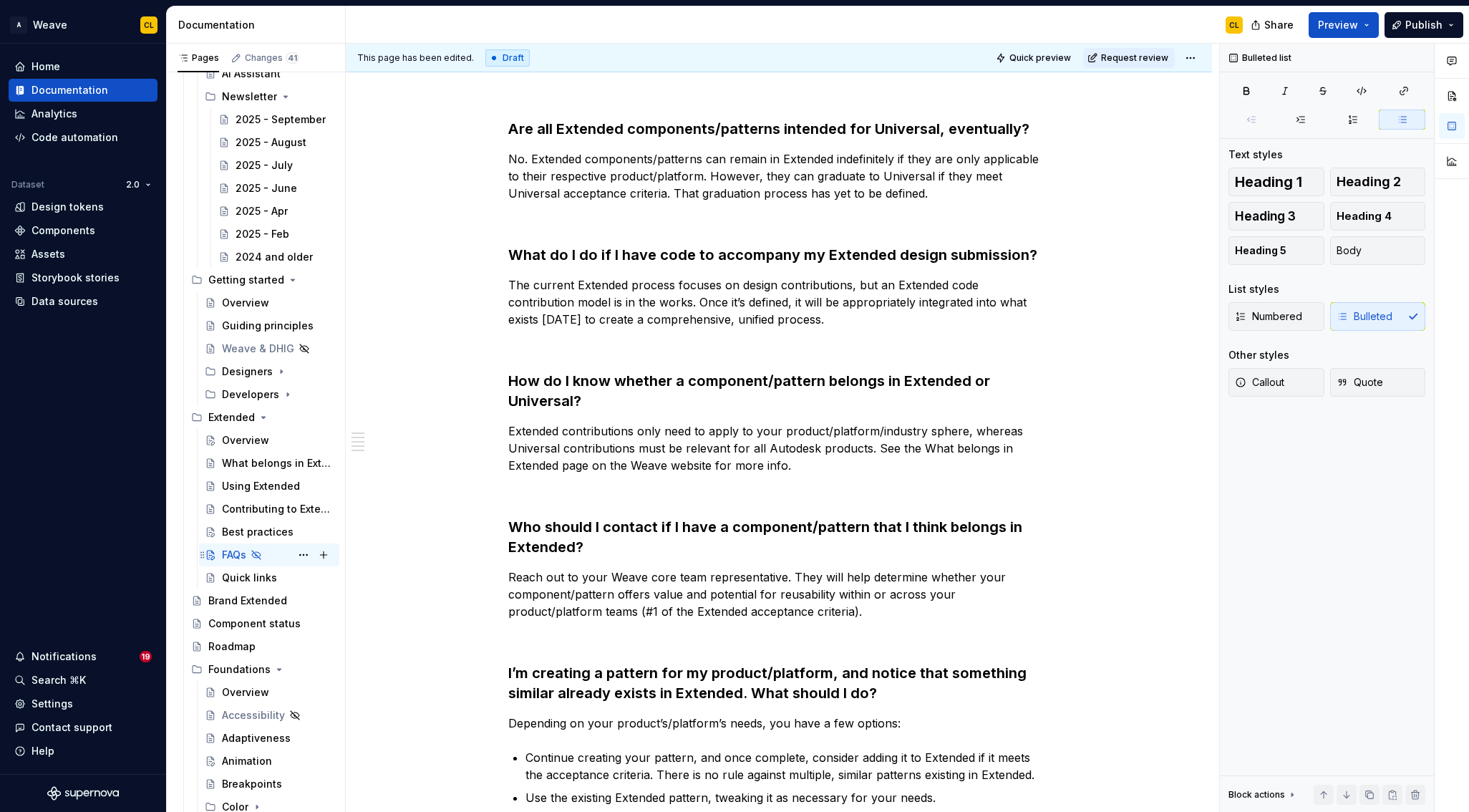
click at [256, 555] on icon "Page tree" at bounding box center [257, 555] width 9 height 9
click at [0, 0] on button "Page tree" at bounding box center [0, 0] width 0 height 0
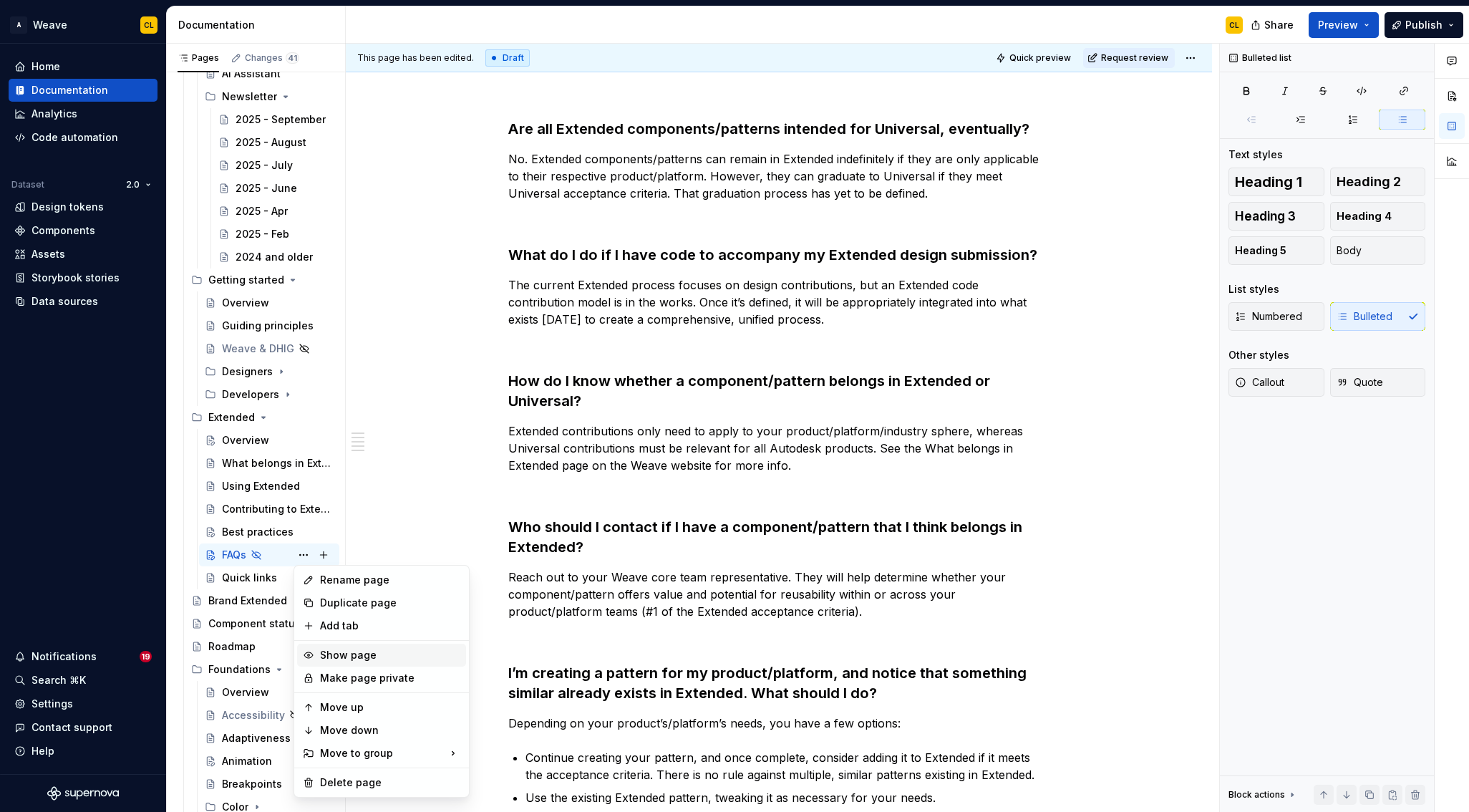
click at [335, 658] on div "Show page" at bounding box center [390, 655] width 141 height 14
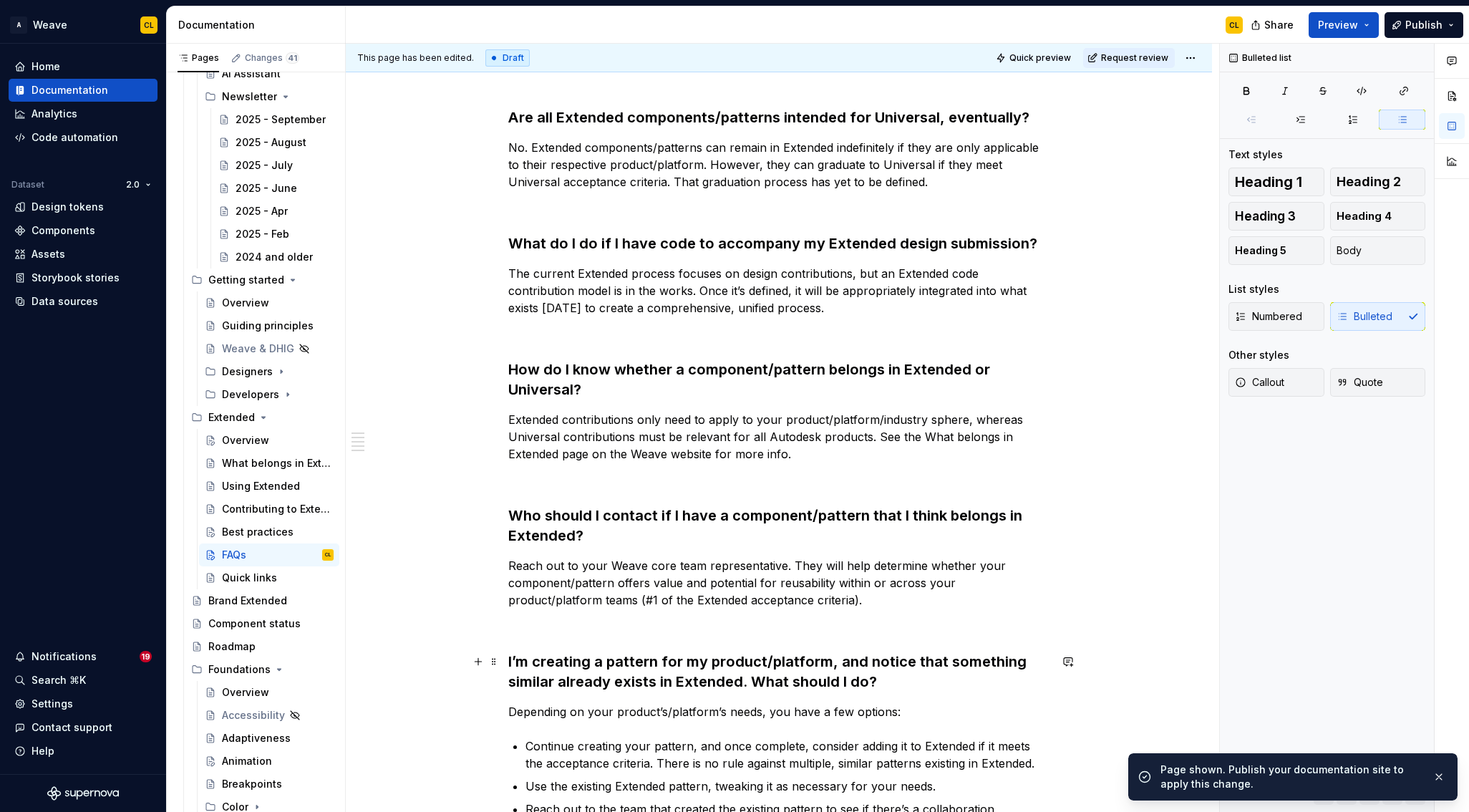
scroll to position [157, 0]
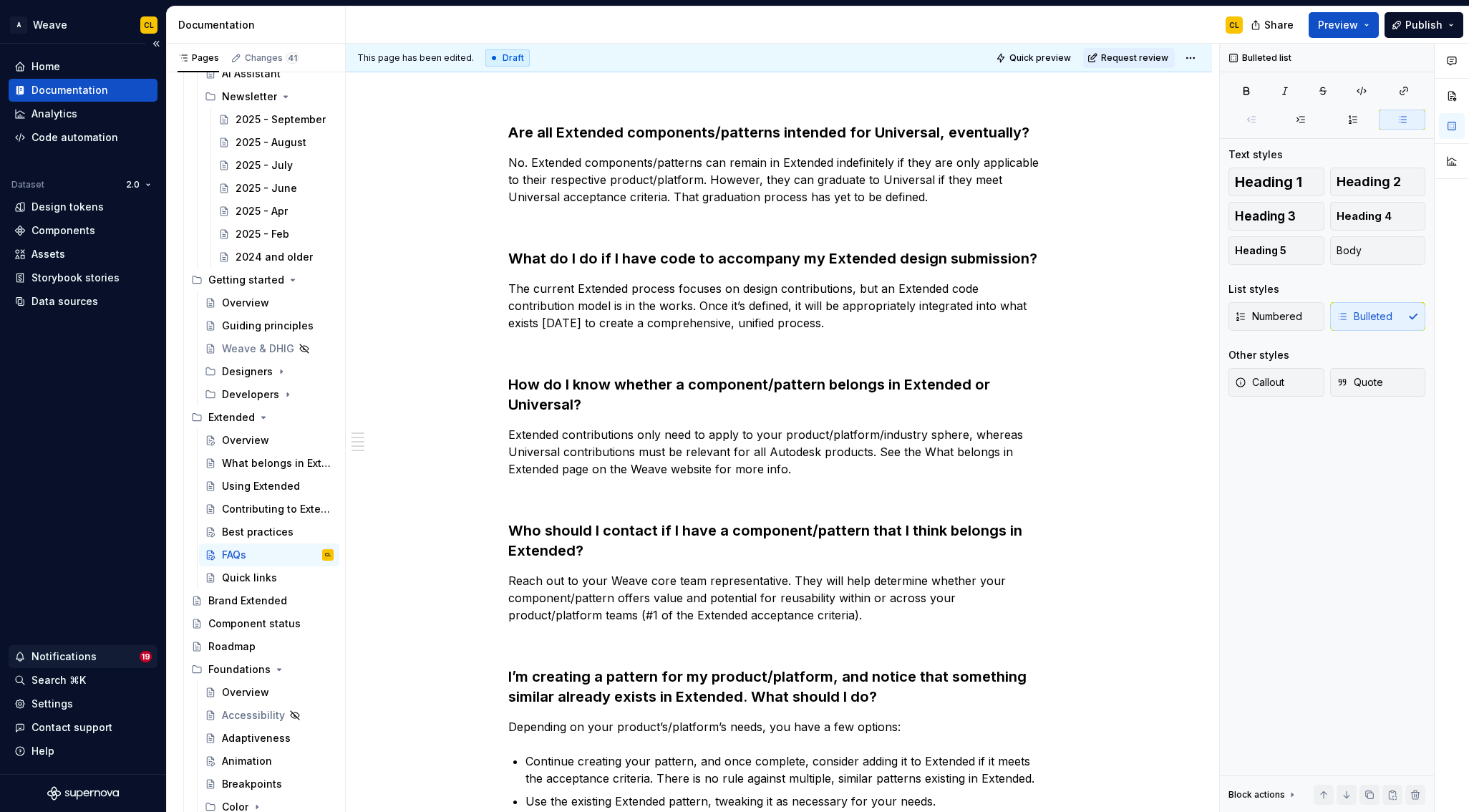
type textarea "*"
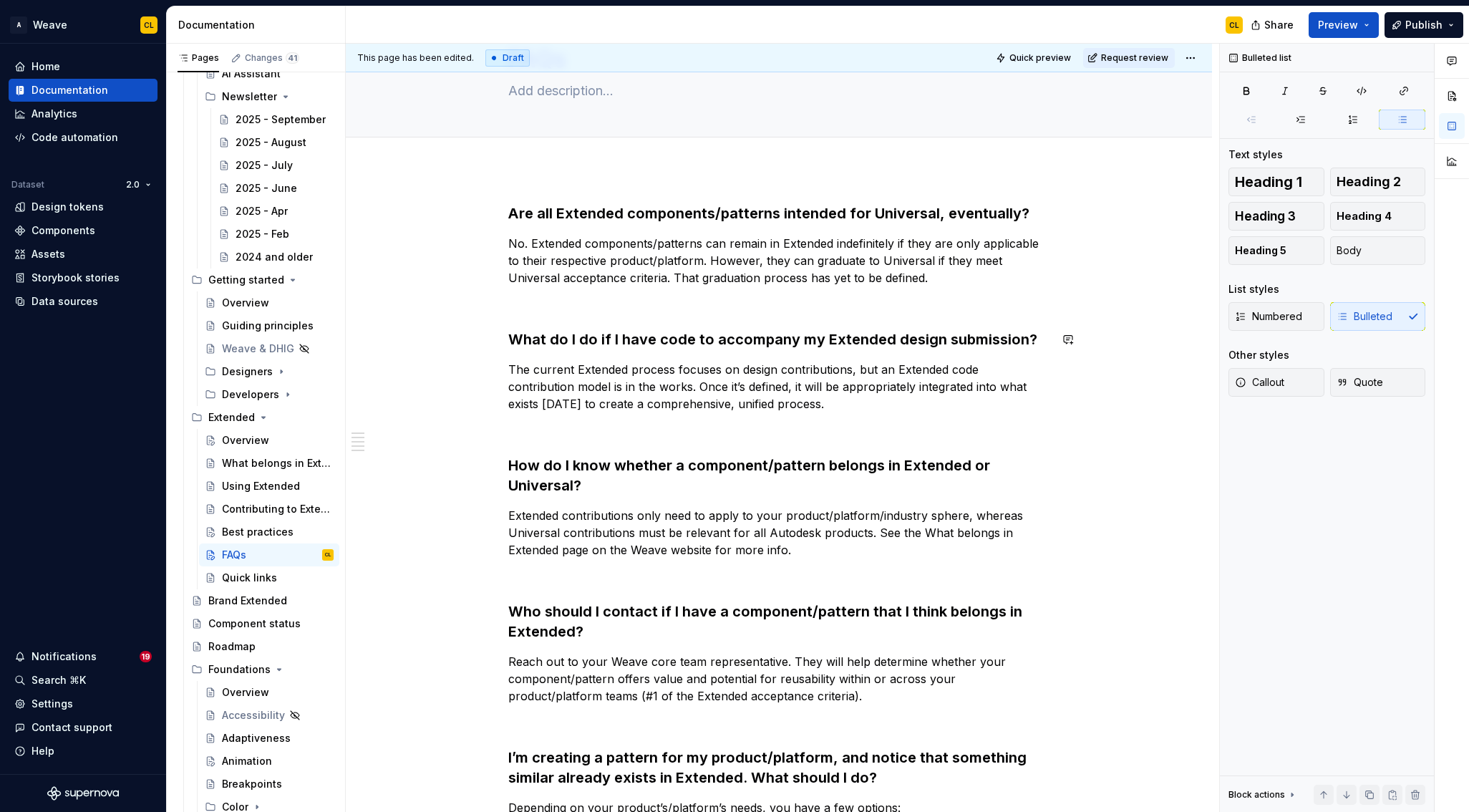
scroll to position [90, 0]
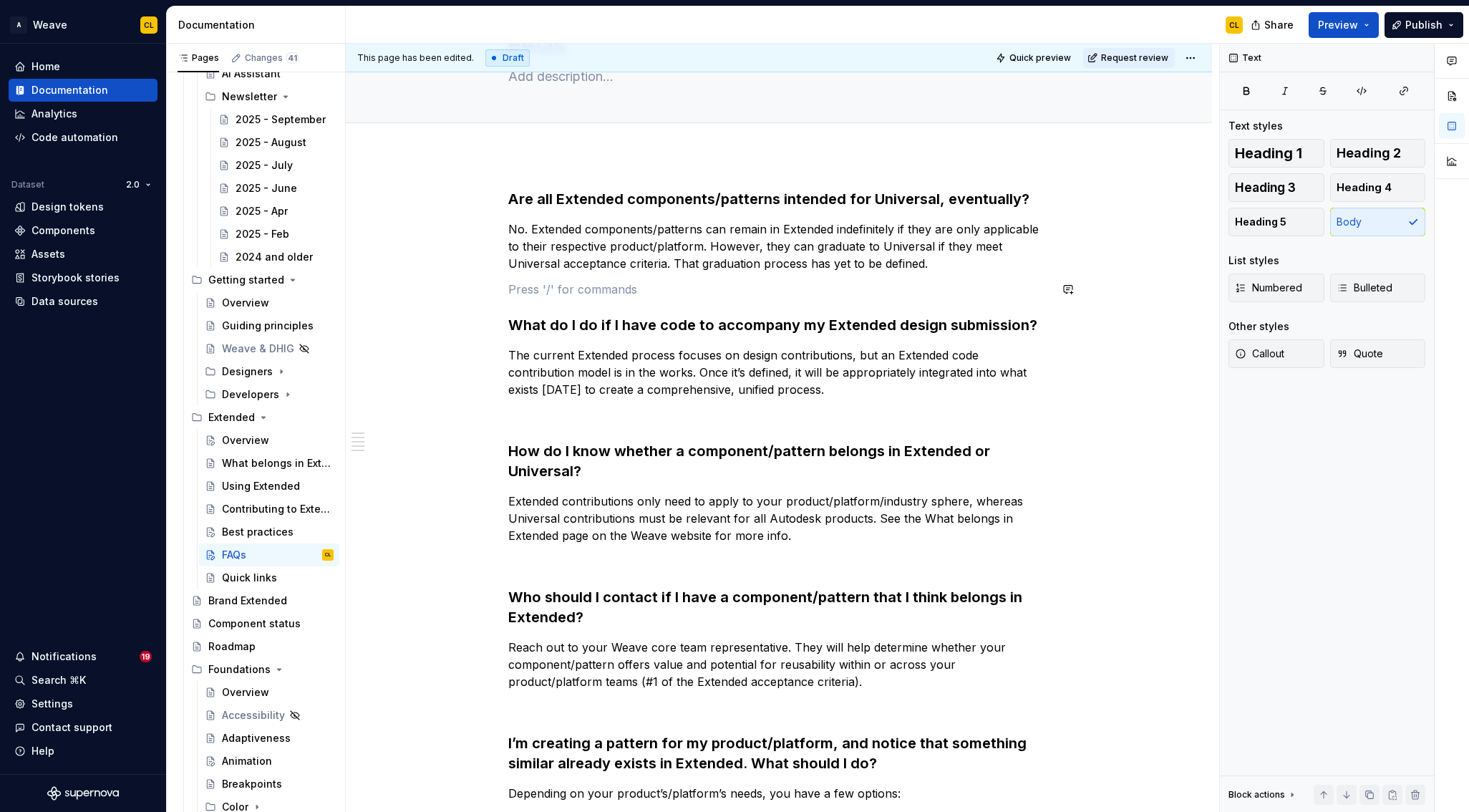
drag, startPoint x: 611, startPoint y: 274, endPoint x: 577, endPoint y: 266, distance: 34.9
click at [609, 273] on div "Are all Extended components/patterns intended for Universal, eventually? No. Ex…" at bounding box center [779, 578] width 541 height 779
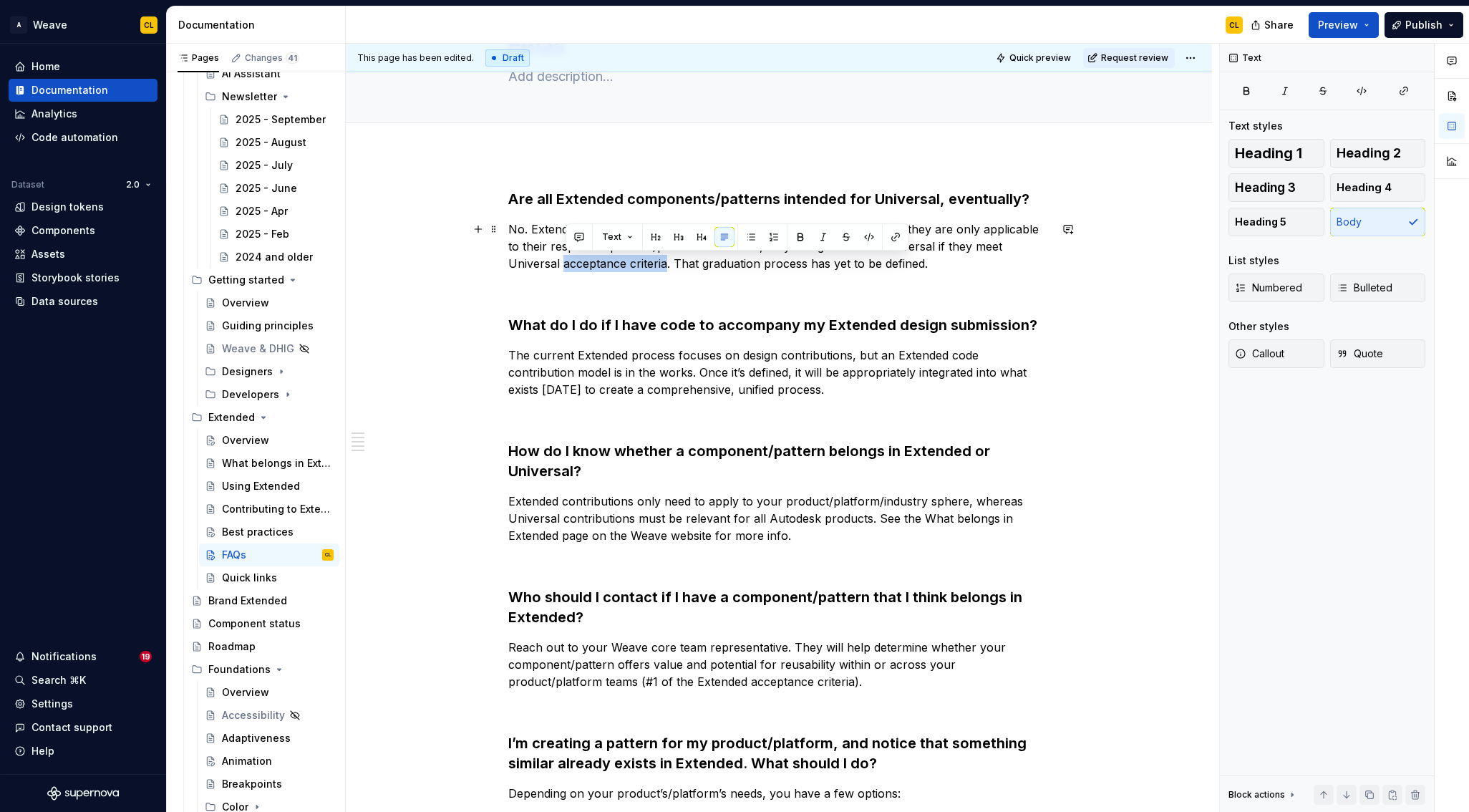
drag, startPoint x: 567, startPoint y: 264, endPoint x: 669, endPoint y: 260, distance: 102.1
click at [669, 260] on p "No. Extended components/patterns can remain in Extended indefinitely if they ar…" at bounding box center [779, 246] width 541 height 51
click at [895, 235] on button "button" at bounding box center [895, 237] width 20 height 20
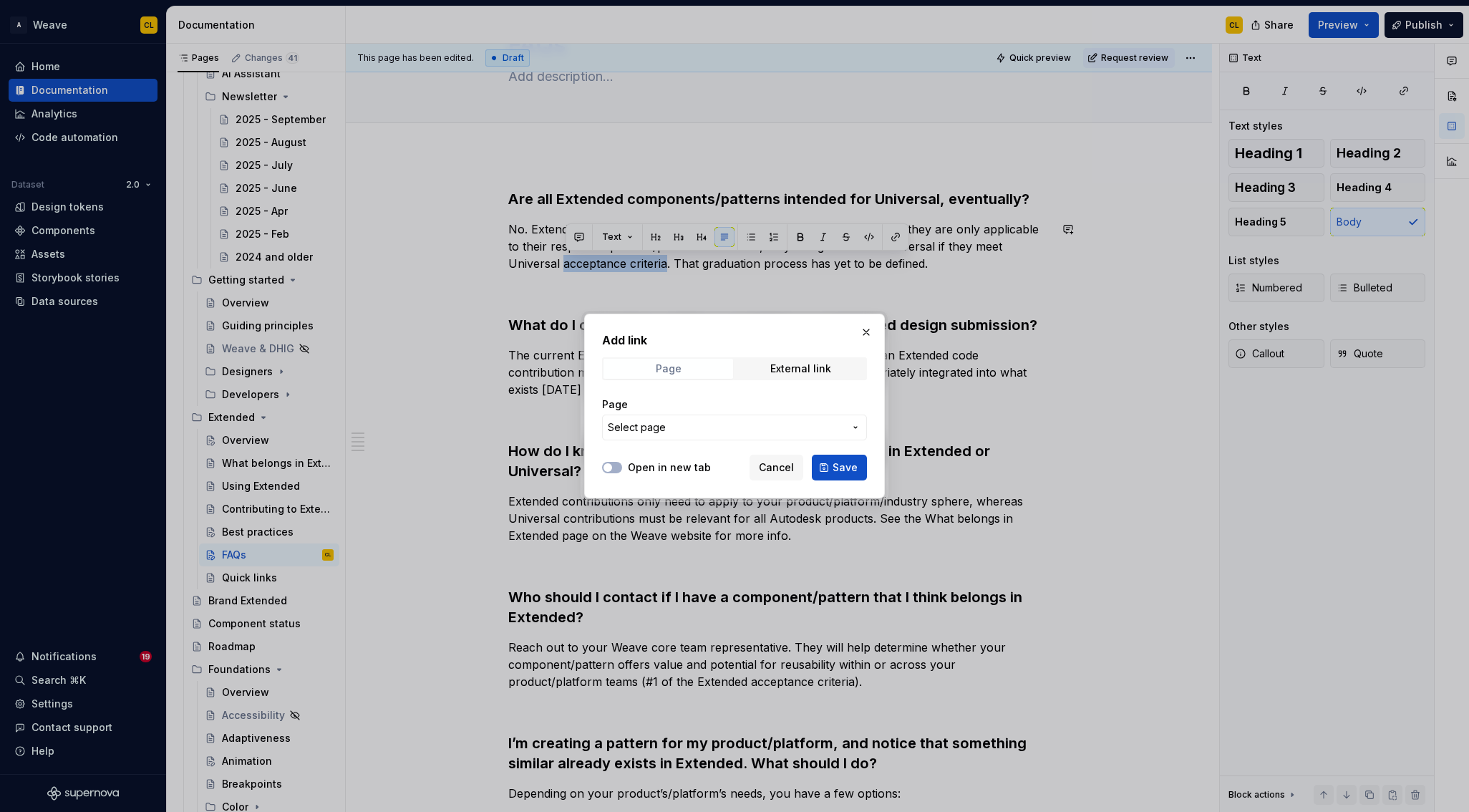
click at [697, 368] on span "Page" at bounding box center [669, 368] width 129 height 20
click at [679, 429] on span "Select page" at bounding box center [725, 427] width 236 height 14
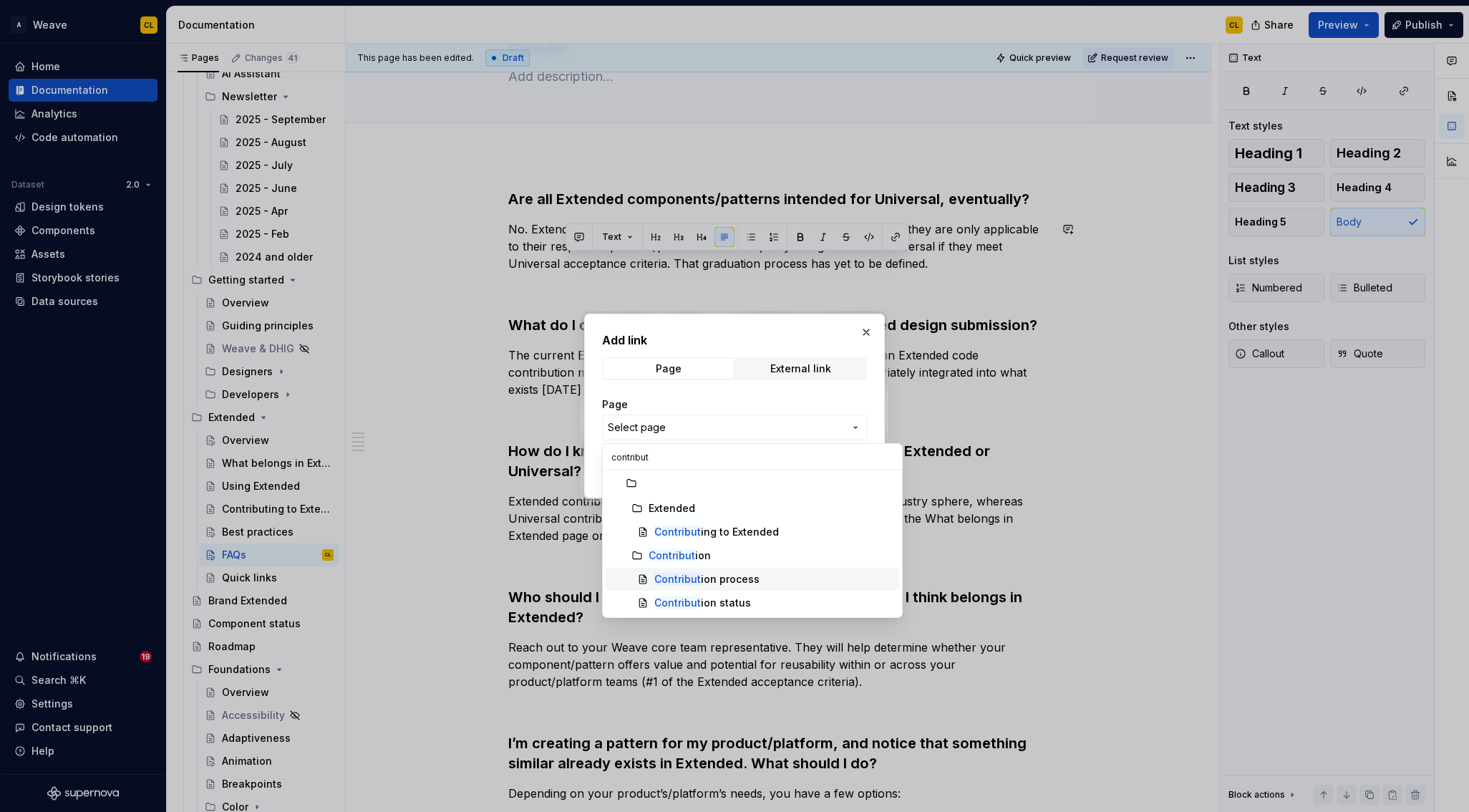
type input "contribut"
click at [716, 578] on div "Contribut ion process" at bounding box center [707, 579] width 105 height 14
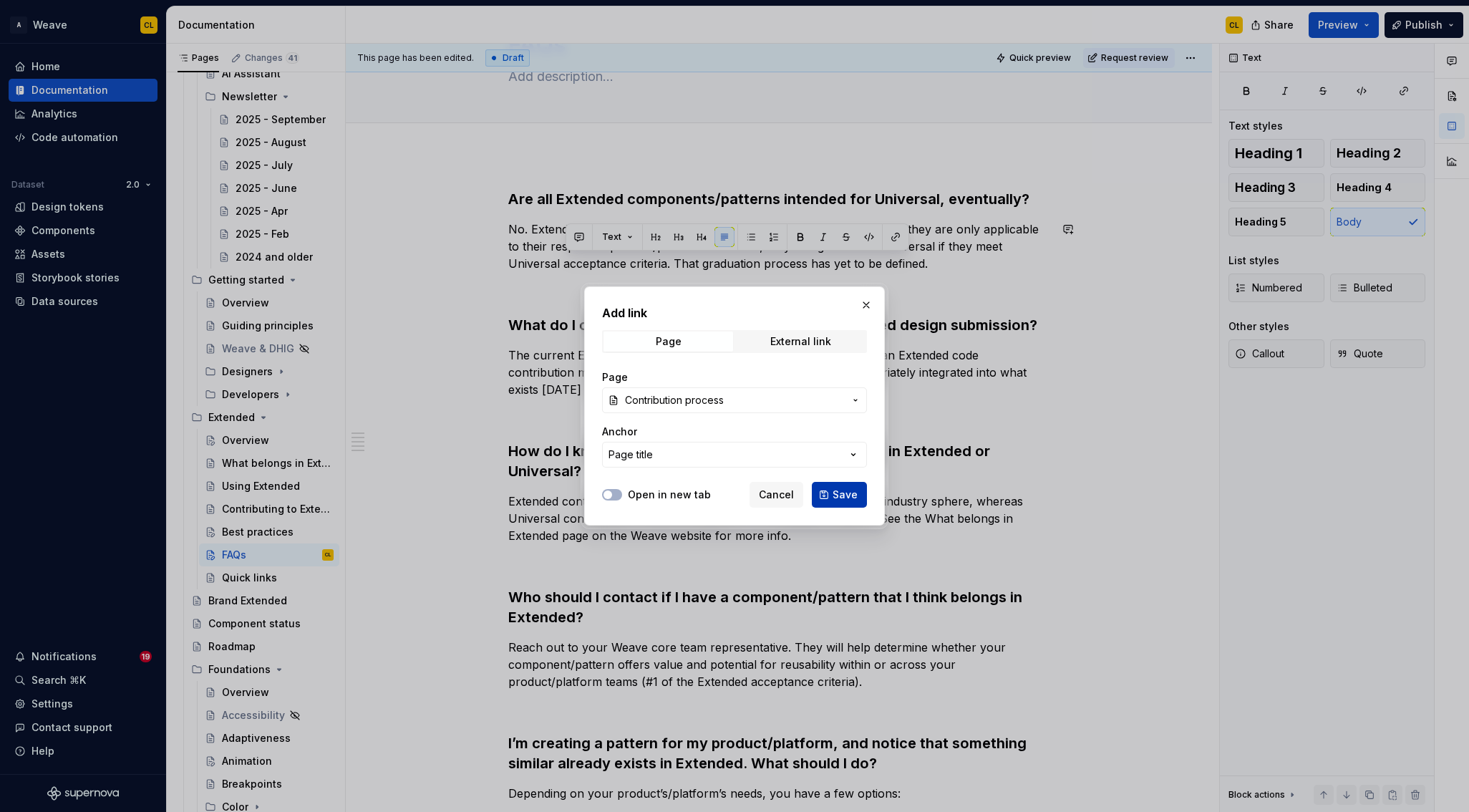
click at [847, 494] on span "Save" at bounding box center [845, 494] width 25 height 14
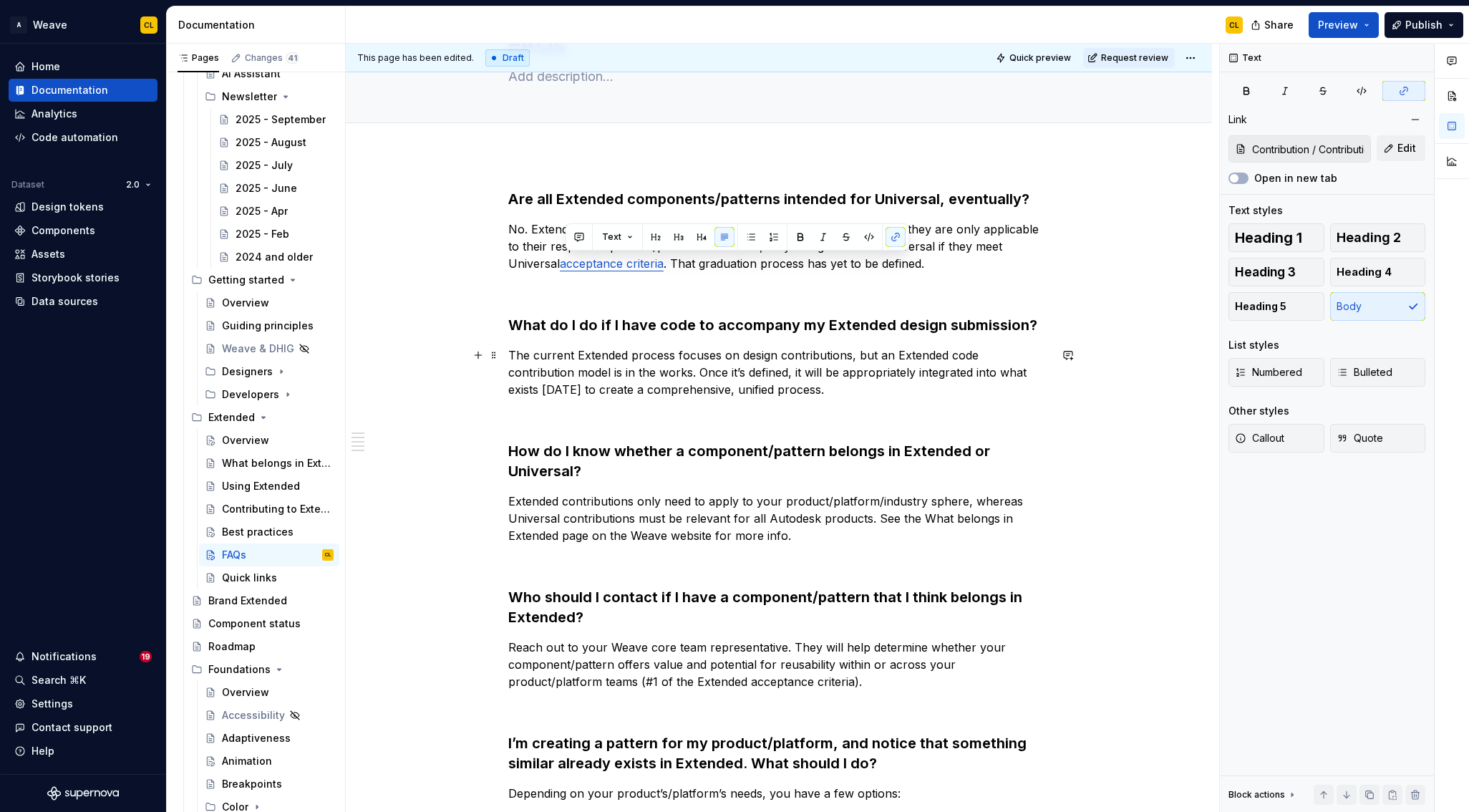
click at [749, 387] on p "The current Extended process focuses on design contributions, but an Extended c…" at bounding box center [779, 372] width 541 height 51
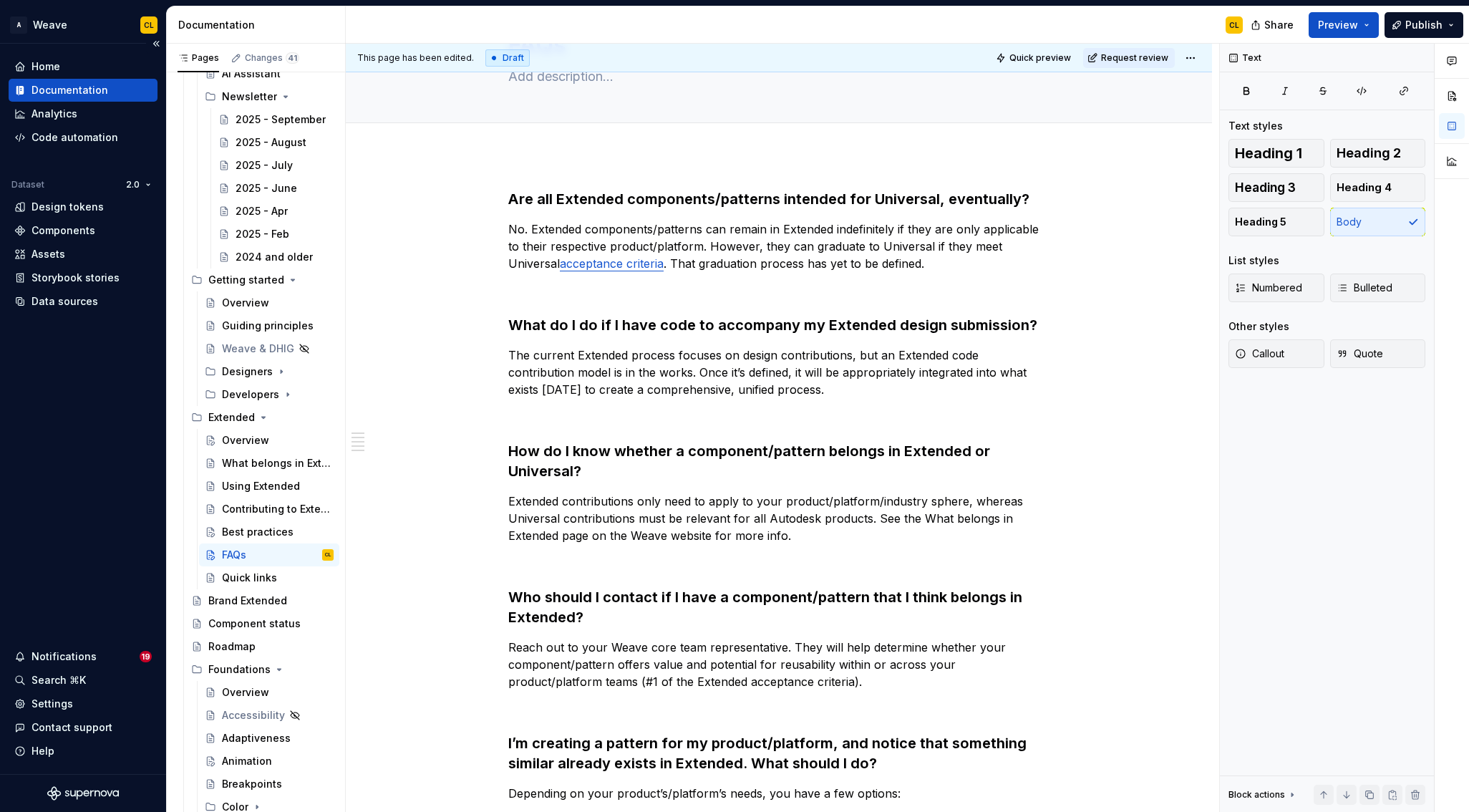
type textarea "*"
drag, startPoint x: 923, startPoint y: 517, endPoint x: 591, endPoint y: 533, distance: 332.4
click at [591, 533] on p "Extended contributions only need to apply to your product/platform/industry sph…" at bounding box center [779, 519] width 541 height 51
drag, startPoint x: 640, startPoint y: 533, endPoint x: 620, endPoint y: 536, distance: 20.2
click at [639, 533] on p "Extended contributions only need to apply to your product/platform/industry sph…" at bounding box center [779, 519] width 541 height 51
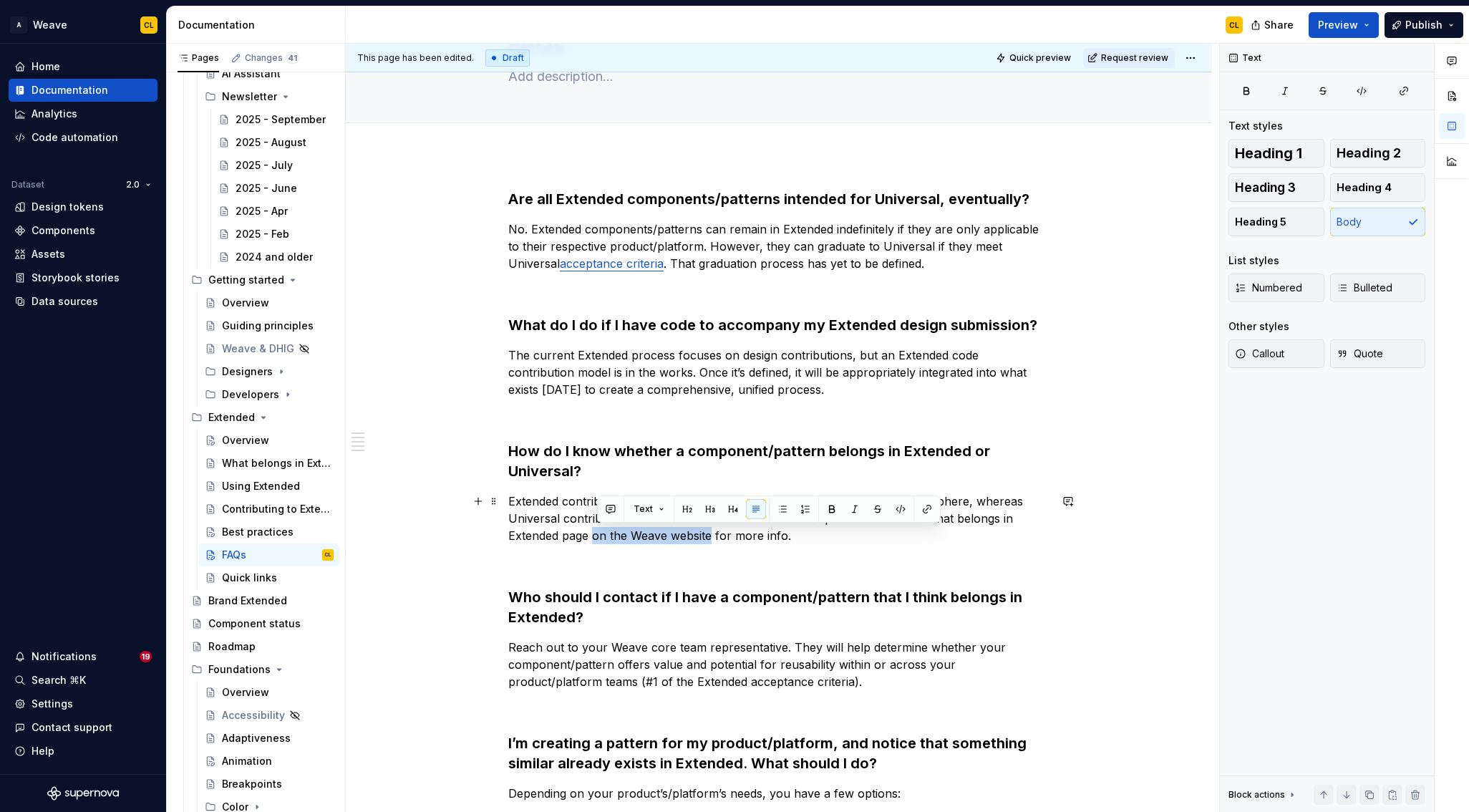
drag, startPoint x: 599, startPoint y: 536, endPoint x: 714, endPoint y: 533, distance: 115.0
click at [714, 533] on p "Extended contributions only need to apply to your product/platform/industry sph…" at bounding box center [779, 519] width 541 height 51
click at [707, 505] on p "Extended contributions only need to apply to your product/platform/industry sph…" at bounding box center [779, 519] width 541 height 51
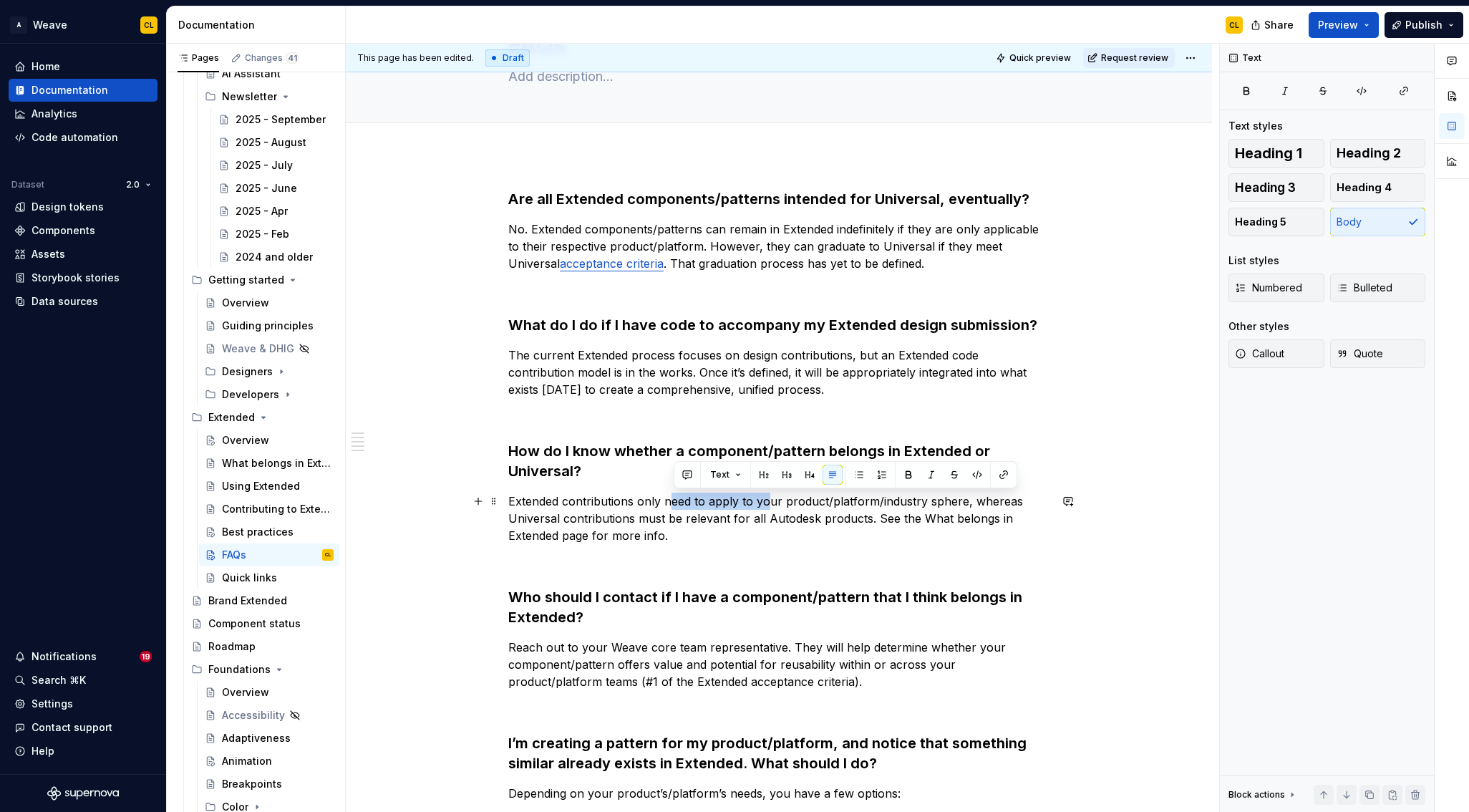
drag, startPoint x: 674, startPoint y: 499, endPoint x: 769, endPoint y: 508, distance: 95.4
click at [769, 508] on p "Extended contributions only need to apply to your product/platform/industry sph…" at bounding box center [779, 519] width 541 height 51
click at [833, 517] on p "Extended contributions only need to apply to your product/platform/industry sph…" at bounding box center [779, 519] width 541 height 51
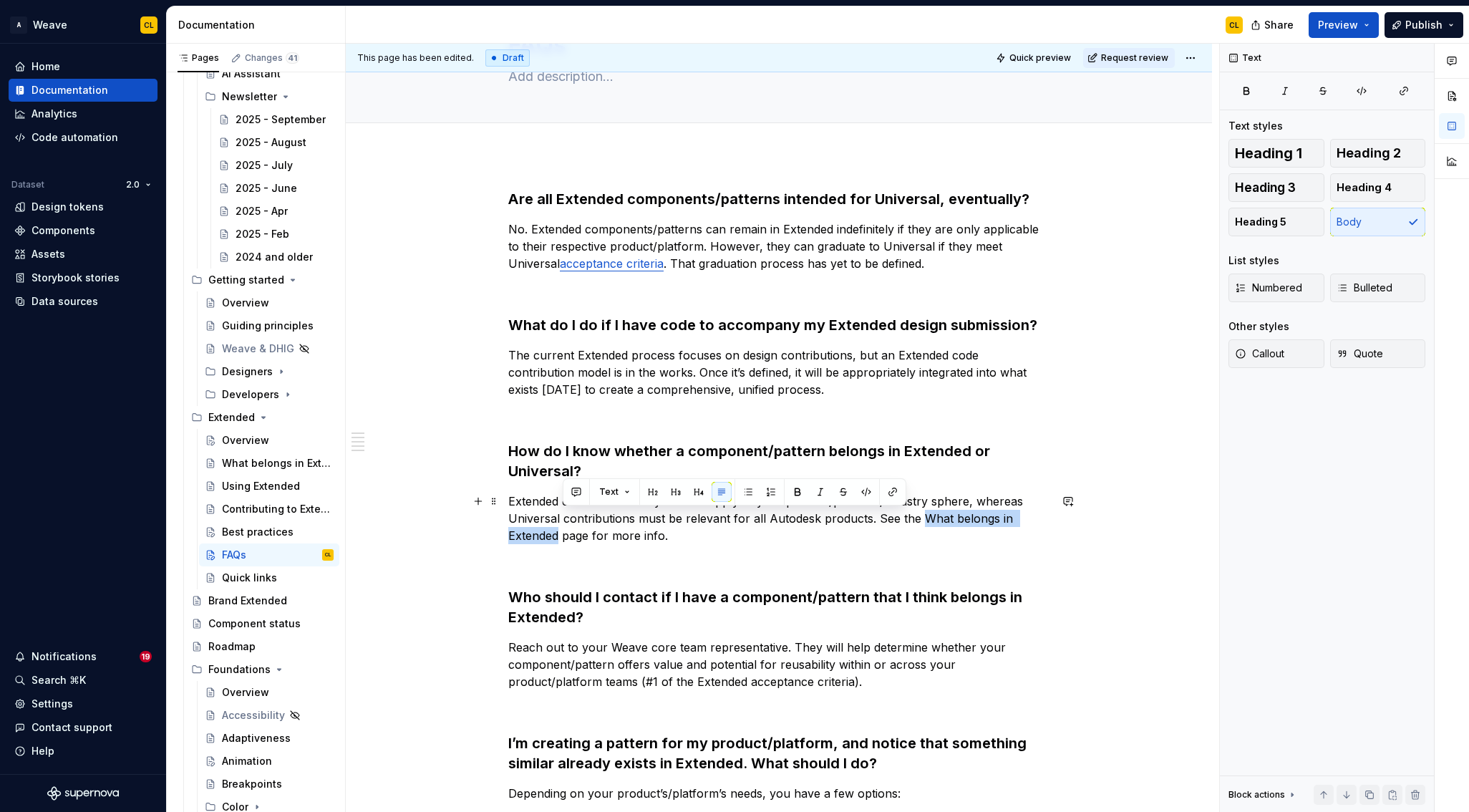
drag, startPoint x: 923, startPoint y: 518, endPoint x: 561, endPoint y: 541, distance: 362.7
click at [561, 541] on p "Extended contributions only need to apply to your product/platform/industry sph…" at bounding box center [779, 519] width 541 height 51
click at [909, 520] on p "Extended contributions only need to apply to your product/platform/industry sph…" at bounding box center [779, 519] width 541 height 51
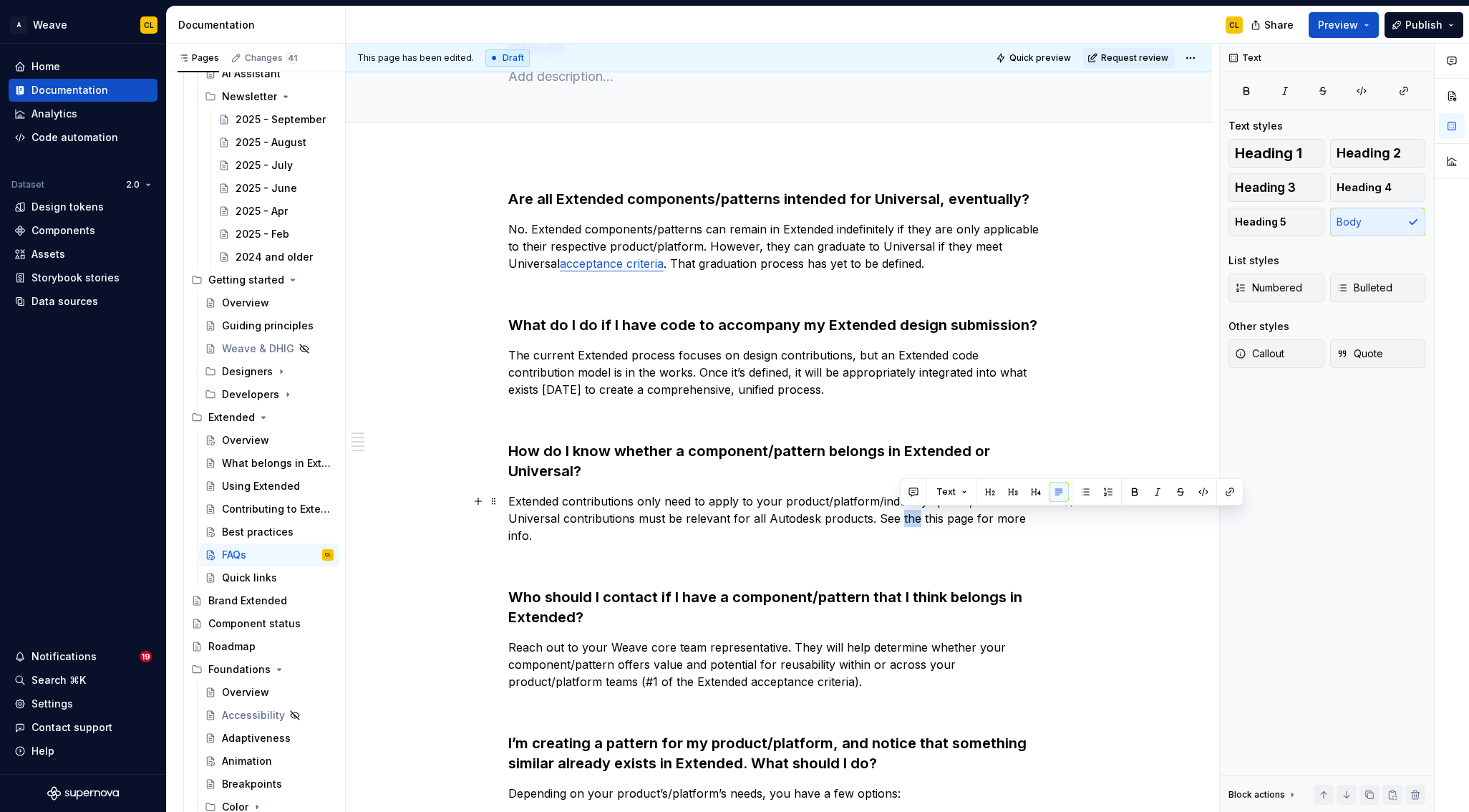
click at [909, 520] on p "Extended contributions only need to apply to your product/platform/industry sph…" at bounding box center [779, 519] width 541 height 51
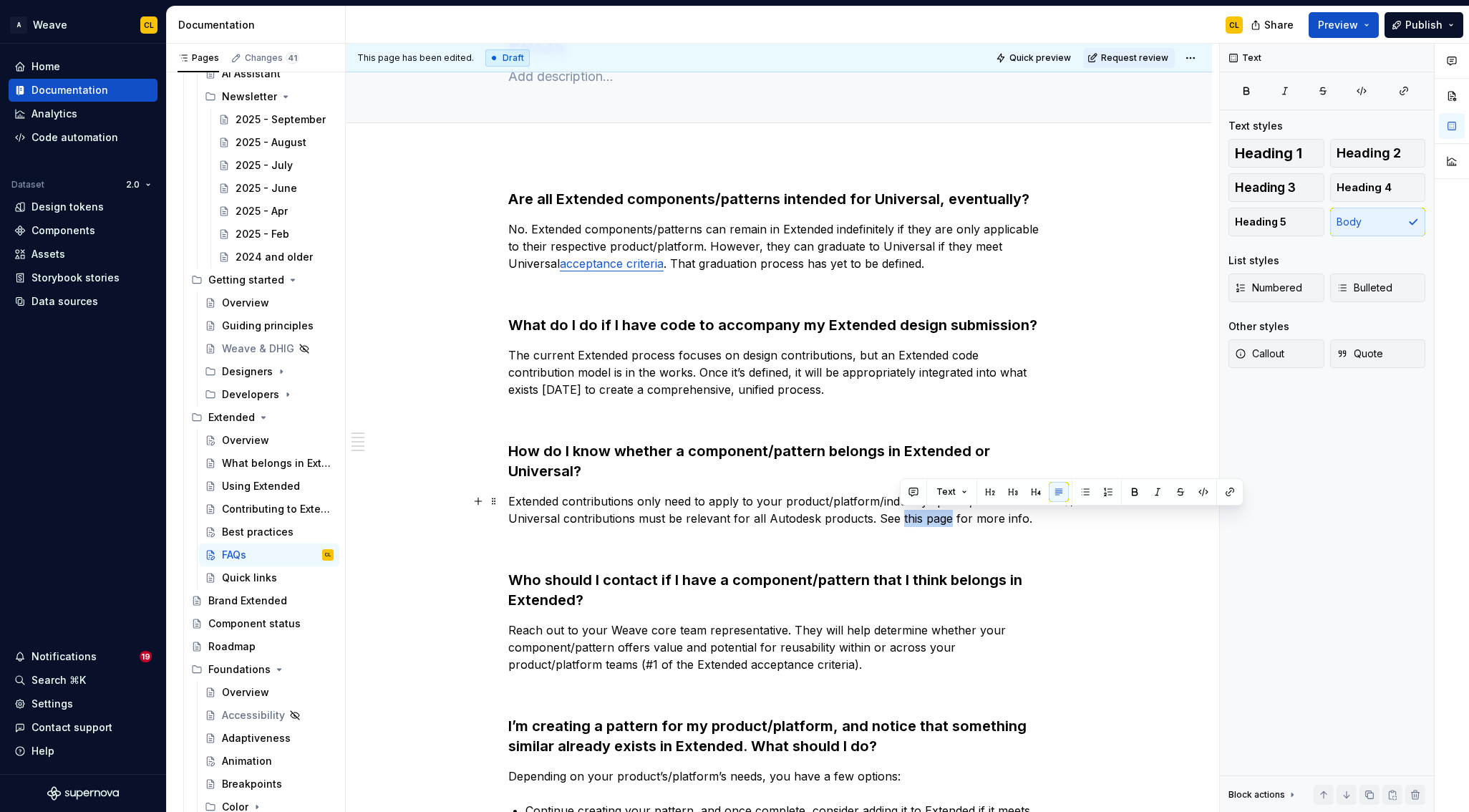
drag, startPoint x: 901, startPoint y: 518, endPoint x: 958, endPoint y: 516, distance: 57.0
click at [948, 519] on p "Extended contributions only need to apply to your product/platform/industry sph…" at bounding box center [779, 510] width 541 height 35
click at [1223, 491] on button "button" at bounding box center [1230, 491] width 20 height 20
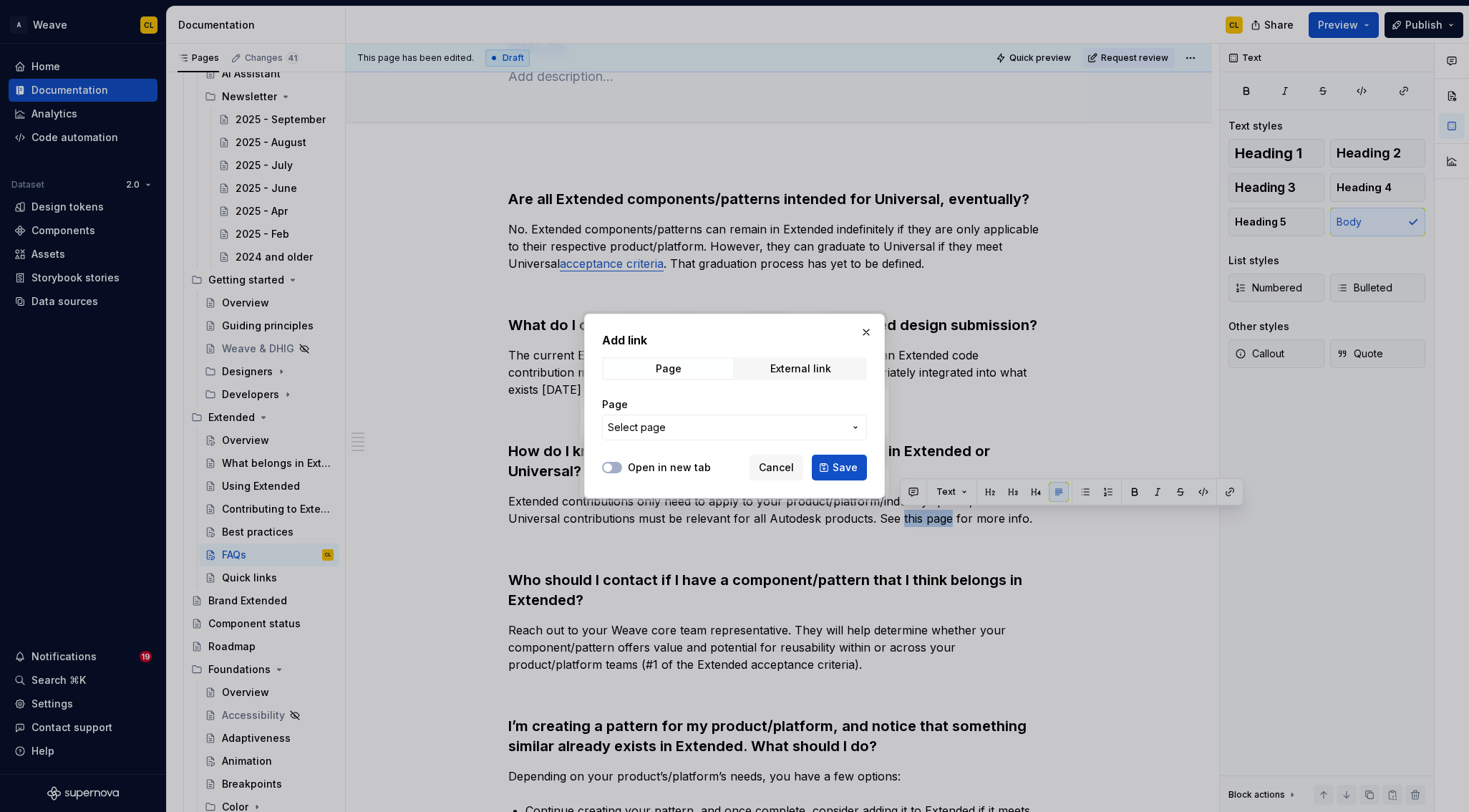
click at [676, 431] on span "Select page" at bounding box center [725, 427] width 236 height 14
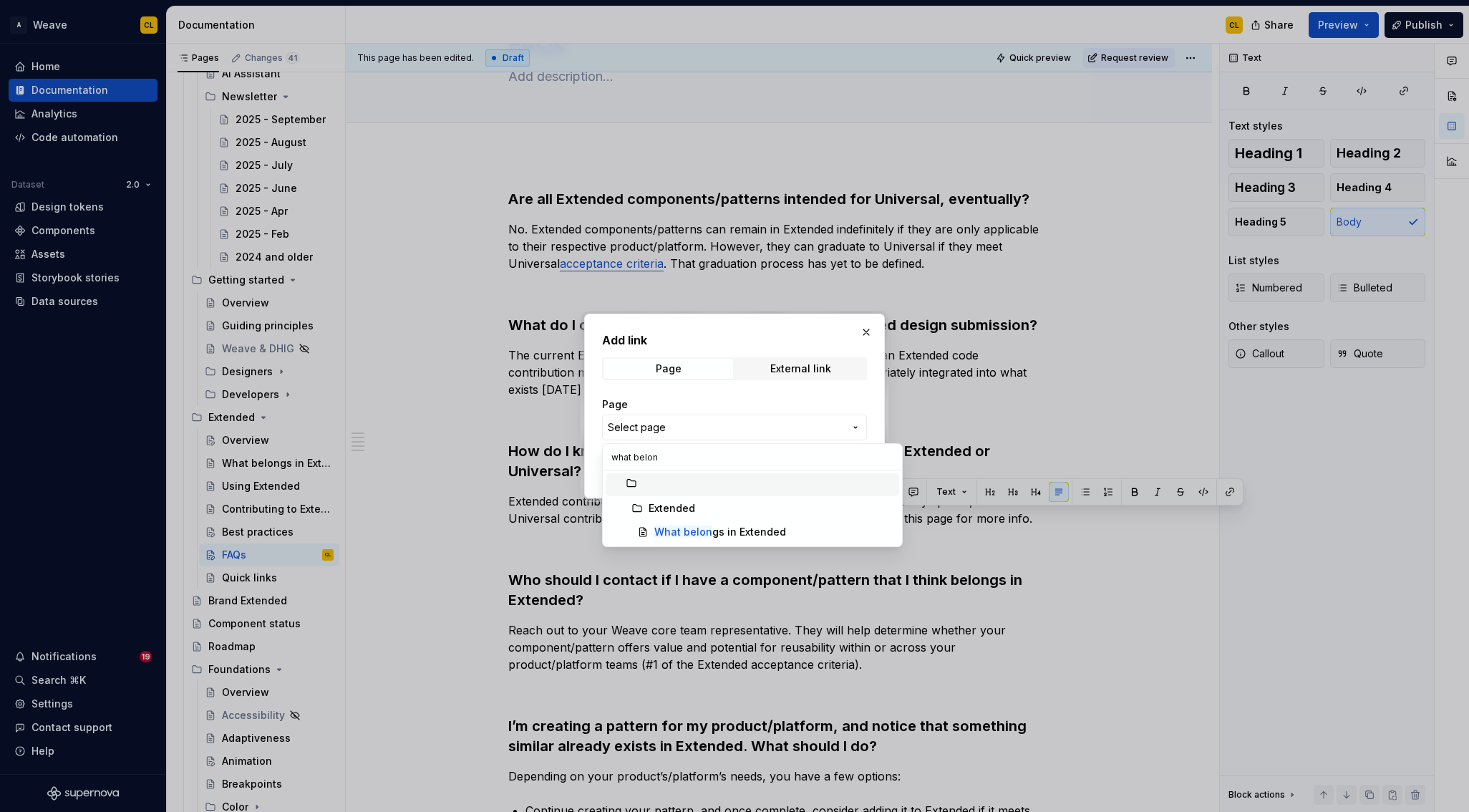
type input "what belong"
click at [714, 533] on mark "What belong" at bounding box center [687, 531] width 65 height 13
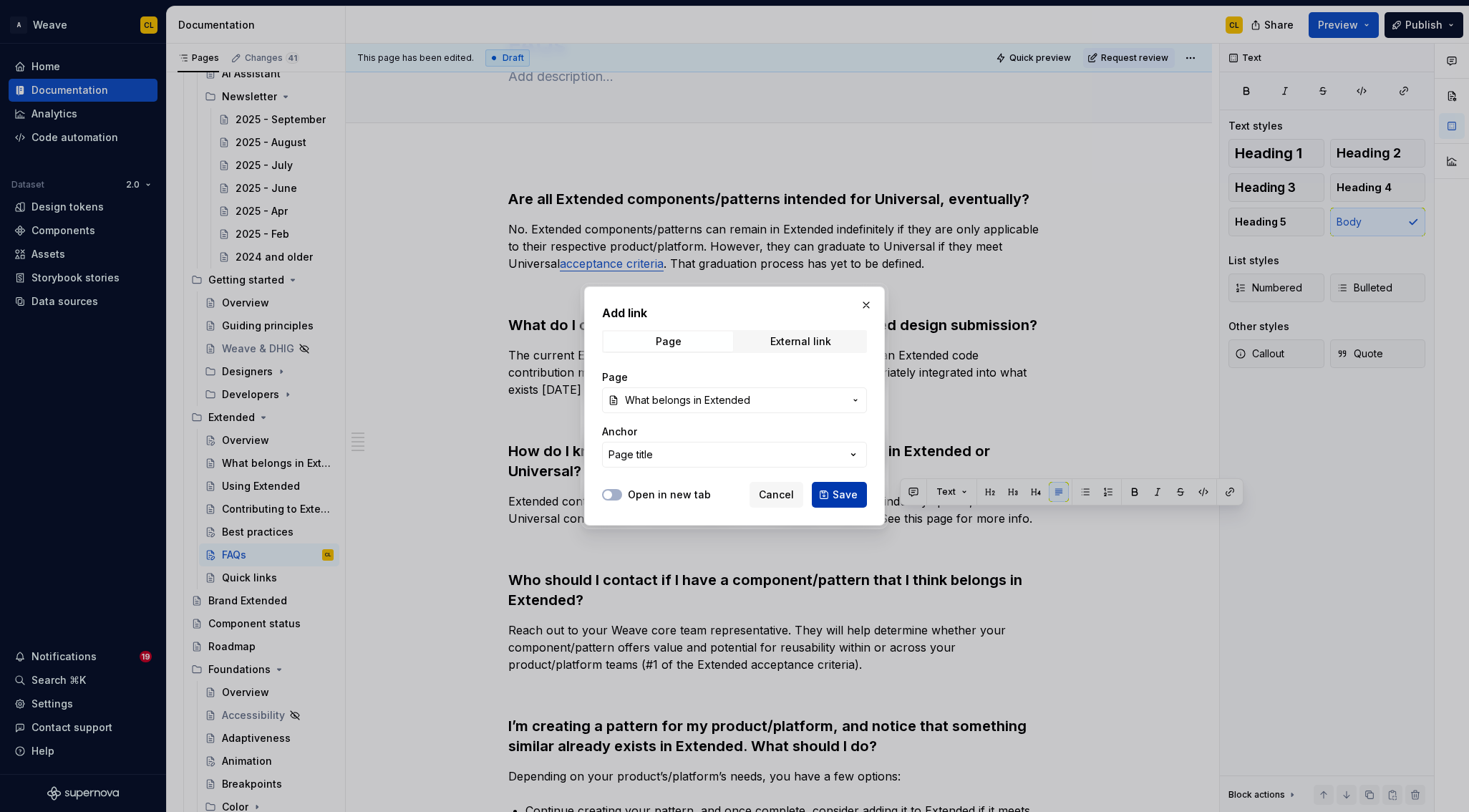
click at [842, 494] on span "Save" at bounding box center [845, 494] width 25 height 14
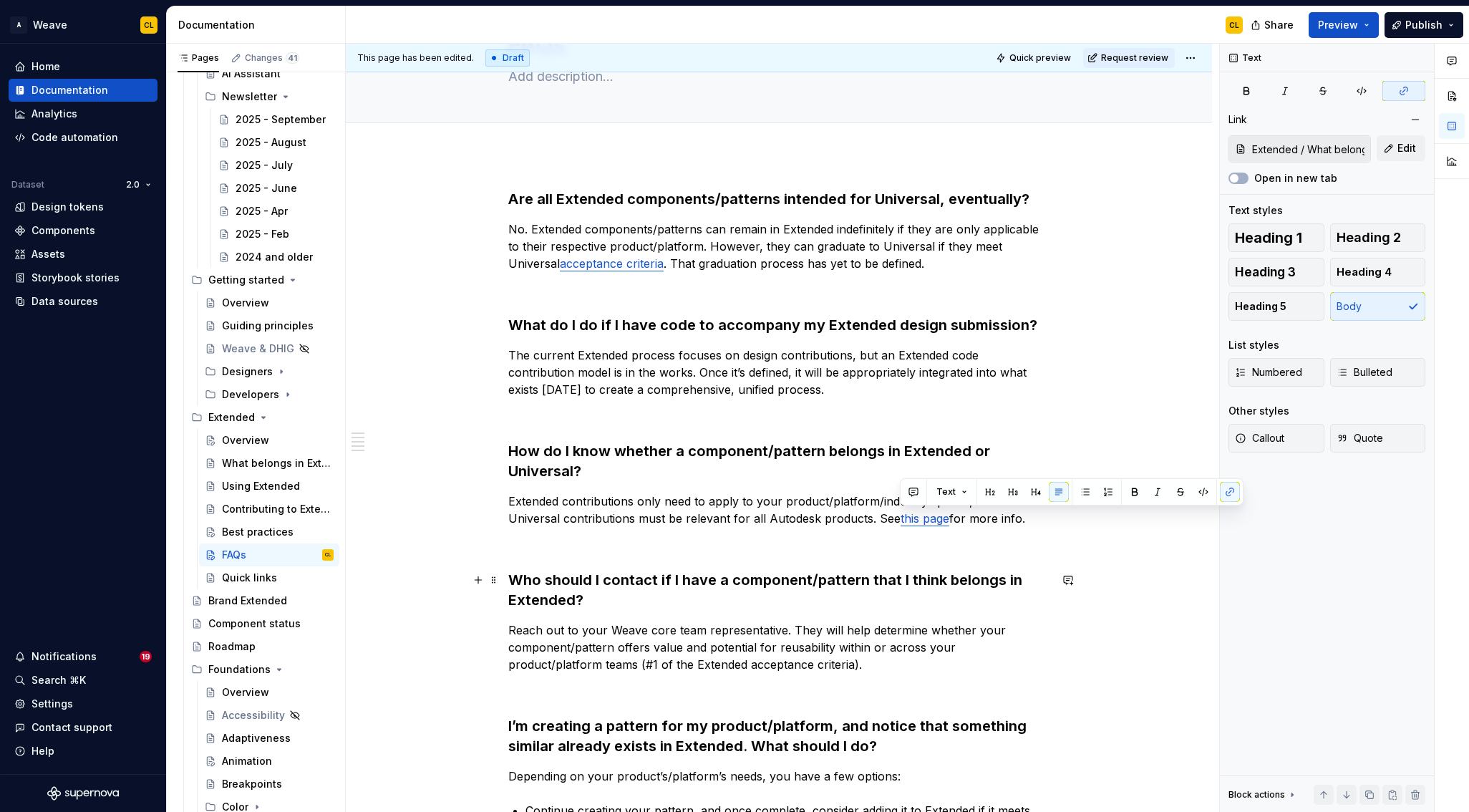
click at [839, 571] on h3 "Who should I contact if I have a component/pattern that I think belongs in Exte…" at bounding box center [779, 590] width 541 height 40
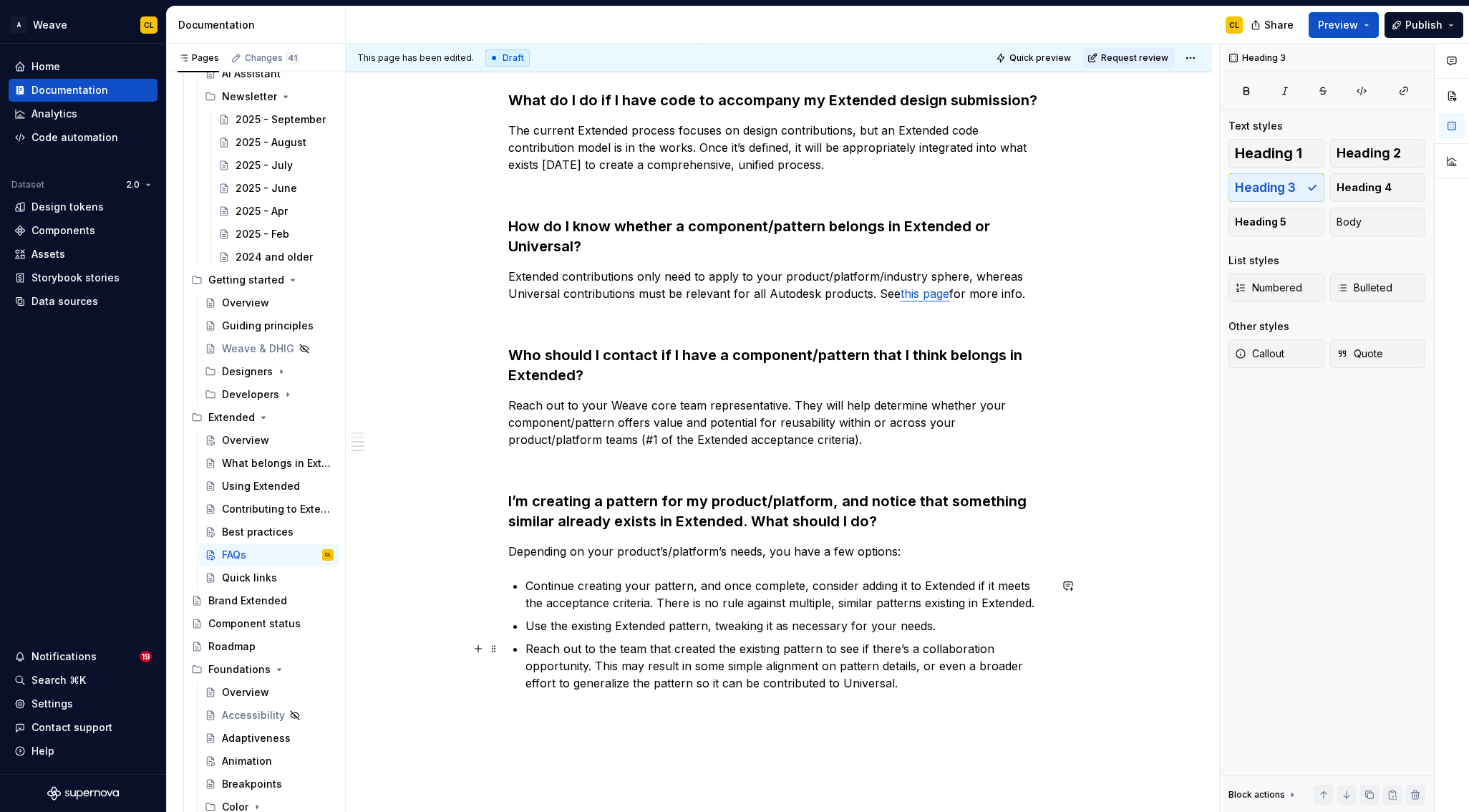
scroll to position [381, 0]
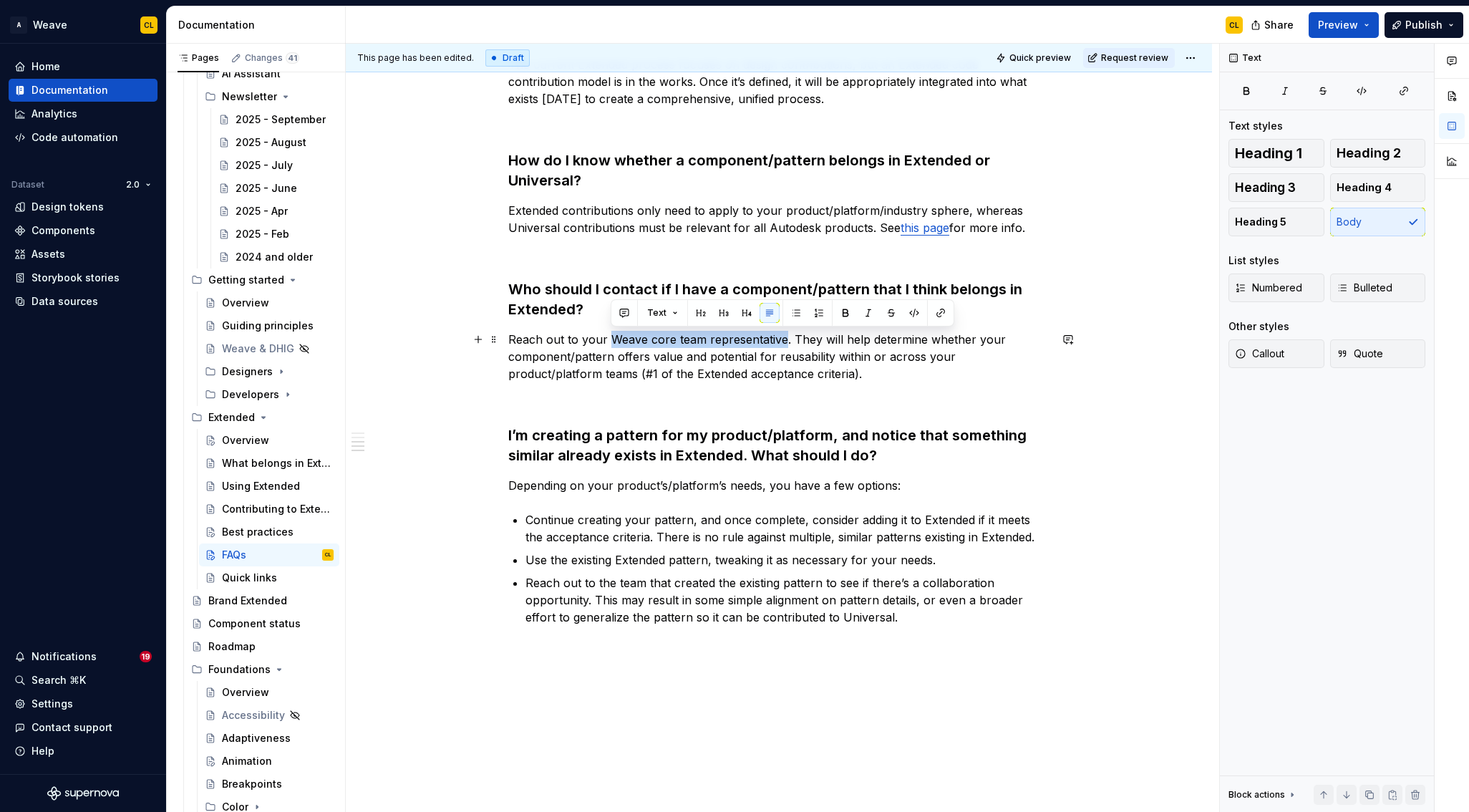
drag, startPoint x: 611, startPoint y: 338, endPoint x: 784, endPoint y: 337, distance: 173.0
click at [784, 337] on p "Reach out to your Weave core team representative. They will help determine whet…" at bounding box center [779, 357] width 541 height 51
click at [942, 314] on button "button" at bounding box center [940, 313] width 20 height 20
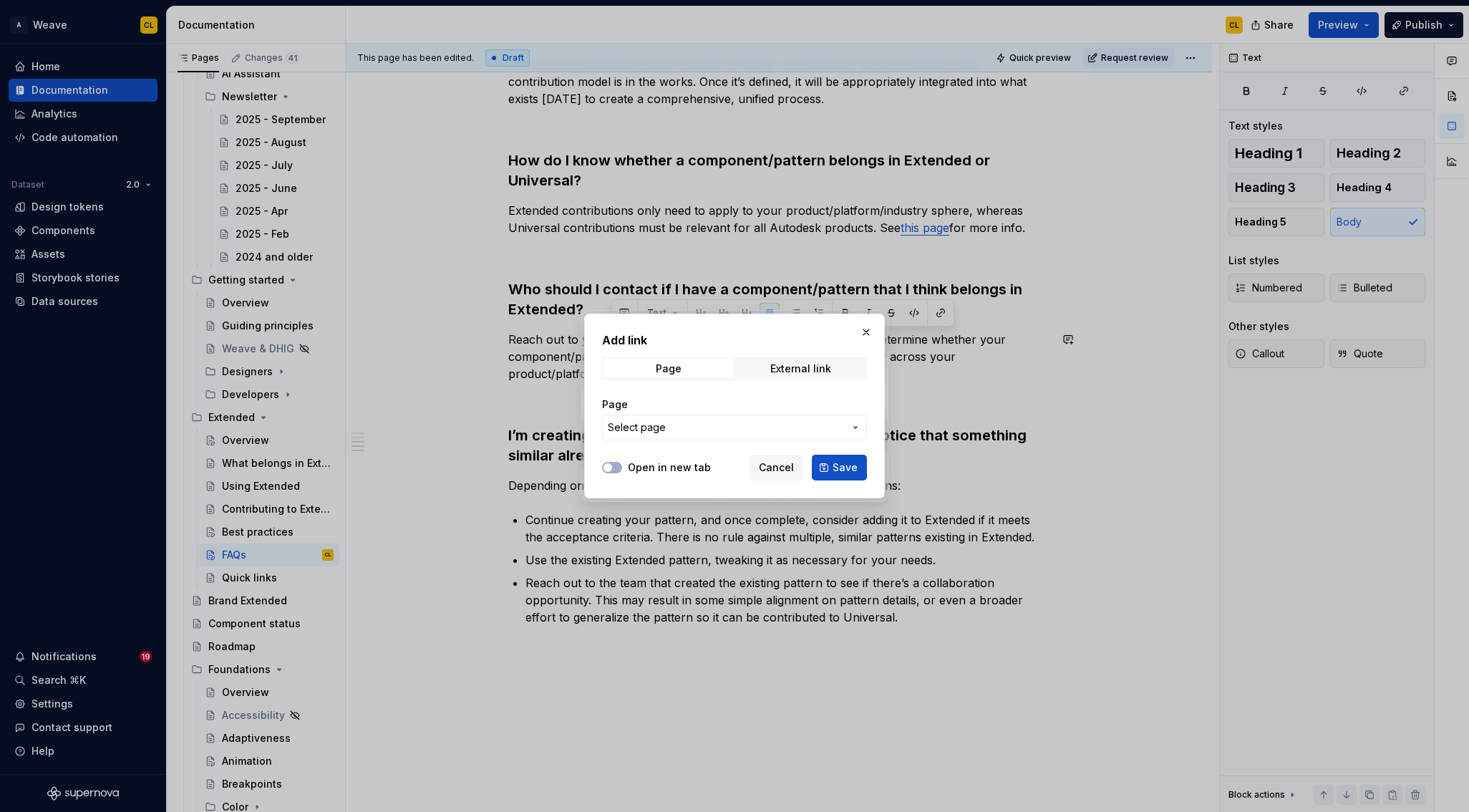
click at [677, 428] on span "Select page" at bounding box center [725, 427] width 236 height 14
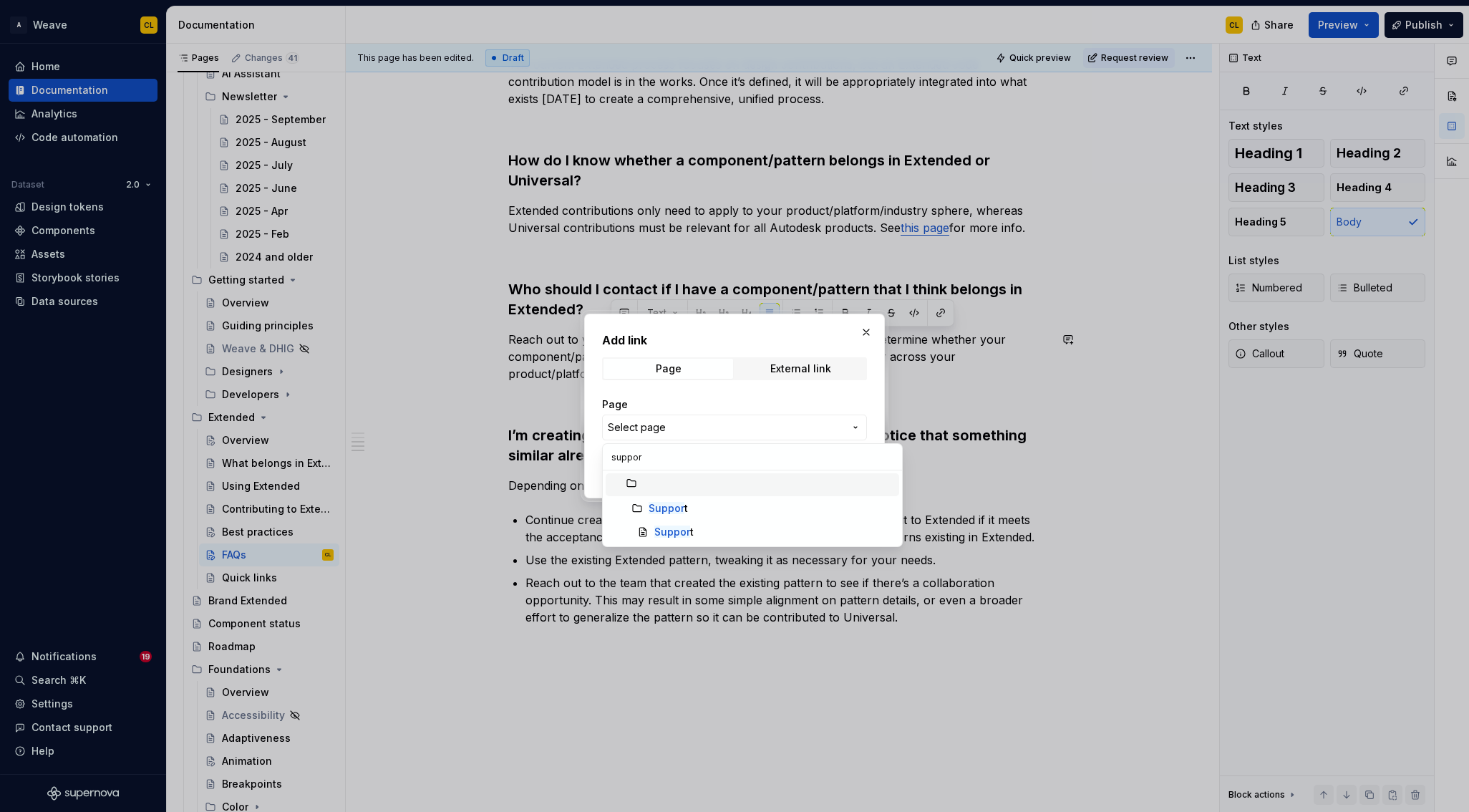
type input "support"
click at [667, 531] on mark "Support" at bounding box center [675, 531] width 40 height 13
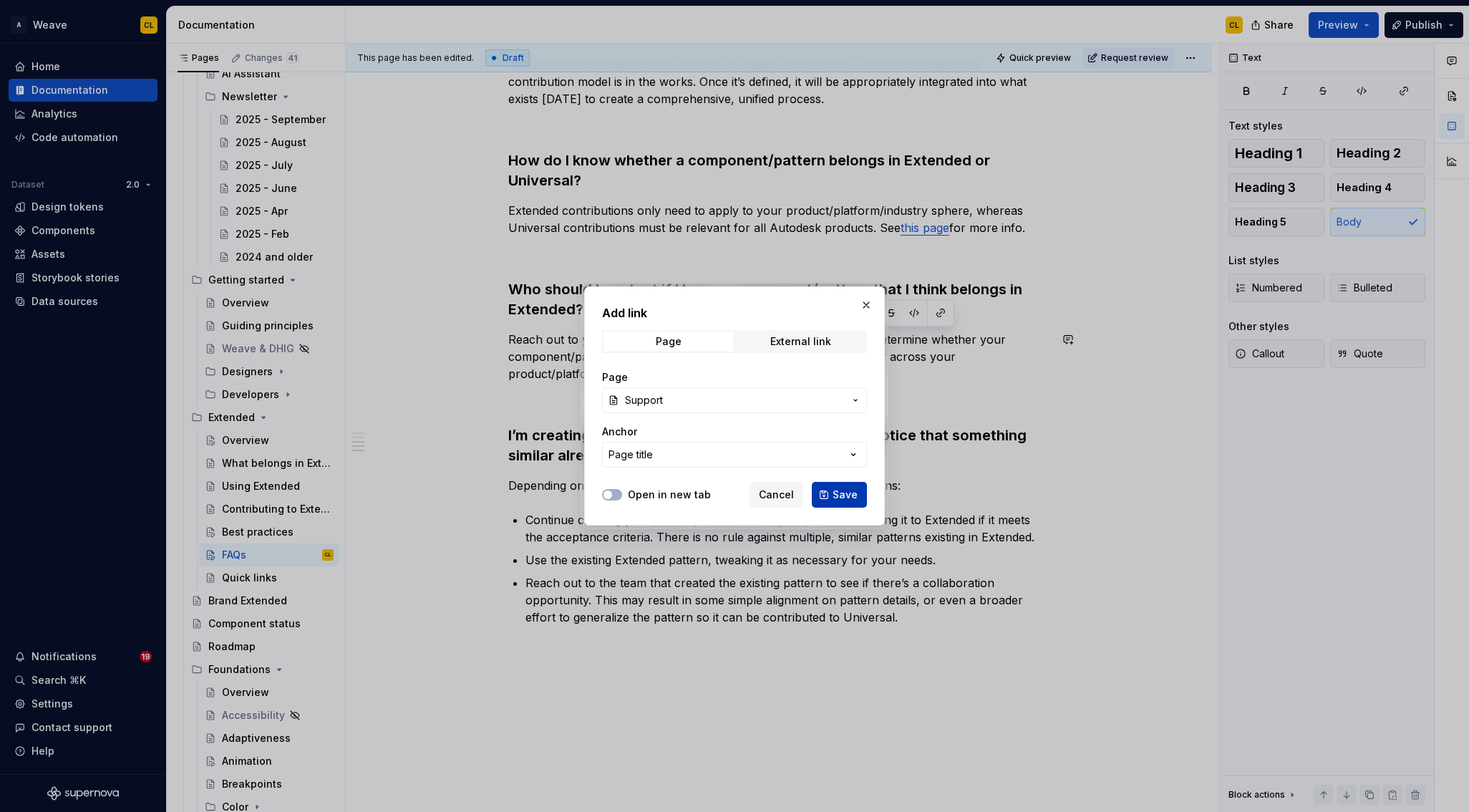
click at [841, 498] on span "Save" at bounding box center [845, 494] width 25 height 14
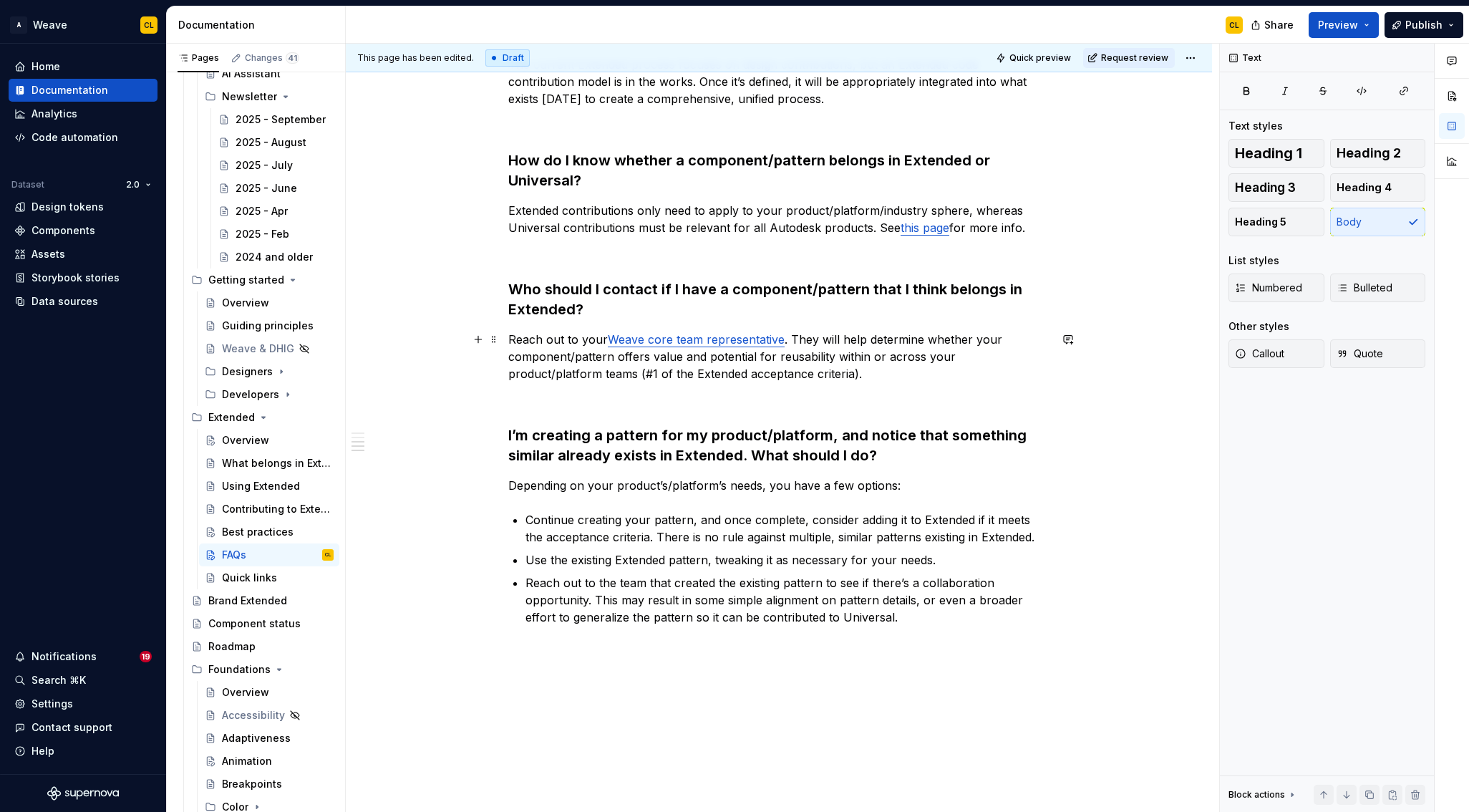
click at [655, 373] on p "Reach out to your Weave core team representative . They will help determine whe…" at bounding box center [779, 357] width 541 height 51
drag, startPoint x: 656, startPoint y: 376, endPoint x: 761, endPoint y: 375, distance: 105.0
click at [761, 375] on p "Reach out to your Weave core team representative . They will help determine whe…" at bounding box center [779, 357] width 541 height 51
click at [989, 349] on button "button" at bounding box center [986, 346] width 20 height 20
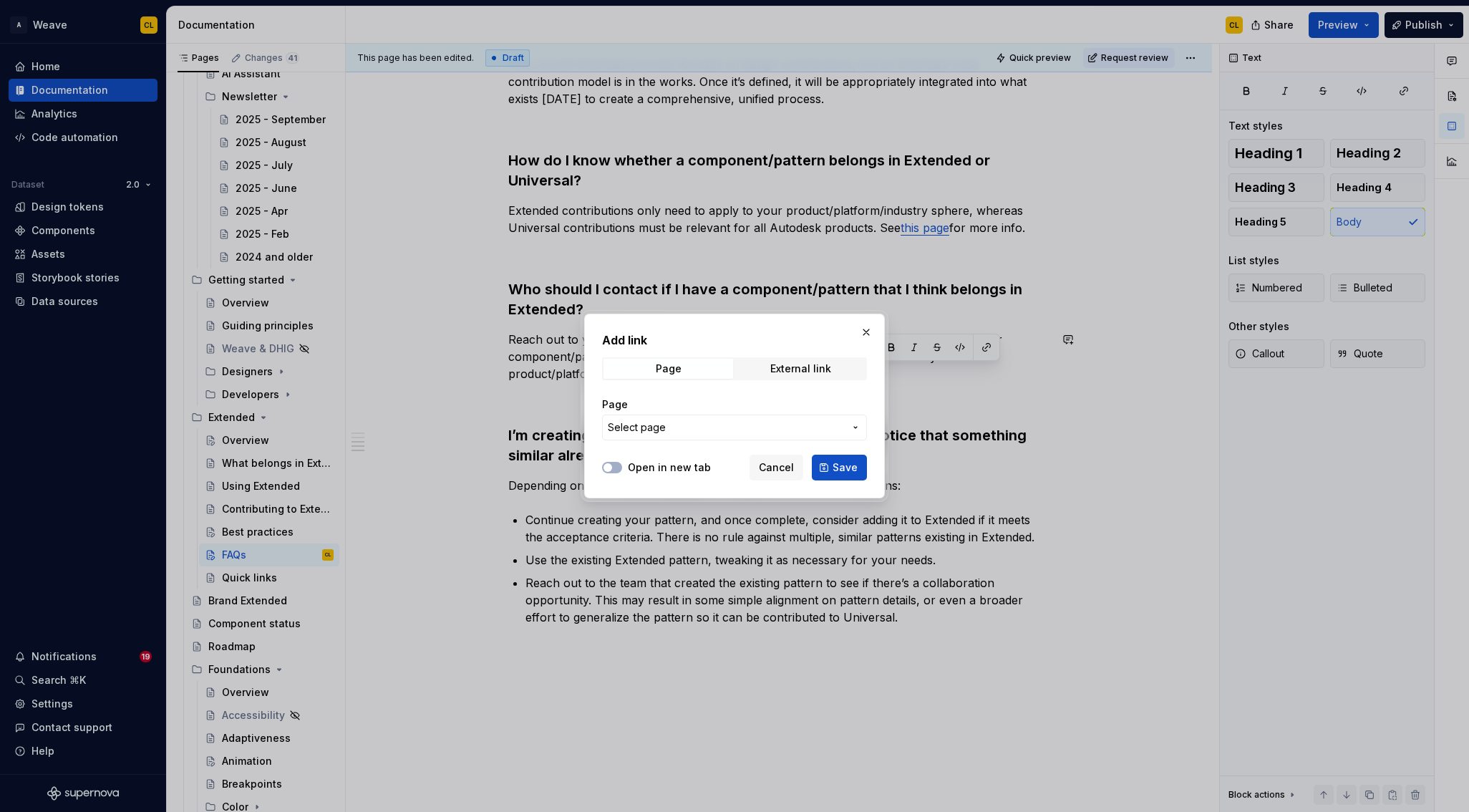
click at [689, 424] on span "Select page" at bounding box center [725, 427] width 236 height 14
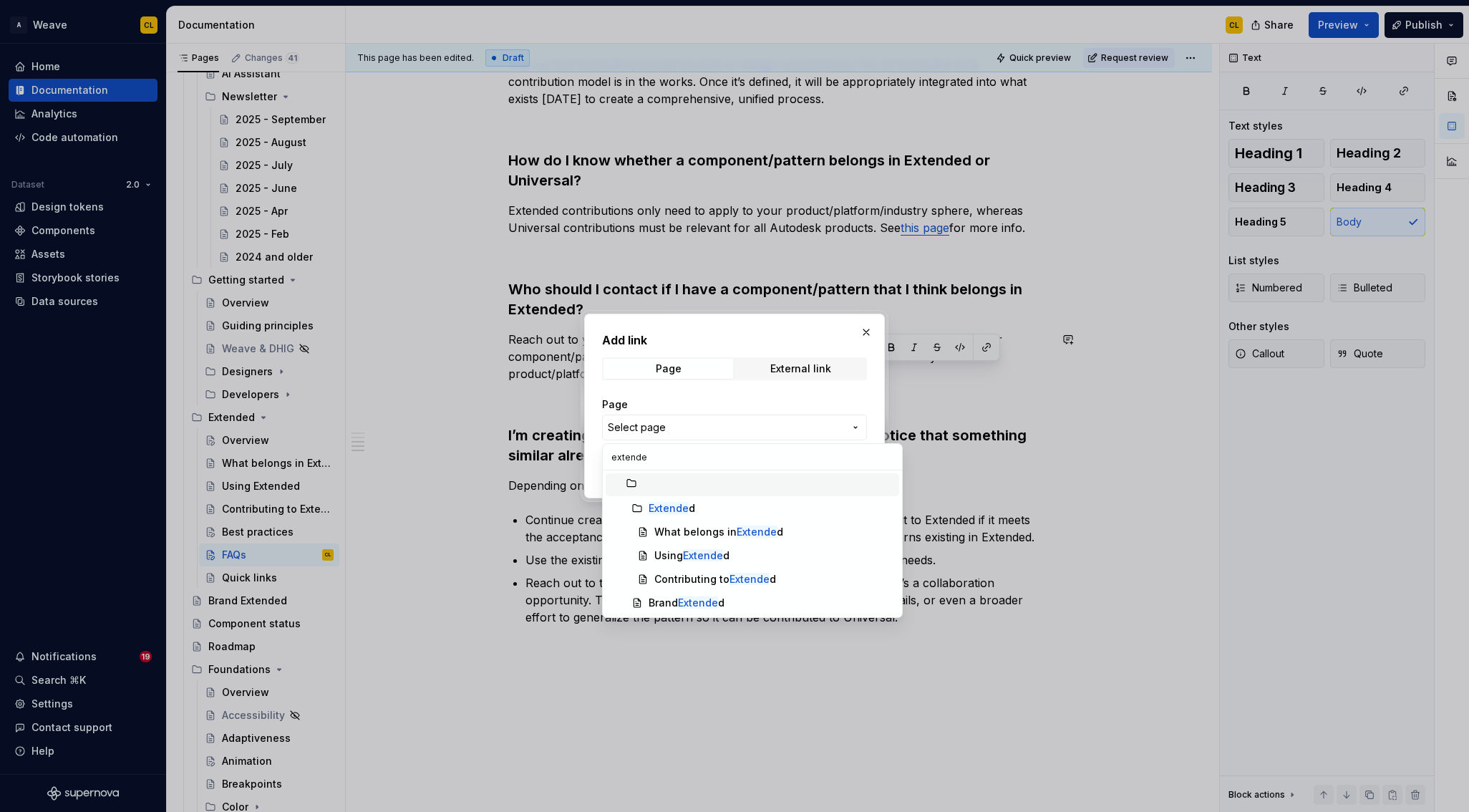
type input "extended"
click at [700, 532] on div "What belongs in Extended" at bounding box center [719, 532] width 129 height 14
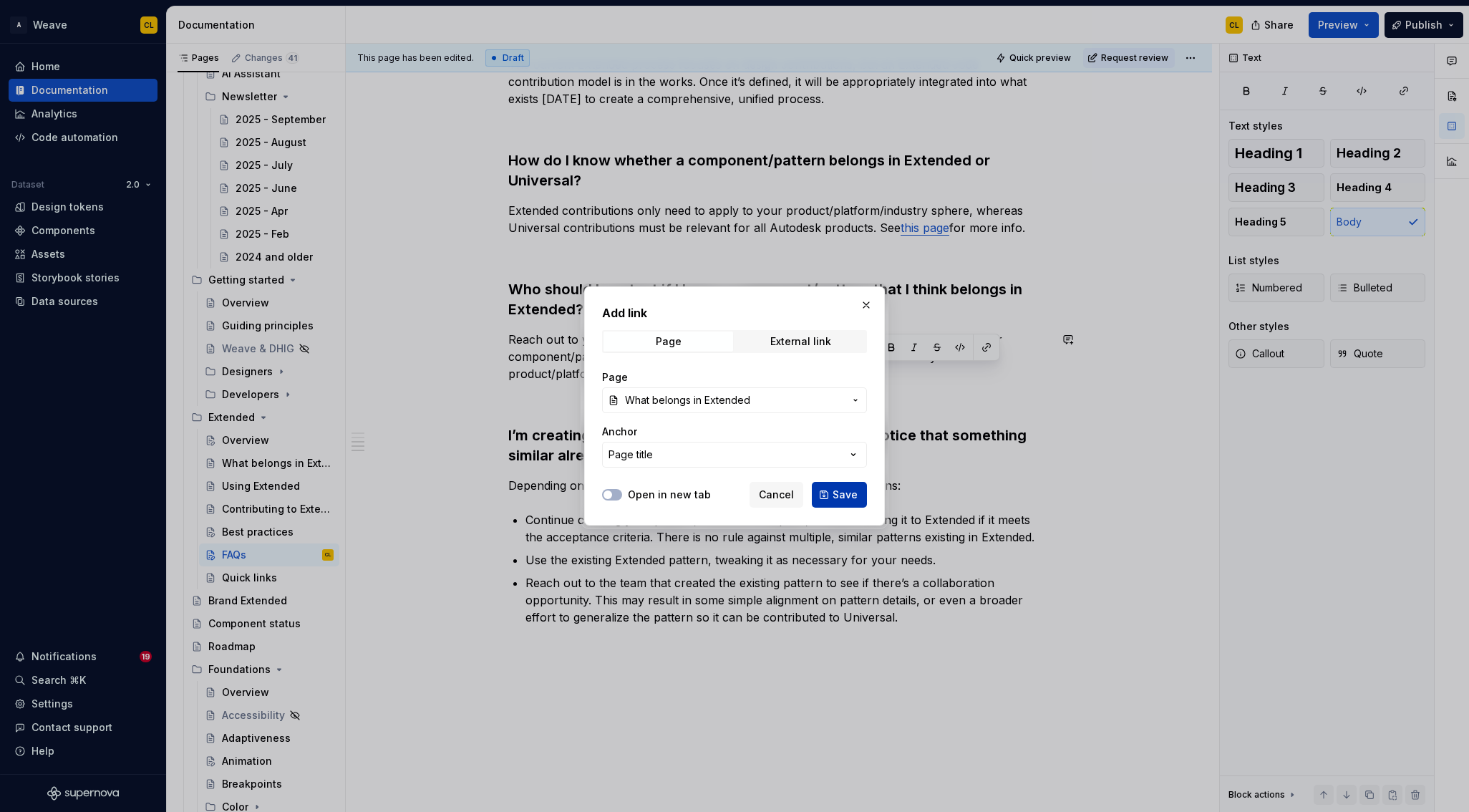
click at [833, 494] on button "Save" at bounding box center [839, 494] width 55 height 26
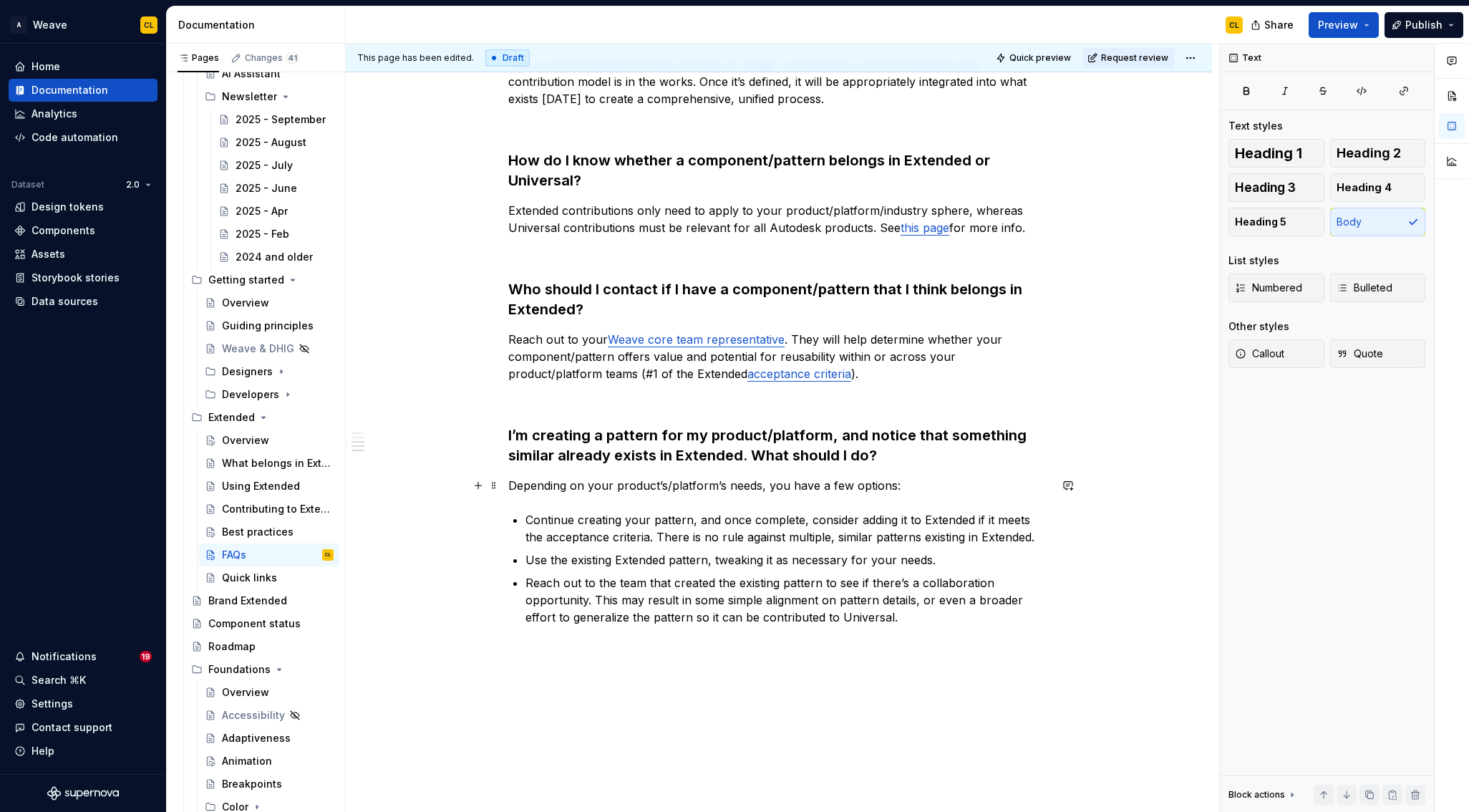
click at [904, 484] on p "Depending on your product’s/platform’s needs, you have a few options:" at bounding box center [779, 485] width 541 height 17
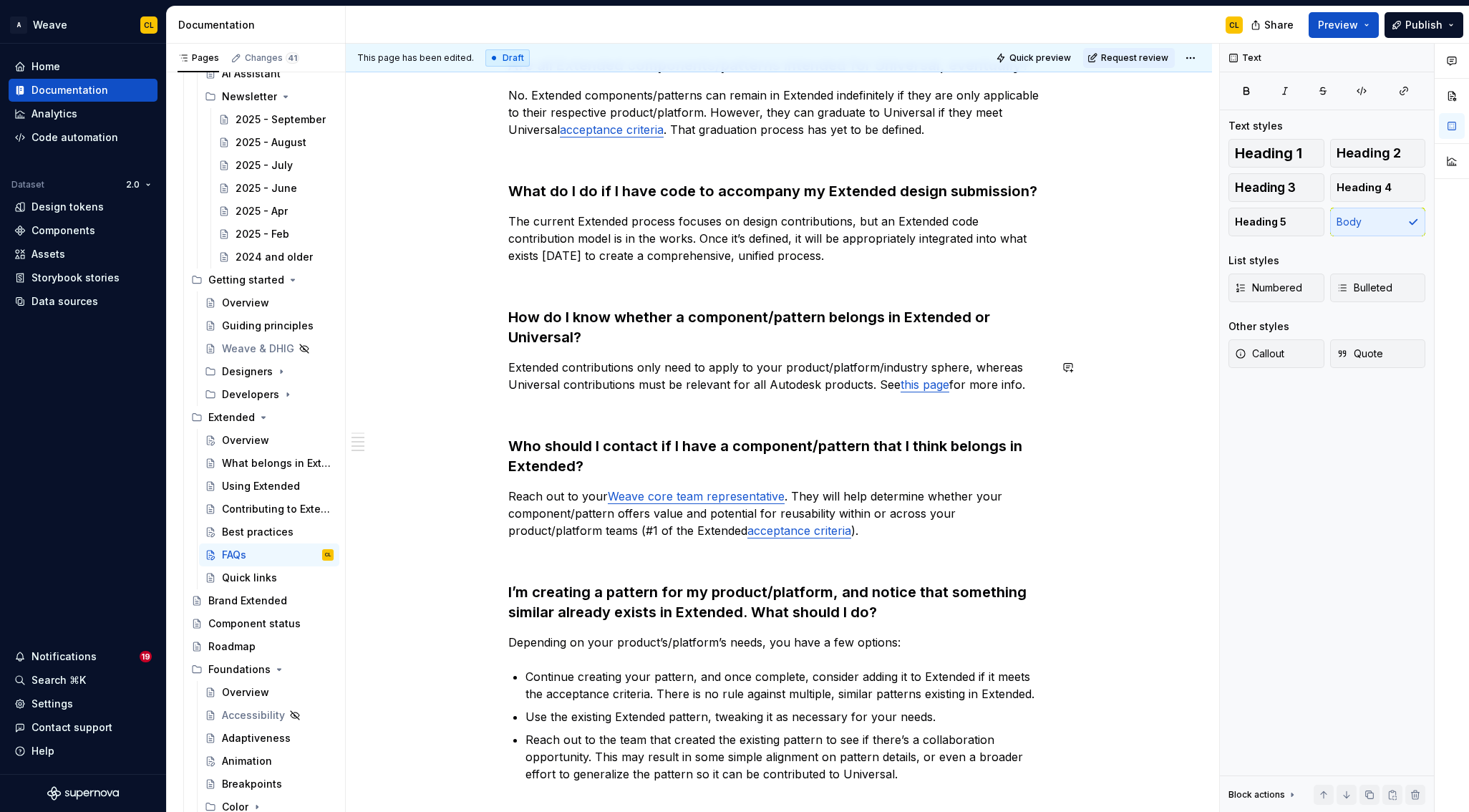
scroll to position [115, 0]
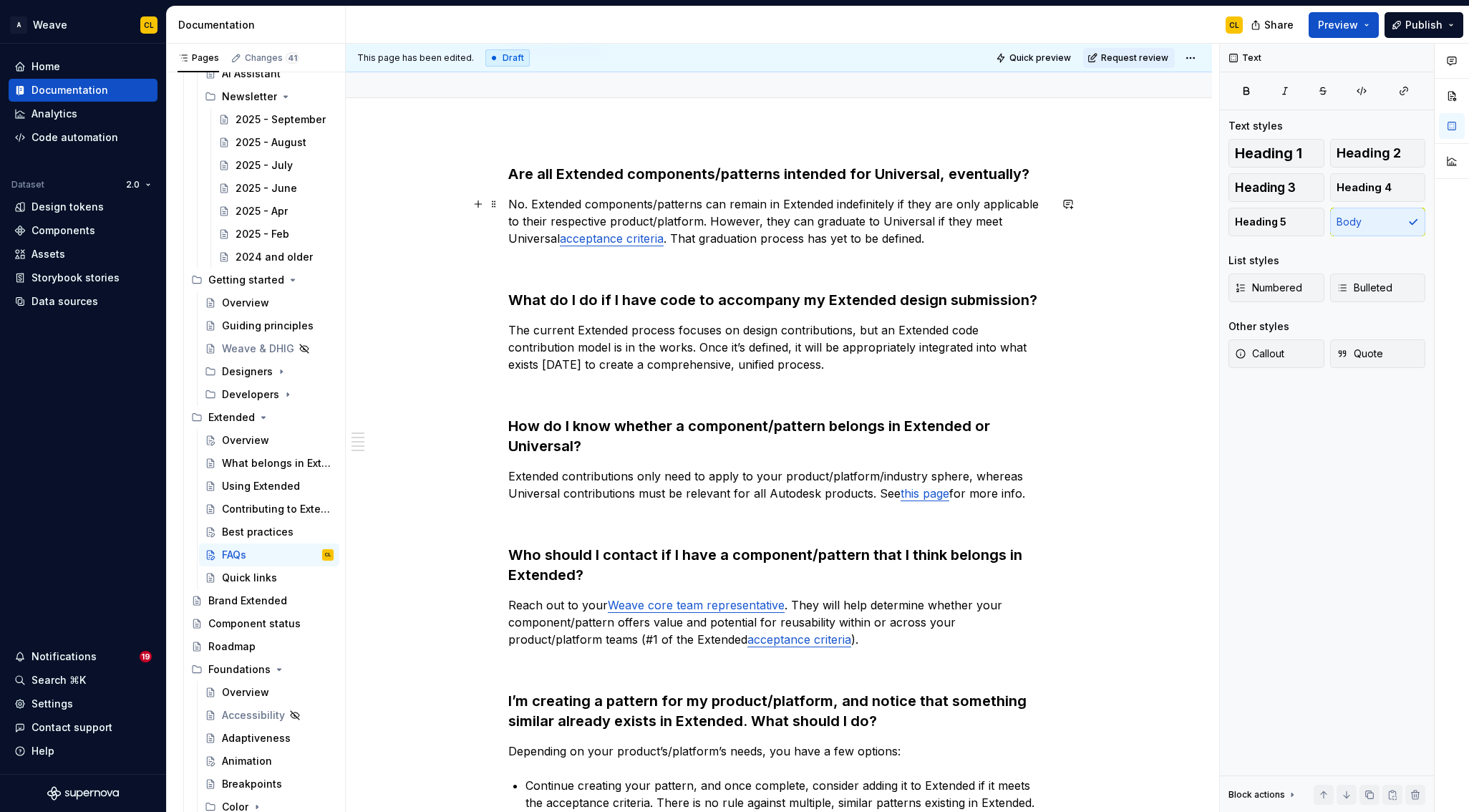
click at [605, 242] on link "acceptance criteria" at bounding box center [611, 238] width 104 height 14
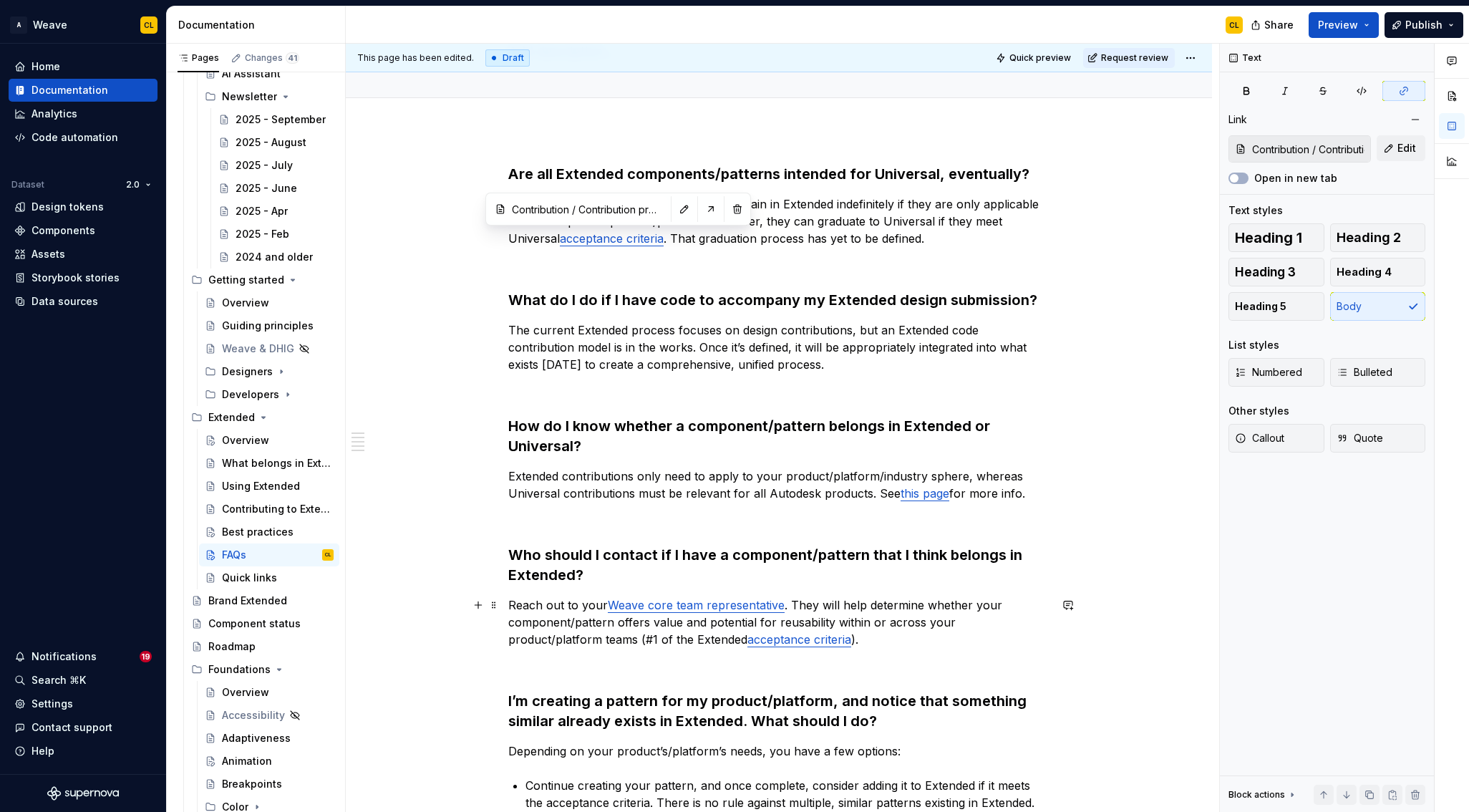
type input "Extended / What belongs in Extended"
click at [747, 645] on link "acceptance criteria" at bounding box center [799, 639] width 104 height 14
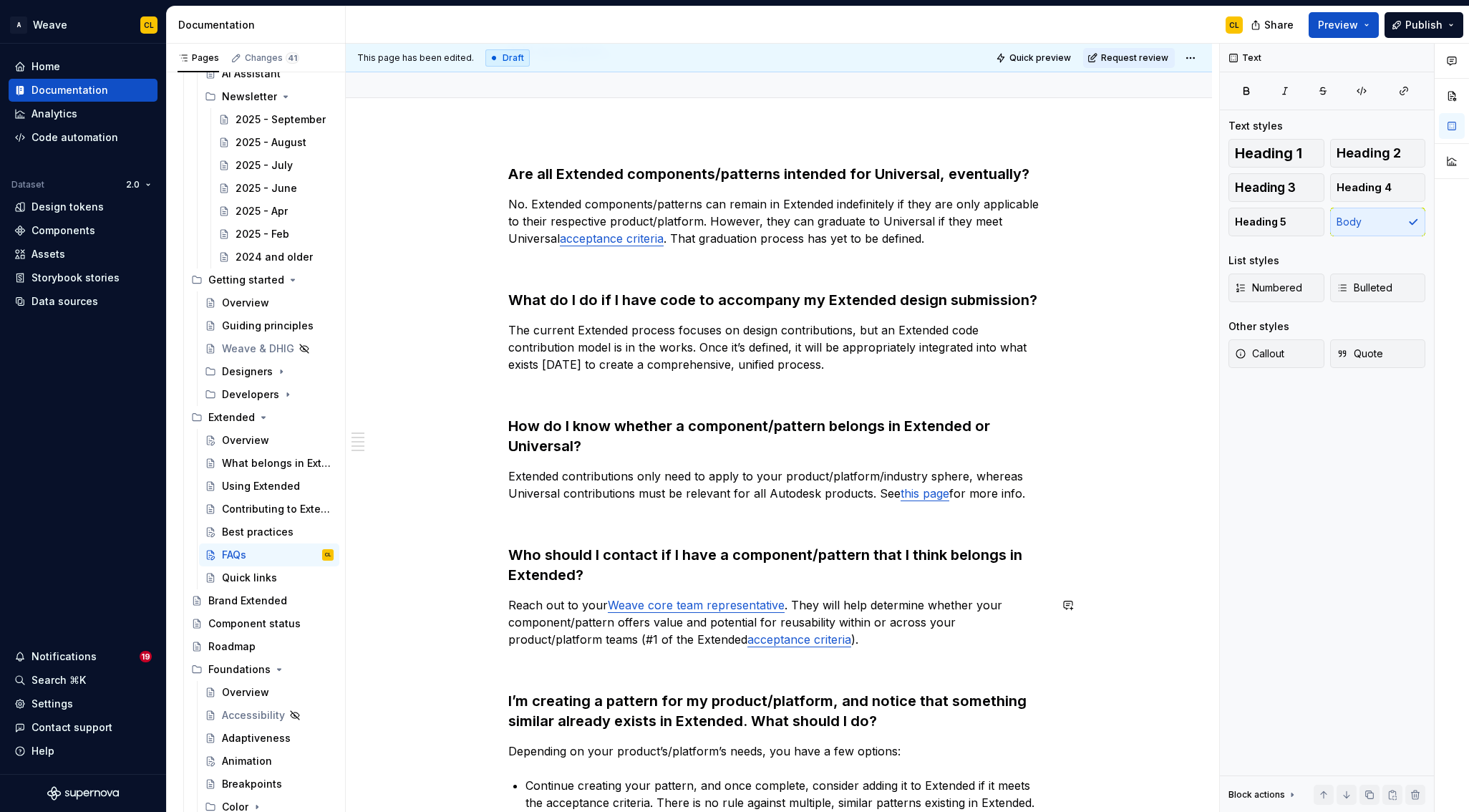
click at [902, 616] on p "Reach out to your Weave core team representative . They will help determine whe…" at bounding box center [779, 622] width 541 height 51
type textarea "*"
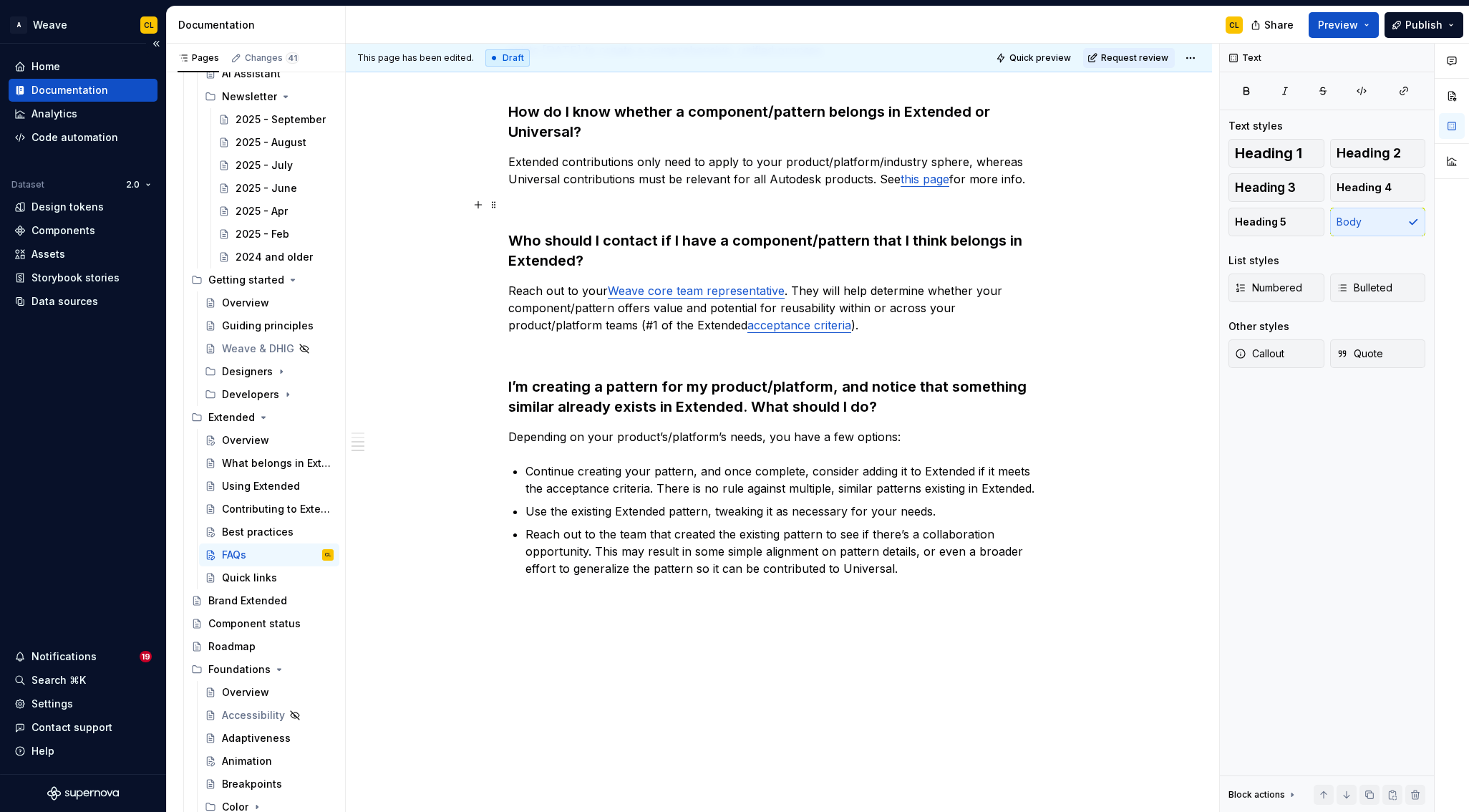
scroll to position [435, 0]
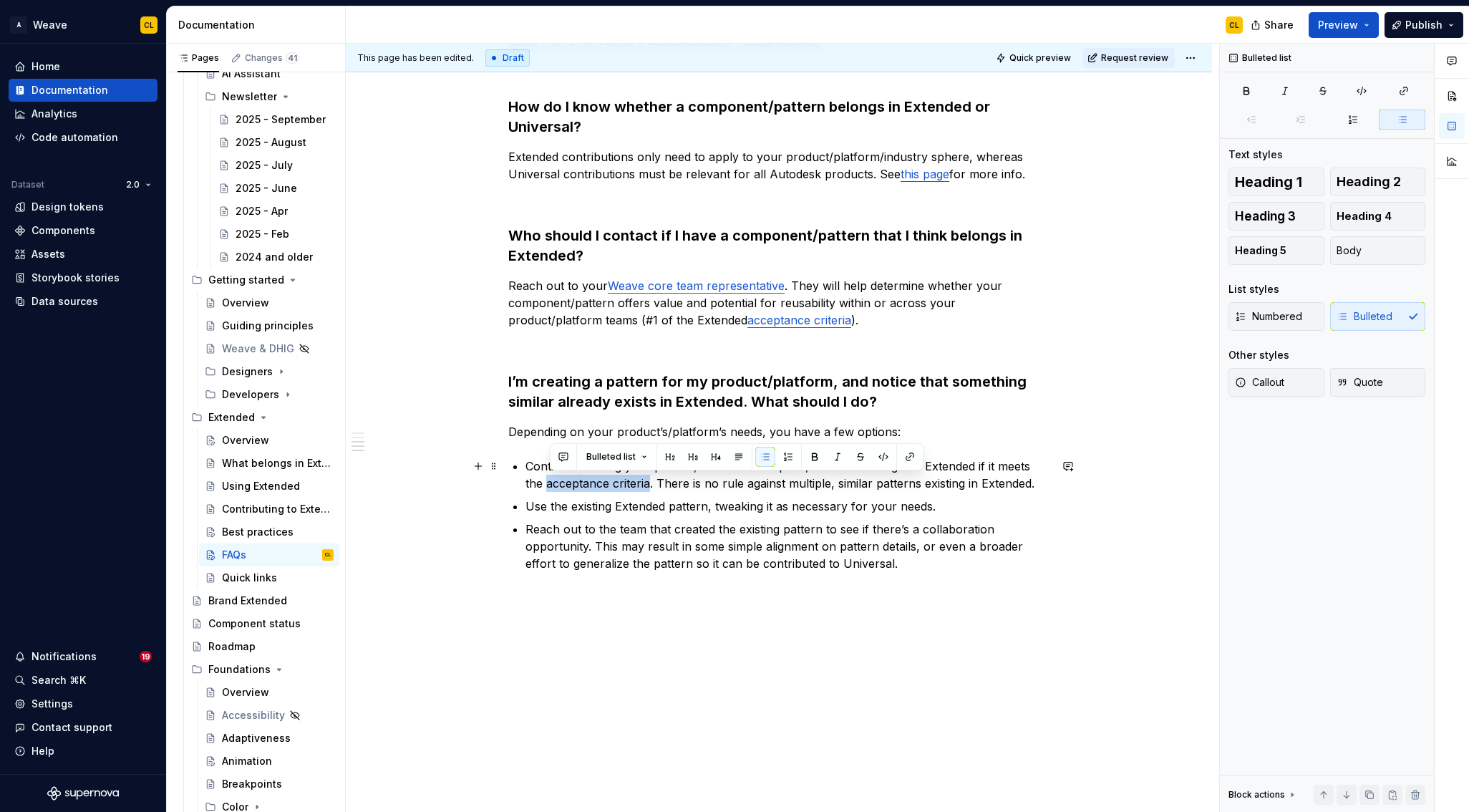
drag, startPoint x: 549, startPoint y: 485, endPoint x: 653, endPoint y: 482, distance: 104.0
click at [651, 482] on p "Continue creating your pattern, and once complete, consider adding it to Extend…" at bounding box center [787, 474] width 524 height 35
click at [911, 453] on button "button" at bounding box center [910, 456] width 20 height 20
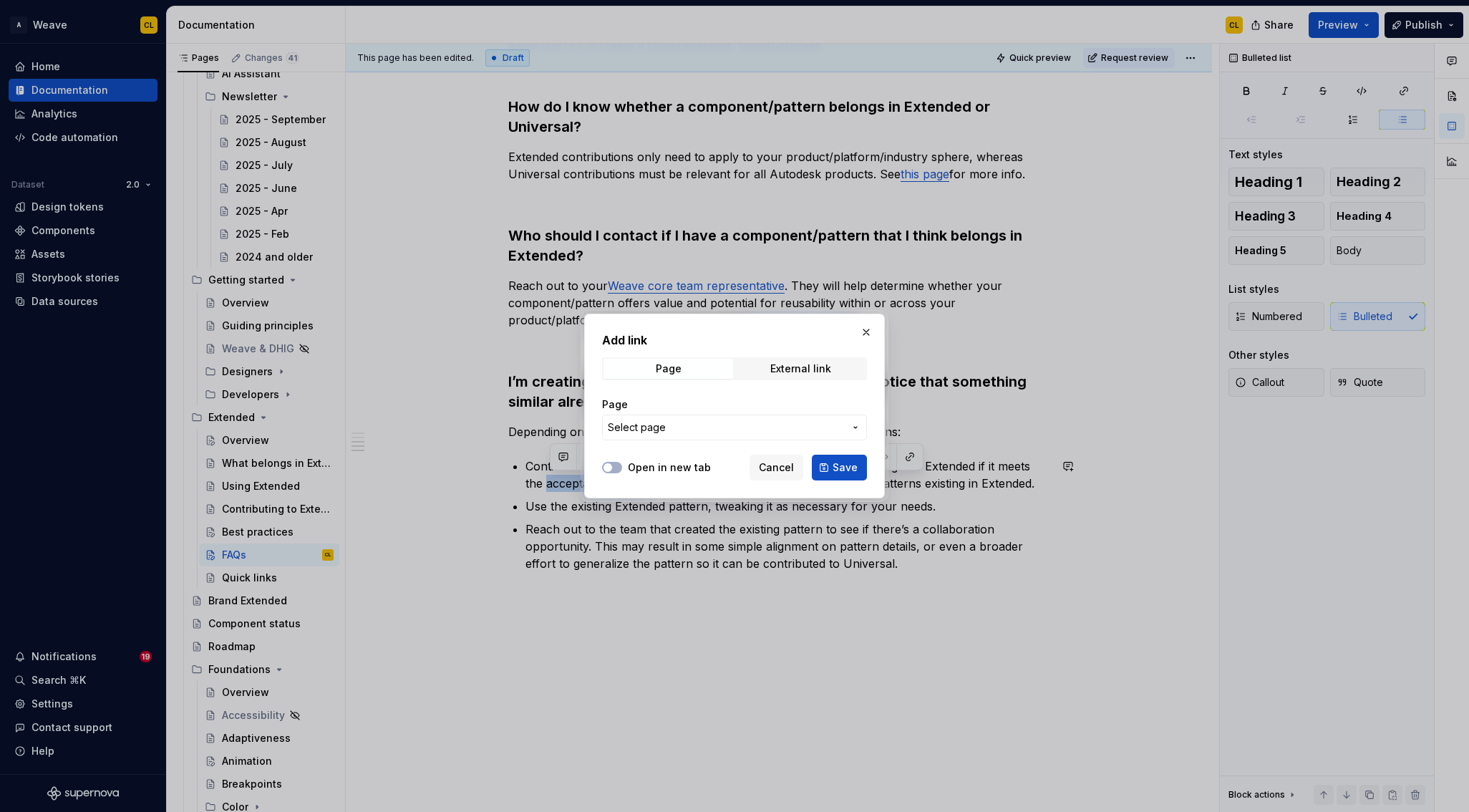
click at [749, 431] on span "Select page" at bounding box center [725, 427] width 236 height 14
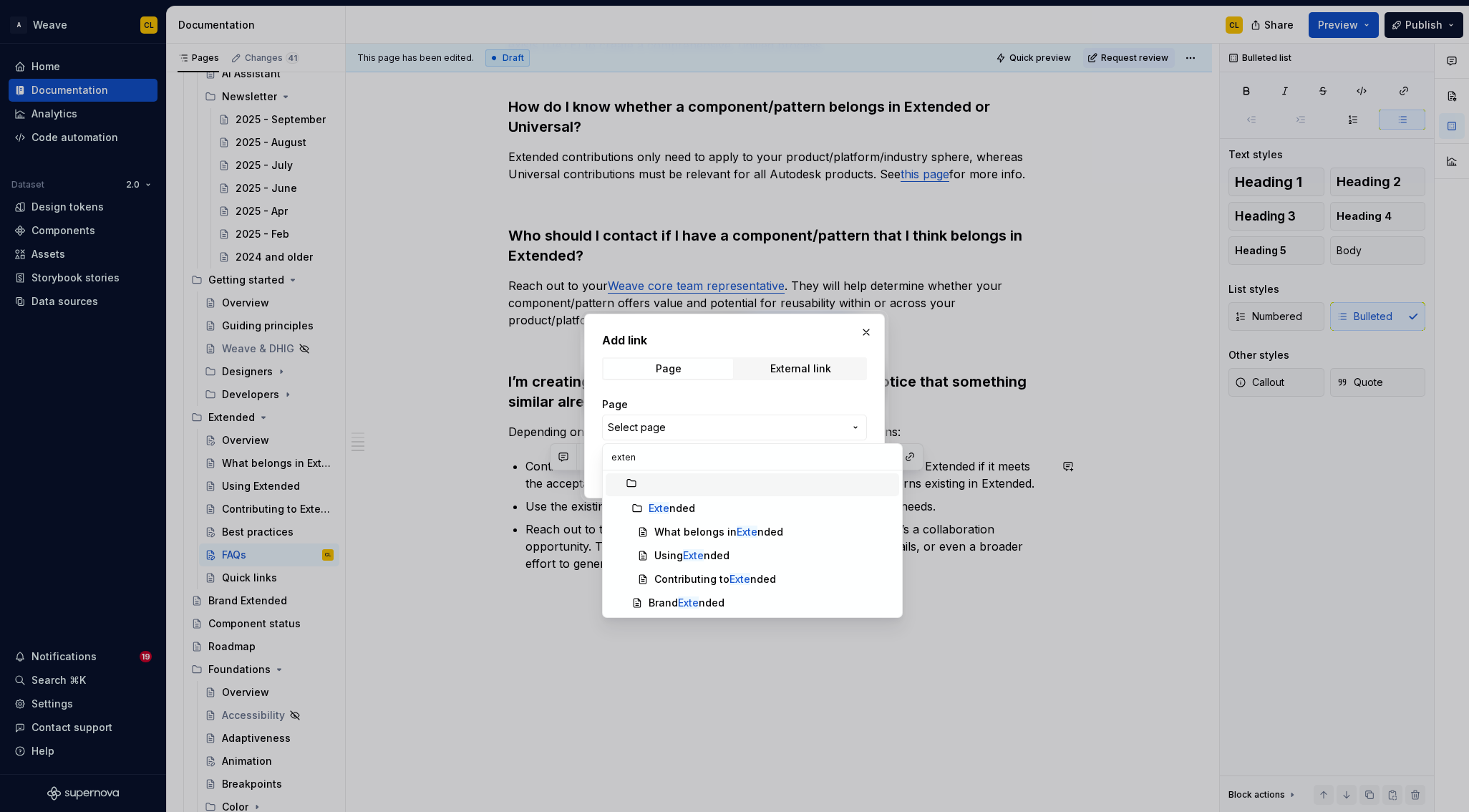
type input "extend"
click at [711, 527] on div "What belongs in Extend ed" at bounding box center [719, 532] width 129 height 14
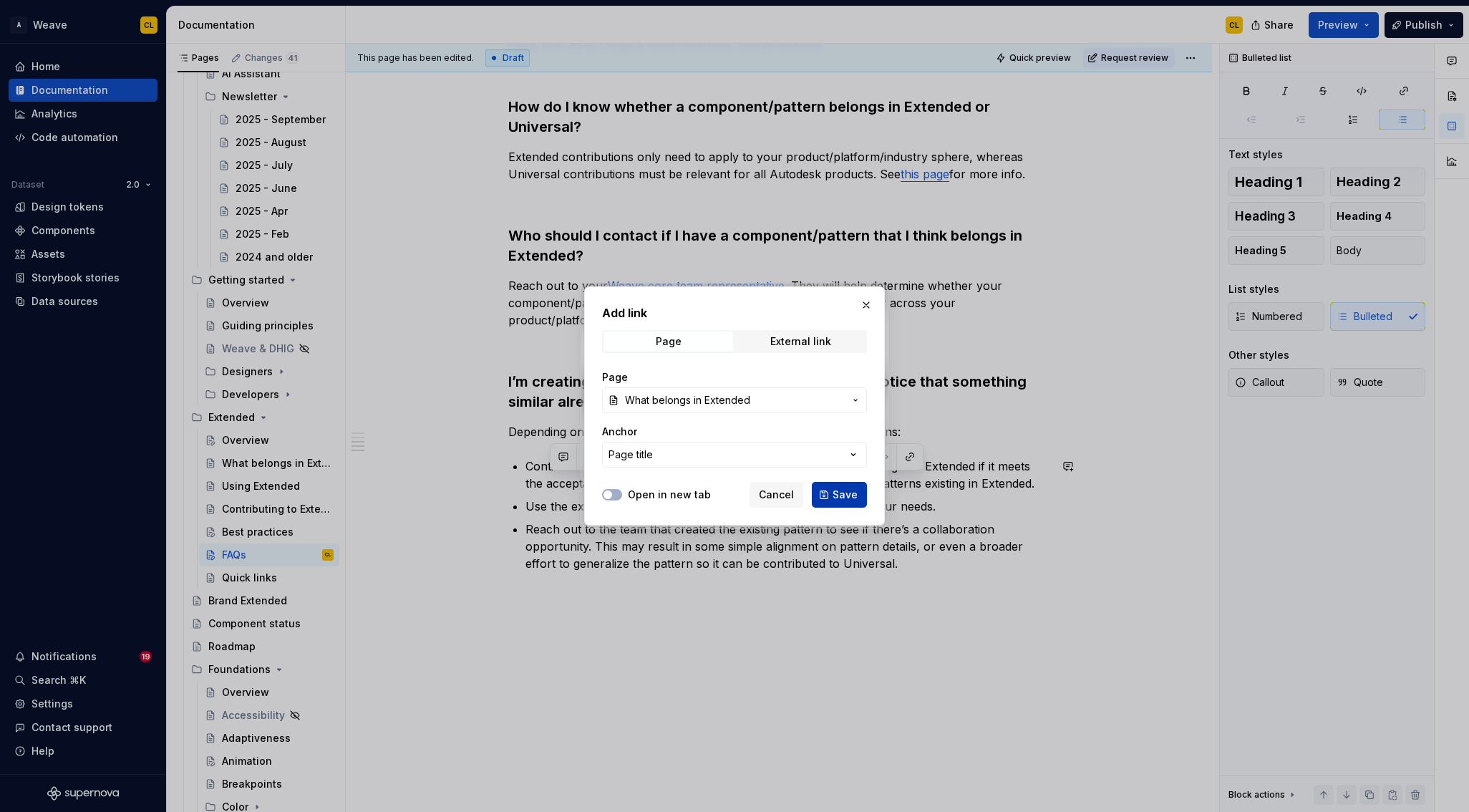
click at [833, 499] on button "Save" at bounding box center [839, 494] width 55 height 26
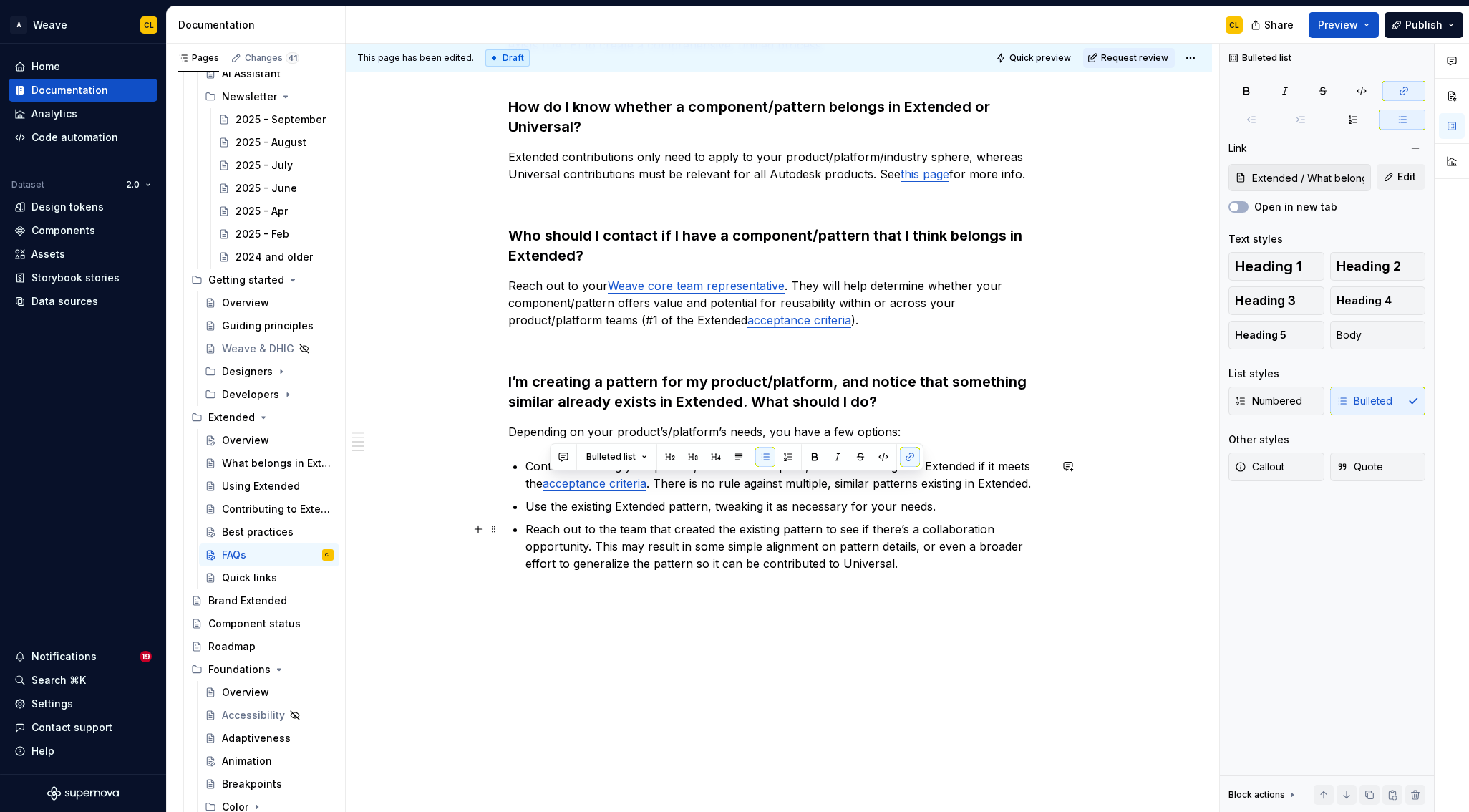
click at [748, 535] on p "Reach out to the team that created the existing pattern to see if there’s a col…" at bounding box center [787, 546] width 524 height 51
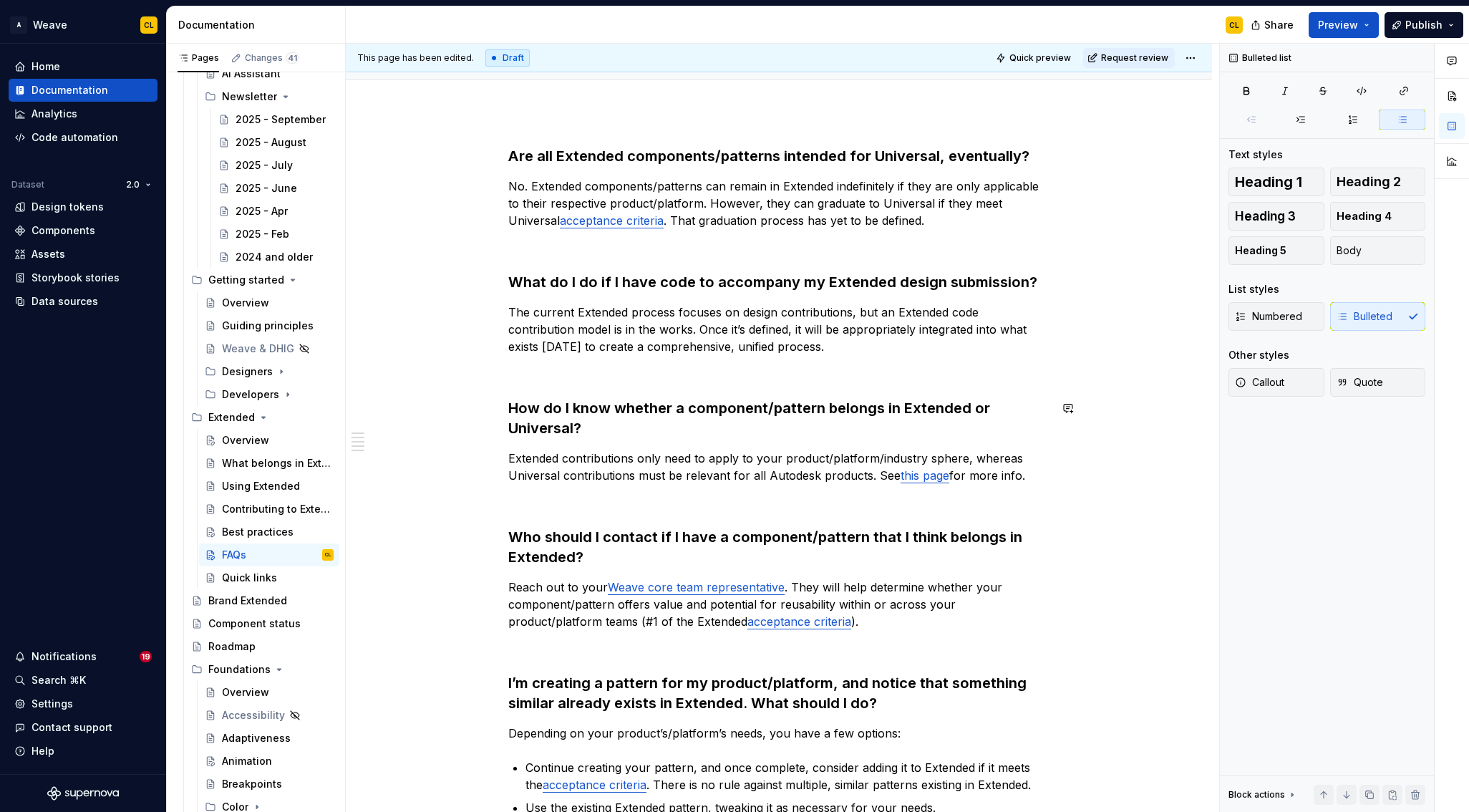
scroll to position [0, 0]
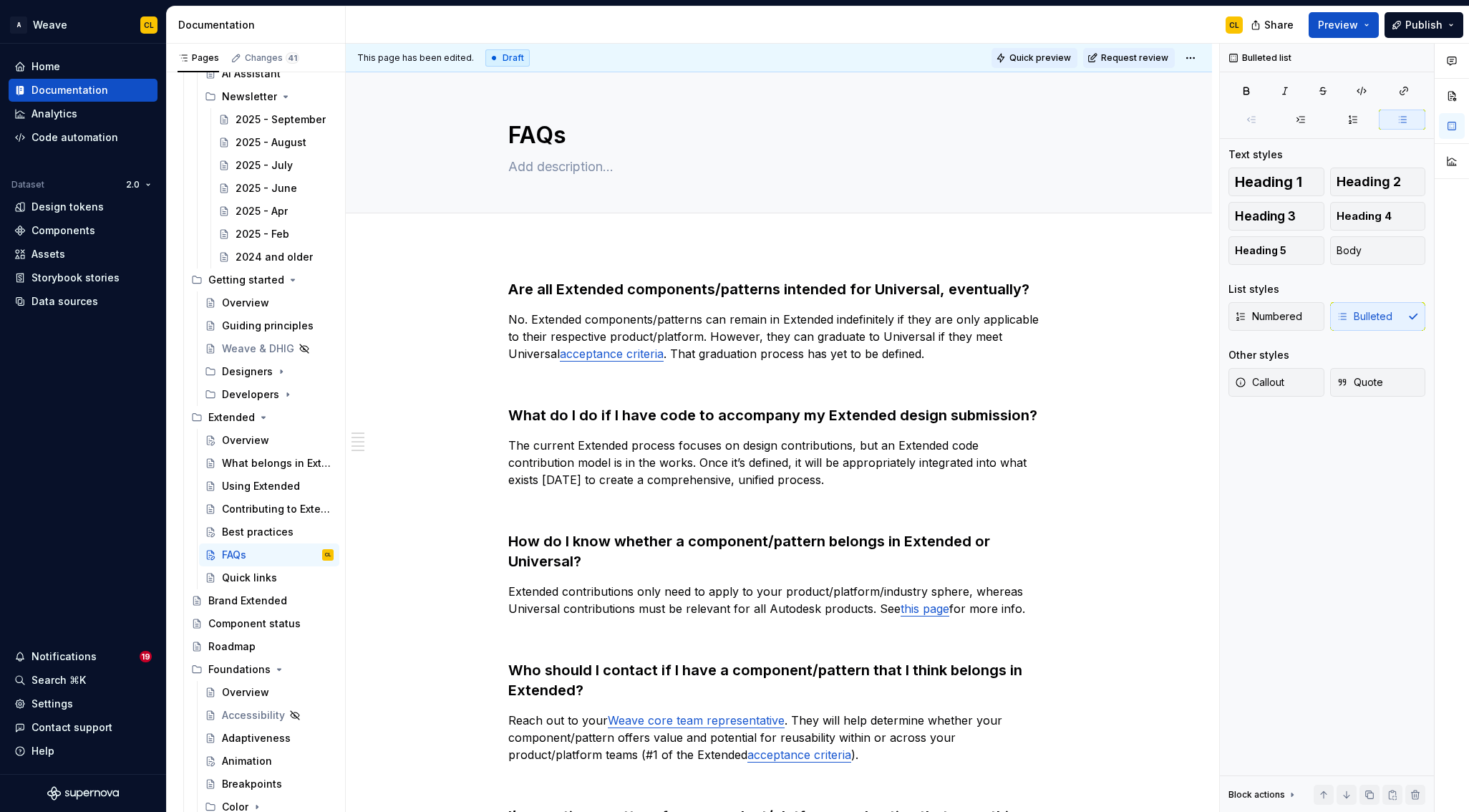
click at [1056, 52] on span "Quick preview" at bounding box center [1041, 58] width 62 height 12
click at [1198, 63] on html "A Weave CL Home Documentation Analytics Code automation Dataset 2.0 Design toke…" at bounding box center [734, 406] width 1469 height 812
click at [1229, 110] on div "Open preview" at bounding box center [1261, 108] width 93 height 14
type textarea "*"
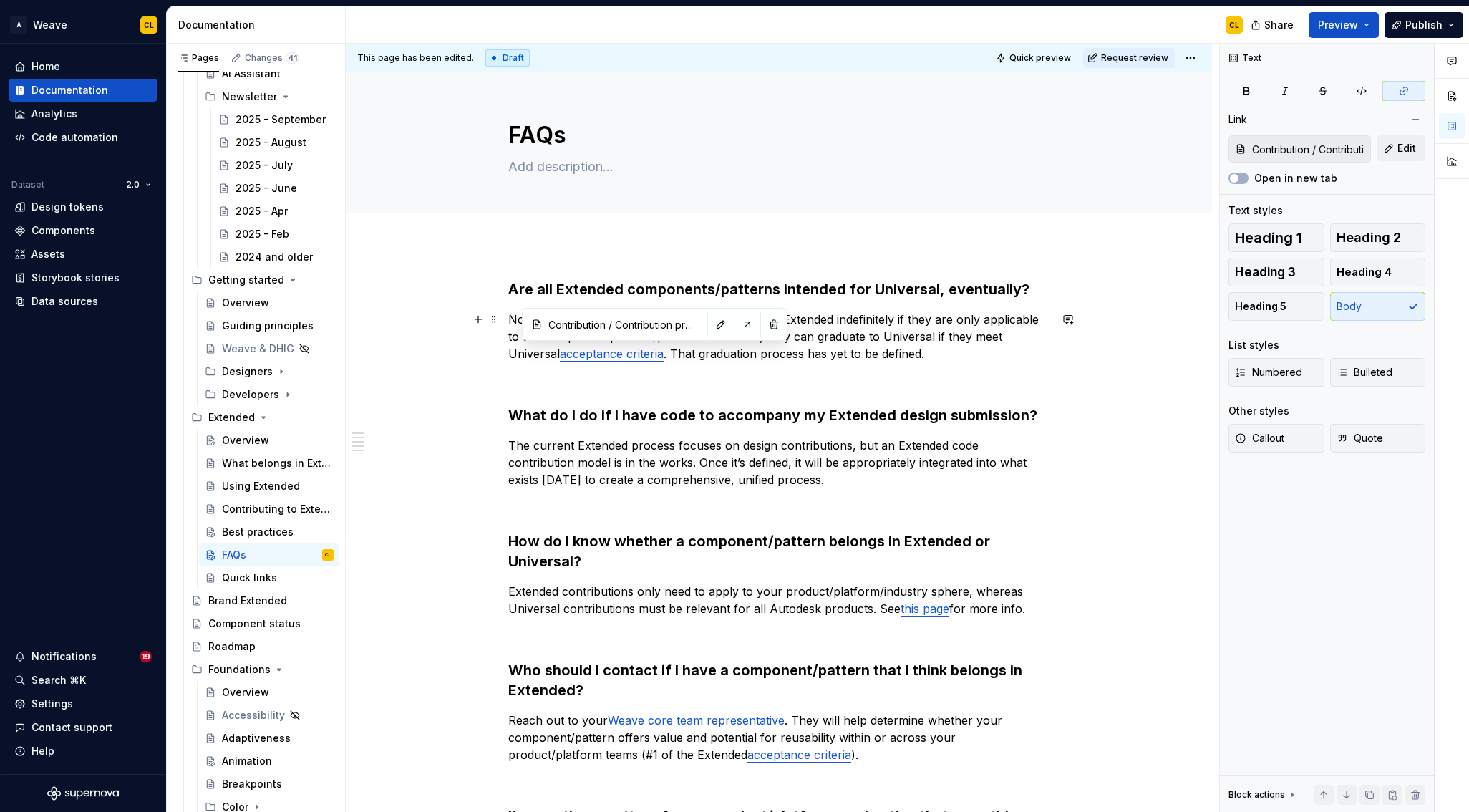
click at [638, 357] on link "acceptance criteria" at bounding box center [611, 353] width 104 height 14
click at [711, 325] on button "button" at bounding box center [721, 324] width 20 height 20
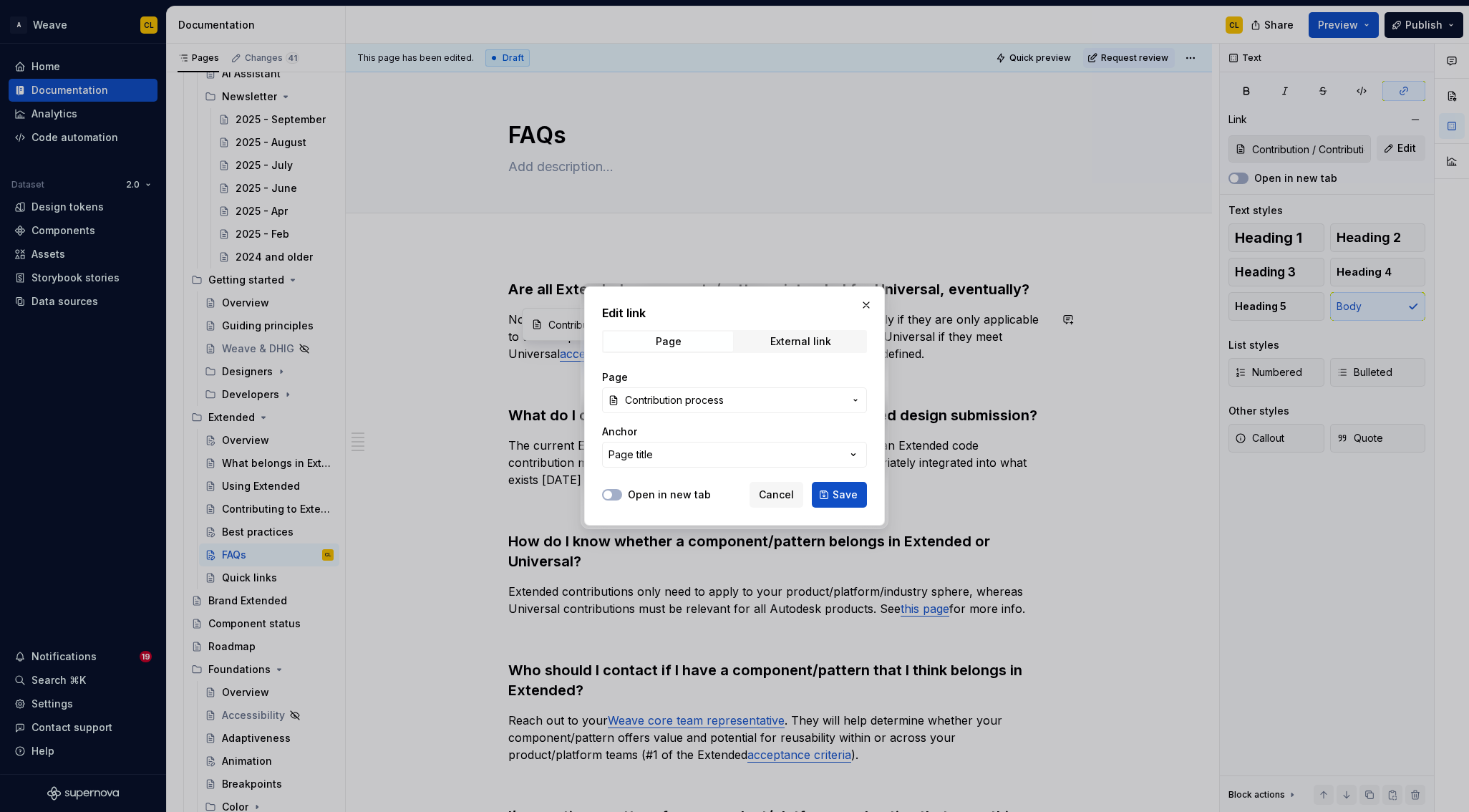
click at [697, 407] on span "Contribution process" at bounding box center [675, 399] width 99 height 14
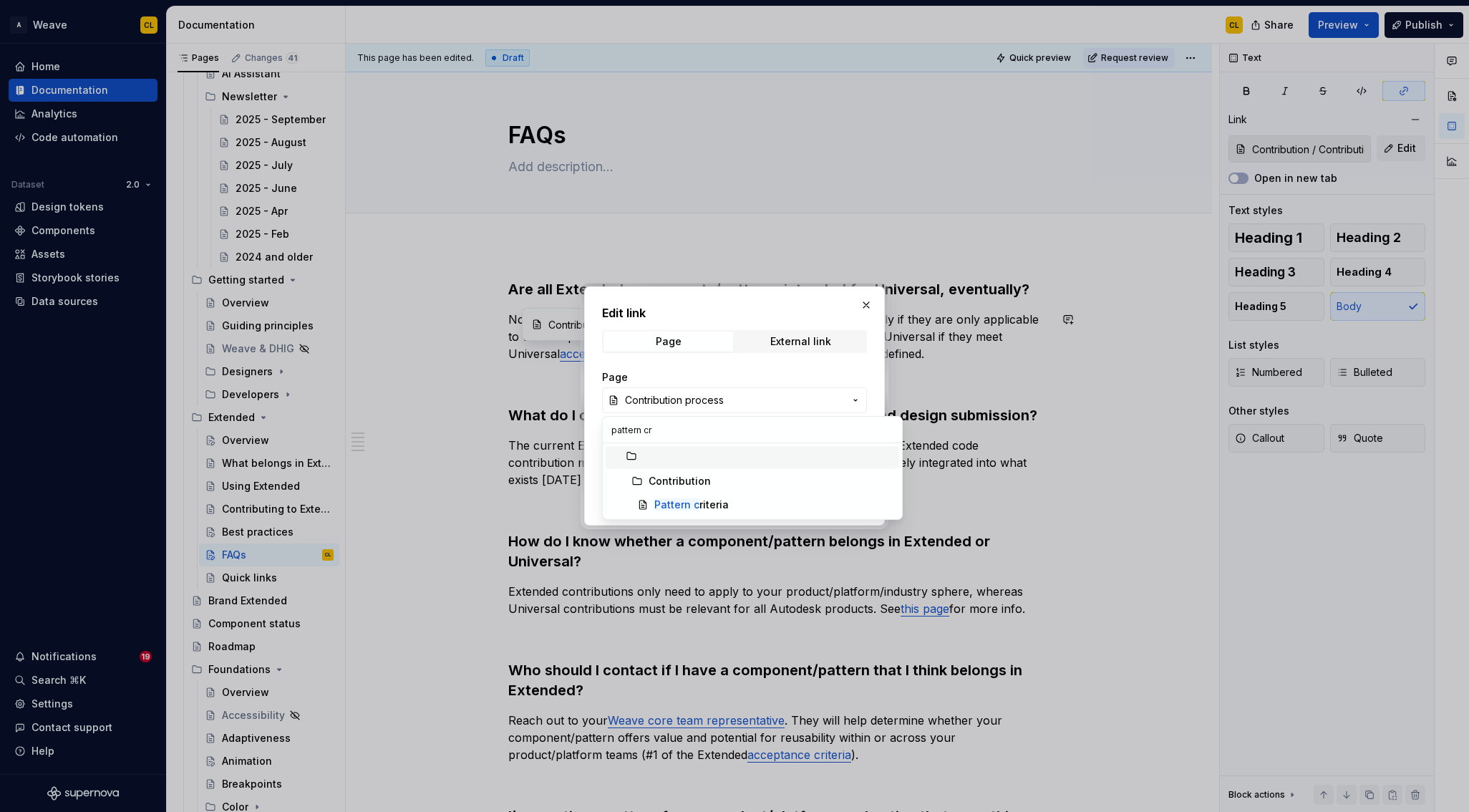
type input "pattern cri"
click at [689, 508] on mark "Pattern cri" at bounding box center [680, 504] width 51 height 13
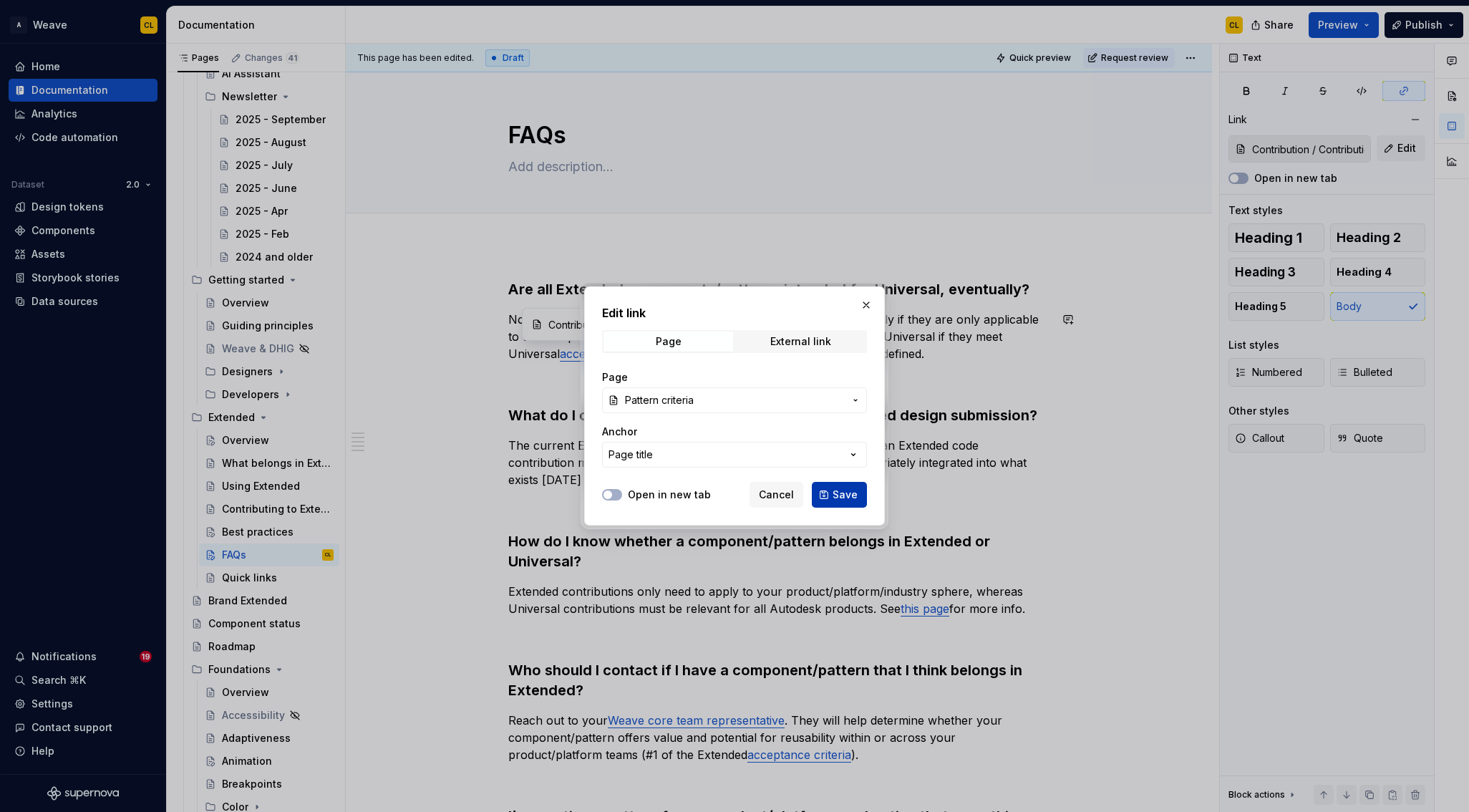
click at [839, 497] on span "Save" at bounding box center [845, 494] width 25 height 14
type input "Contribution / Pattern criteria"
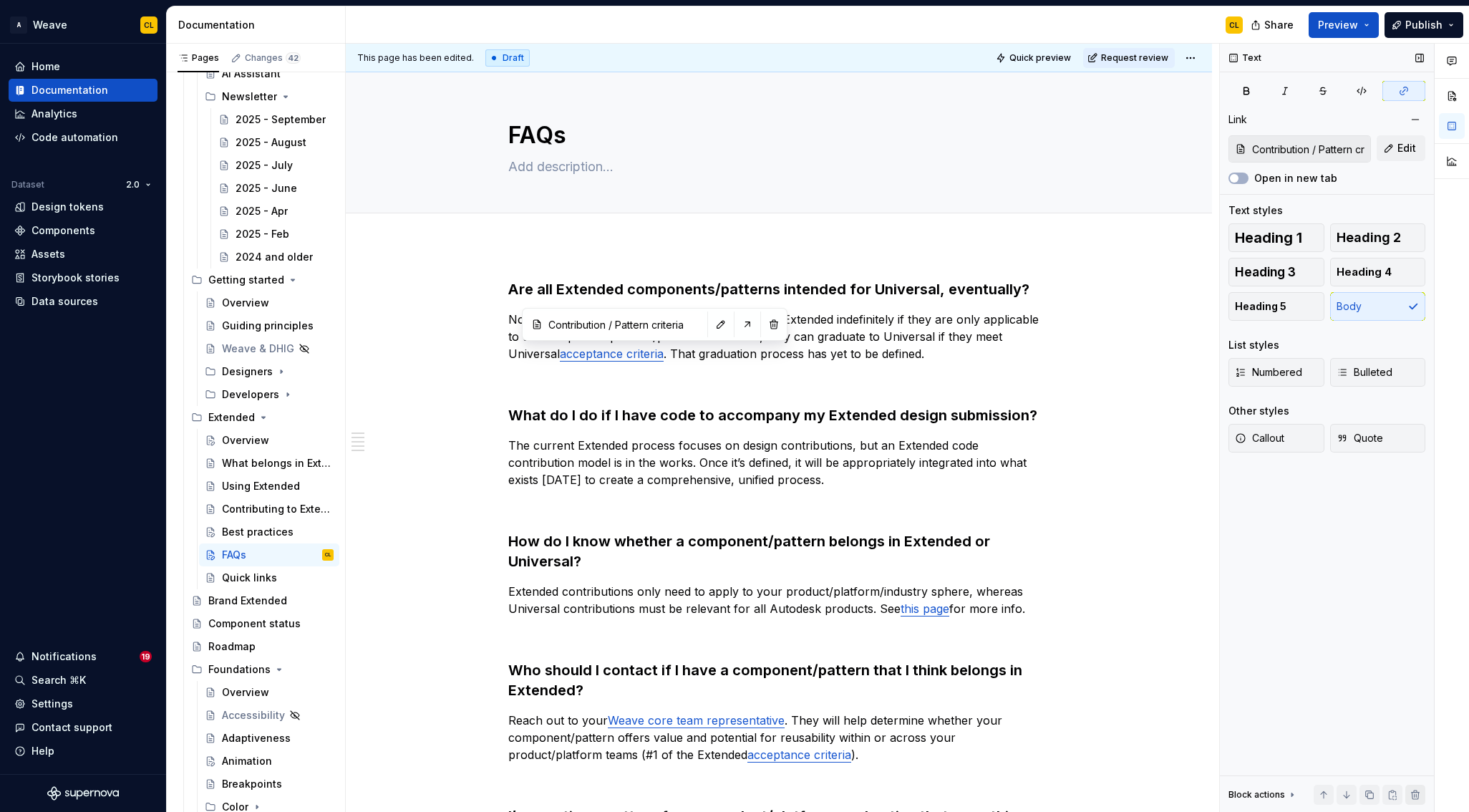
type textarea "*"
